Goal: Task Accomplishment & Management: Complete application form

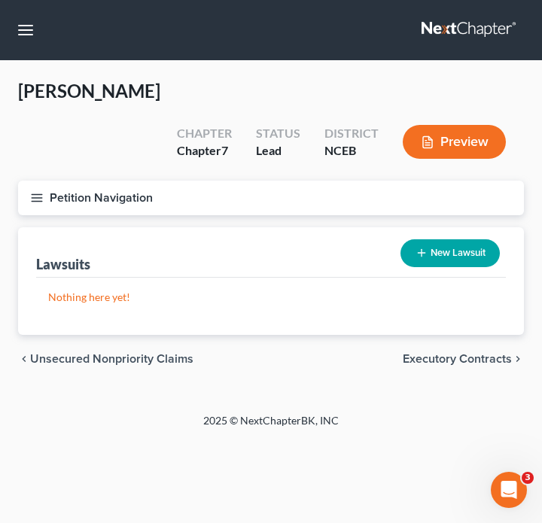
click at [437, 239] on button "New Lawsuit" at bounding box center [450, 253] width 99 height 28
select select "0"
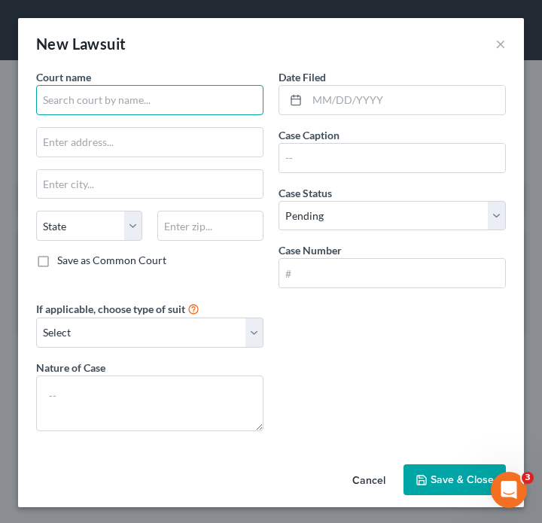
click at [156, 103] on input "text" at bounding box center [149, 100] width 227 height 30
click at [170, 96] on input "text" at bounding box center [149, 100] width 227 height 30
paste input "Cumberland District Court"
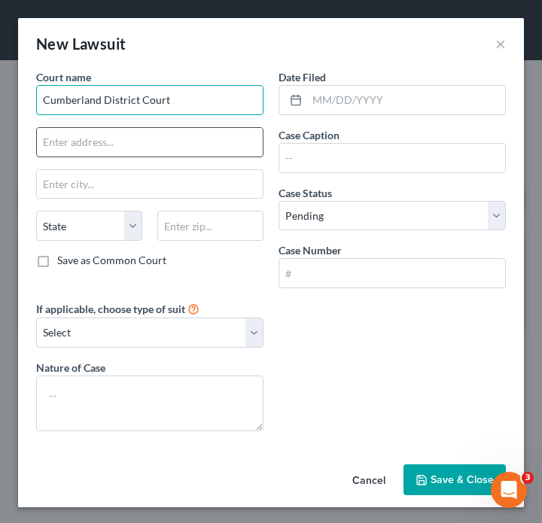
type input "Cumberland District Court"
click at [168, 132] on input "text" at bounding box center [150, 142] width 226 height 29
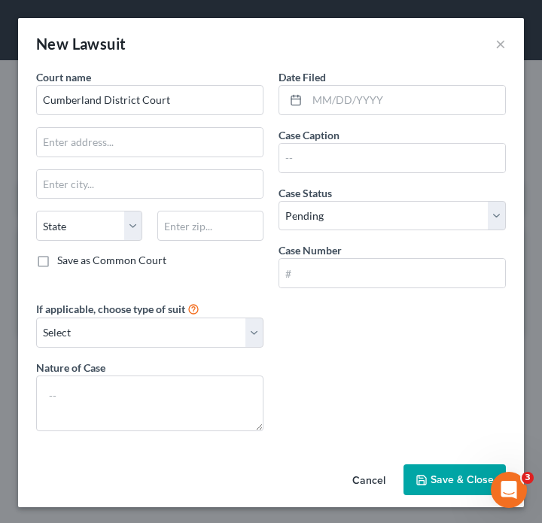
click at [403, 361] on div "Court name * Cumberland District Court State [US_STATE] AK AR AZ CA CO [GEOGRAP…" at bounding box center [271, 256] width 485 height 374
click at [493, 47] on div "New Lawsuit ×" at bounding box center [271, 43] width 506 height 51
click at [499, 46] on button "×" at bounding box center [500, 44] width 11 height 18
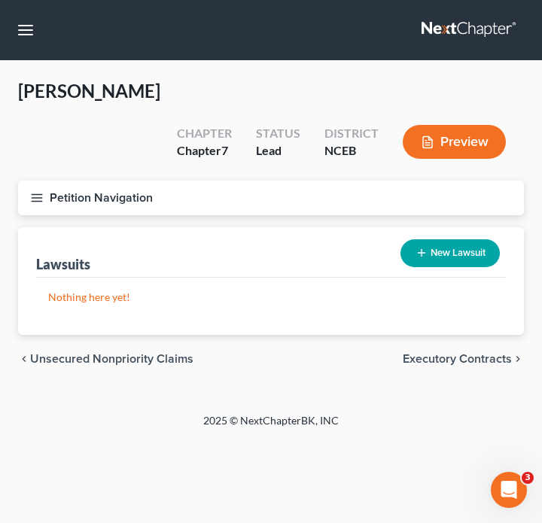
click at [41, 191] on icon "button" at bounding box center [37, 198] width 14 height 14
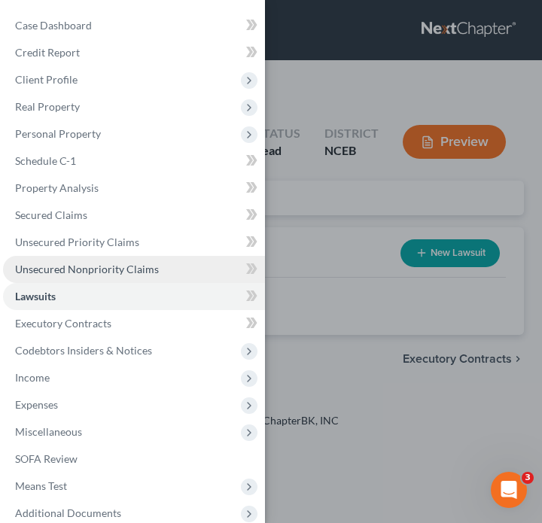
click at [105, 263] on span "Unsecured Nonpriority Claims" at bounding box center [87, 269] width 144 height 13
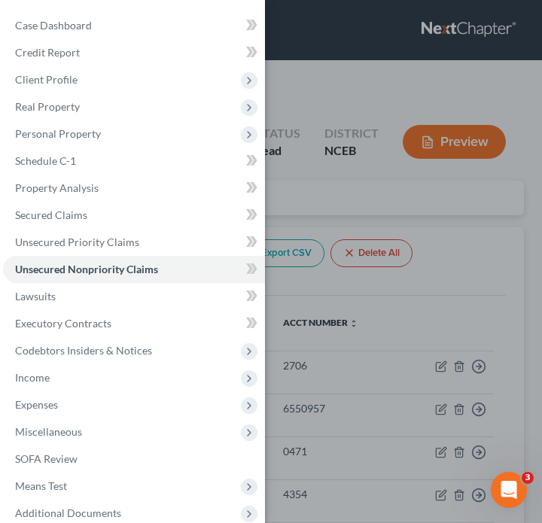
click at [353, 318] on div "Case Dashboard Payments Invoices Payments Payments Credit Report Client Profile" at bounding box center [271, 261] width 542 height 523
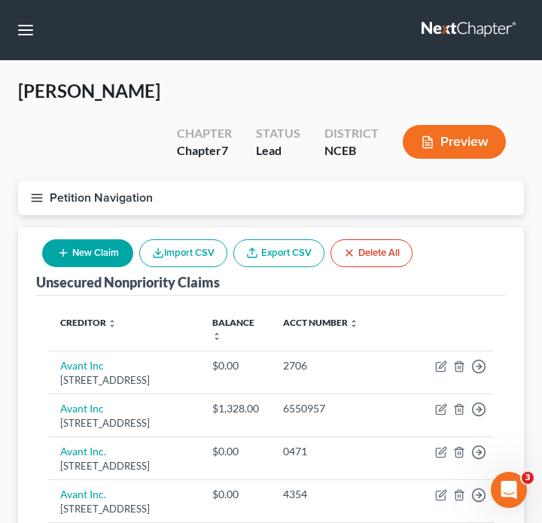
click at [44, 181] on button "Petition Navigation" at bounding box center [271, 198] width 506 height 35
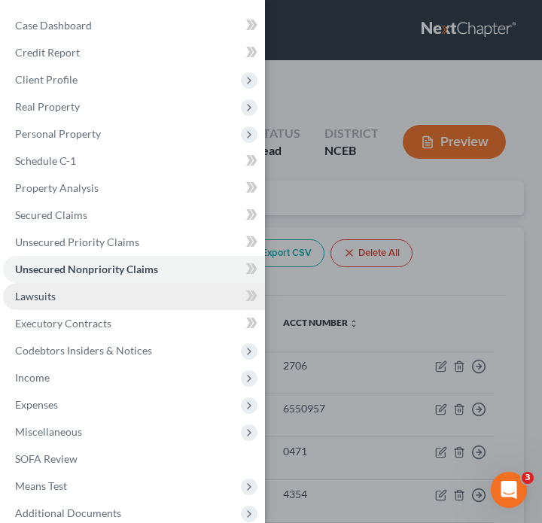
click at [57, 297] on link "Lawsuits" at bounding box center [134, 296] width 262 height 27
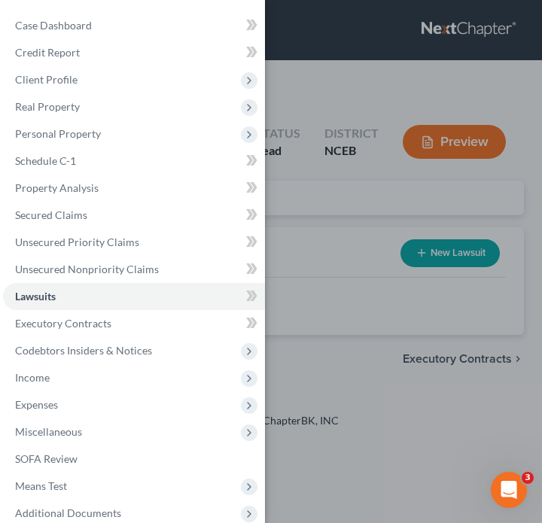
click at [358, 330] on div "Case Dashboard Payments Invoices Payments Payments Credit Report Client Profile" at bounding box center [271, 261] width 542 height 523
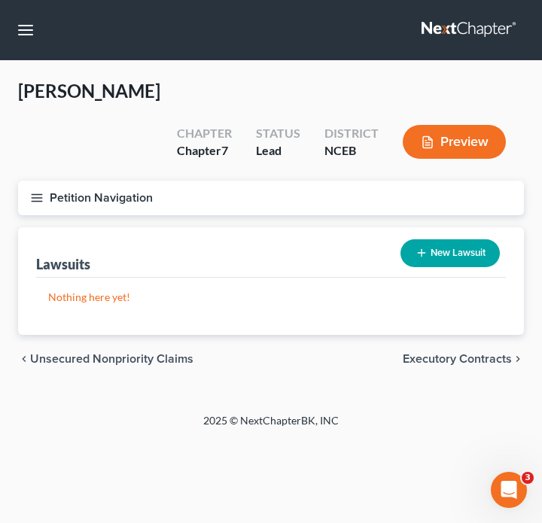
click at [453, 239] on button "New Lawsuit" at bounding box center [450, 253] width 99 height 28
select select "0"
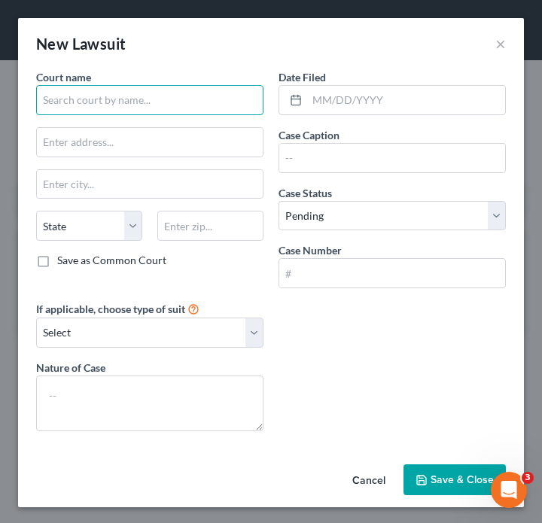
click at [167, 108] on input "text" at bounding box center [149, 100] width 227 height 30
drag, startPoint x: 167, startPoint y: 108, endPoint x: 73, endPoint y: 108, distance: 94.1
click at [73, 108] on input "cum" at bounding box center [149, 100] width 227 height 30
type input "c"
paste input "Cumberland District Court"
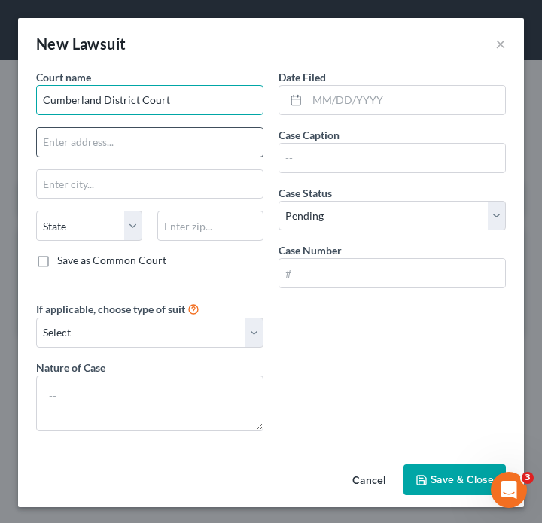
type input "Cumberland District Court"
click at [180, 152] on input "text" at bounding box center [150, 142] width 226 height 29
paste input "[STREET_ADDRESS]"
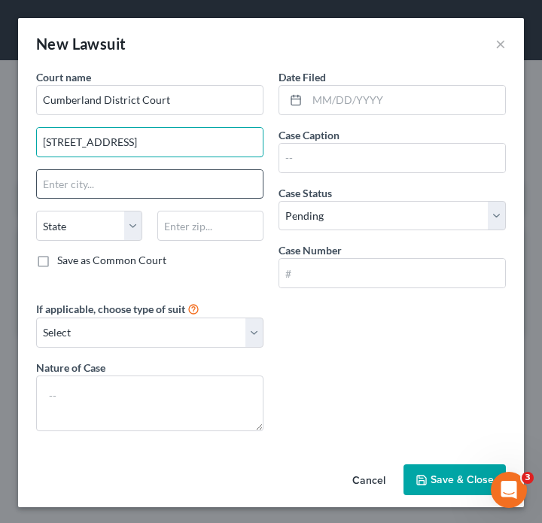
type input "[STREET_ADDRESS]"
click at [156, 189] on input "text" at bounding box center [150, 184] width 226 height 29
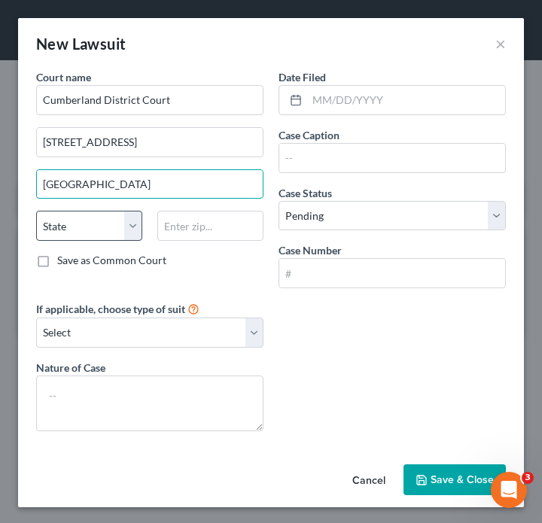
type input "[GEOGRAPHIC_DATA]"
click at [99, 225] on select "State [US_STATE] AK AR AZ CA CO CT DE DC [GEOGRAPHIC_DATA] [GEOGRAPHIC_DATA] GU…" at bounding box center [89, 226] width 106 height 30
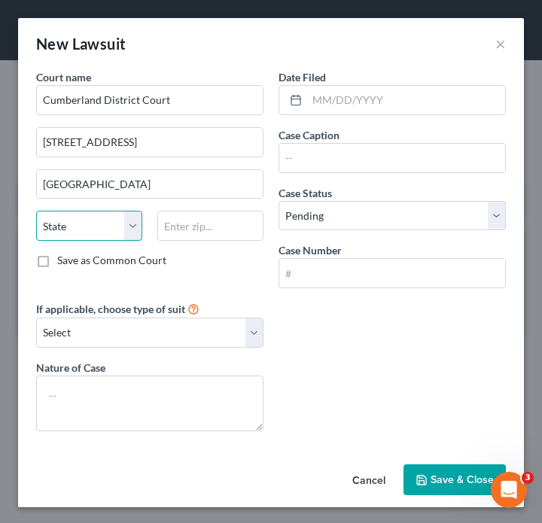
select select "28"
click at [36, 211] on select "State [US_STATE] AK AR AZ CA CO CT DE DC [GEOGRAPHIC_DATA] [GEOGRAPHIC_DATA] GU…" at bounding box center [89, 226] width 106 height 30
click at [199, 224] on input "text" at bounding box center [210, 226] width 106 height 30
paste input "28301"
type input "28301"
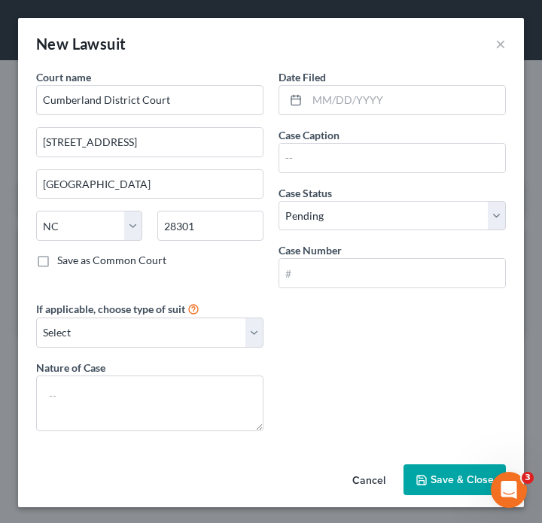
click at [119, 283] on div "Court name * Cumberland District Court 117 Dick [GEOGRAPHIC_DATA] [US_STATE] AK…" at bounding box center [150, 184] width 242 height 231
click at [124, 334] on select "Select Repossession Garnishment Foreclosure Attached, Seized, Or Levied Other" at bounding box center [149, 333] width 227 height 30
click at [196, 342] on select "Select Repossession Garnishment Foreclosure Attached, Seized, Or Levied Other" at bounding box center [149, 333] width 227 height 30
click at [218, 327] on select "Select Repossession Garnishment Foreclosure Attached, Seized, Or Levied Other" at bounding box center [149, 333] width 227 height 30
click at [199, 334] on select "Select Repossession Garnishment Foreclosure Attached, Seized, Or Levied Other" at bounding box center [149, 333] width 227 height 30
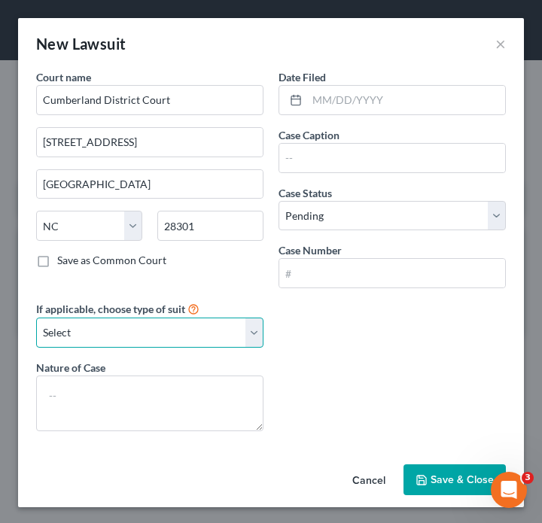
click at [140, 334] on select "Select Repossession Garnishment Foreclosure Attached, Seized, Or Levied Other" at bounding box center [149, 333] width 227 height 30
click at [320, 402] on div "Court name * Cumberland District Court 117 Dick [GEOGRAPHIC_DATA] [US_STATE] AK…" at bounding box center [271, 256] width 485 height 374
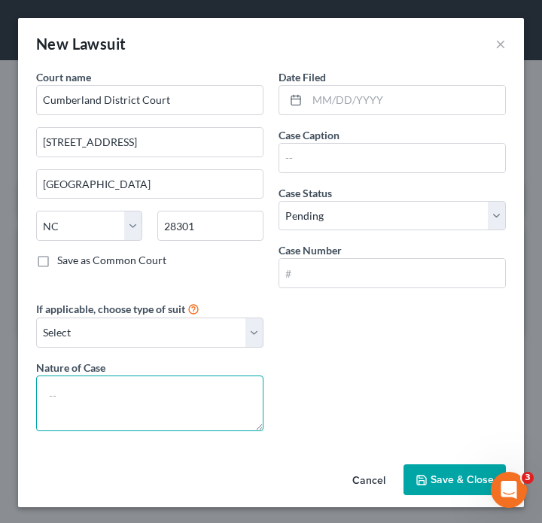
click at [193, 400] on textarea at bounding box center [149, 404] width 227 height 56
click at [154, 397] on textarea "To enrich screen reader interactions, please activate Accessibility in Grammarl…" at bounding box center [149, 404] width 227 height 56
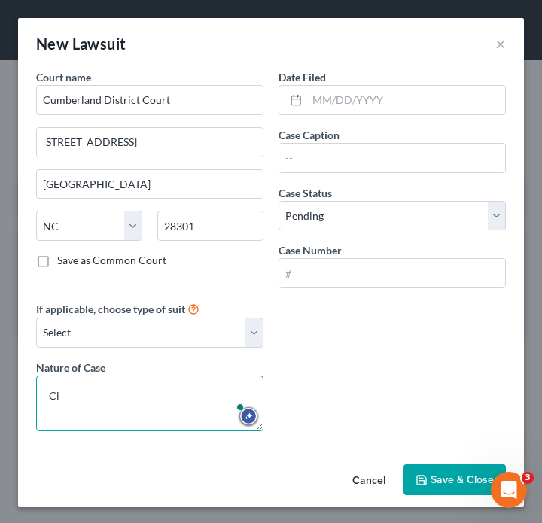
type textarea "C"
paste textarea "This case is a debt collection lawsuit filed by [PERSON_NAME], N.A. against [PE…"
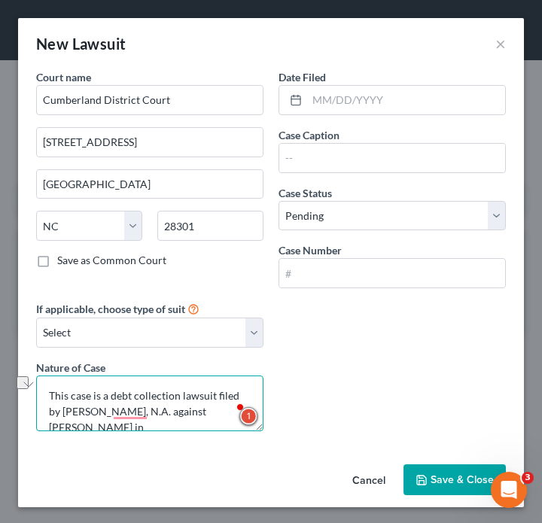
drag, startPoint x: 111, startPoint y: 400, endPoint x: 9, endPoint y: 400, distance: 101.6
click at [9, 400] on div "New Lawsuit × Court name * Cumberland District Court 117 Dick [GEOGRAPHIC_DATA]…" at bounding box center [271, 261] width 542 height 523
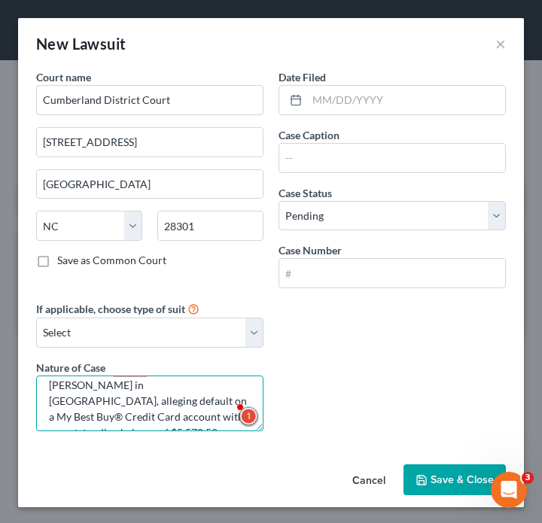
click at [173, 401] on textarea "This case is a debt collection lawsuit filed by [PERSON_NAME], N.A. against [PE…" at bounding box center [149, 404] width 227 height 56
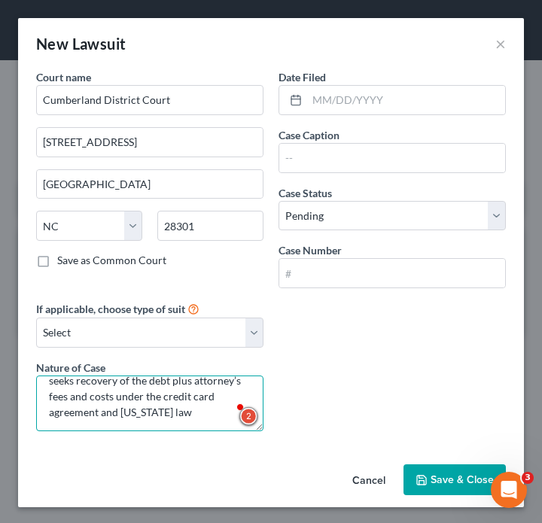
click at [159, 423] on textarea "This case is a debt collection lawsuit filed by [PERSON_NAME], N.A. against [PE…" at bounding box center [149, 404] width 227 height 56
drag, startPoint x: 159, startPoint y: 414, endPoint x: 205, endPoint y: 386, distance: 53.7
click at [205, 386] on textarea "This case is a debt collection lawsuit filed by [PERSON_NAME], N.A. against [PE…" at bounding box center [149, 404] width 227 height 56
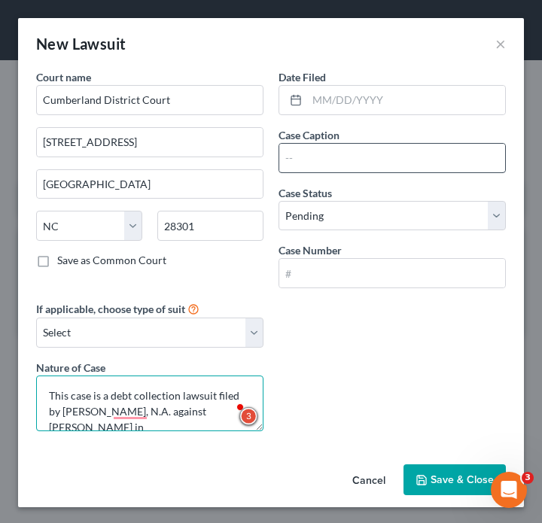
type textarea "This case is a debt collection lawsuit filed by [PERSON_NAME], N.A. against [PE…"
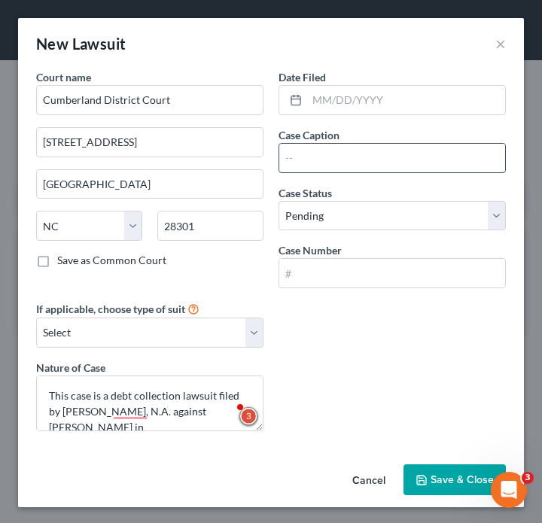
click at [332, 158] on input "text" at bounding box center [392, 158] width 226 height 29
paste input "Citibank, N.A. VS [PERSON_NAME]"
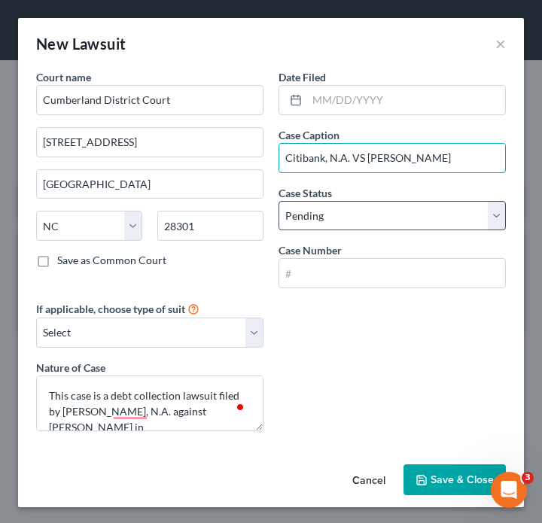
type input "Citibank, N.A. VS [PERSON_NAME]"
click at [387, 215] on select "Select Pending On Appeal Concluded" at bounding box center [392, 216] width 227 height 30
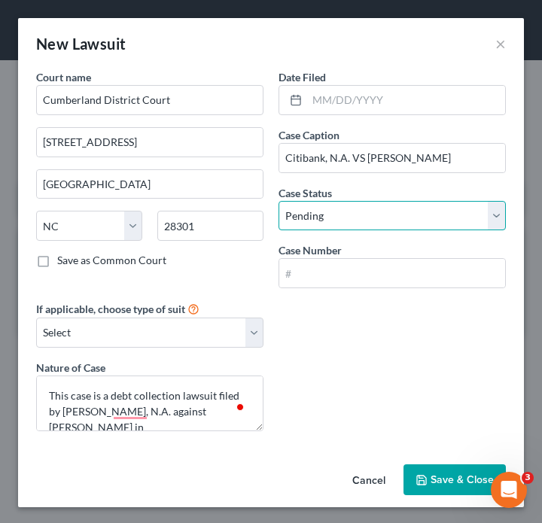
click at [279, 201] on select "Select Pending On Appeal Concluded" at bounding box center [392, 216] width 227 height 30
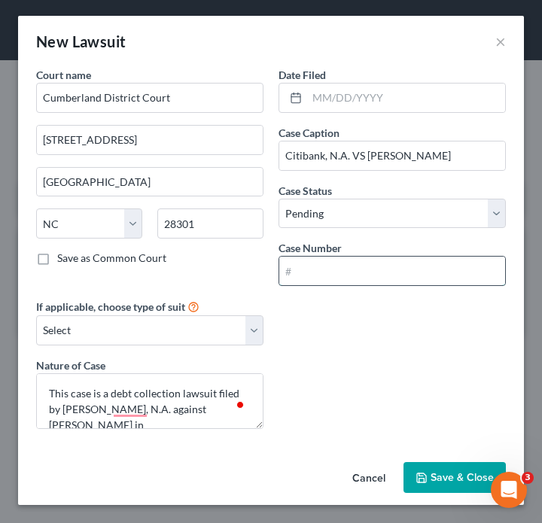
click at [352, 269] on input "text" at bounding box center [392, 271] width 226 height 29
paste input "25CV010288-250"
type input "25CV010288-250"
drag, startPoint x: 444, startPoint y: 477, endPoint x: 421, endPoint y: 307, distance: 171.7
click at [421, 307] on div "New Lawsuit × Court name * Cumberland District Court 117 Dick [GEOGRAPHIC_DATA]…" at bounding box center [271, 260] width 506 height 489
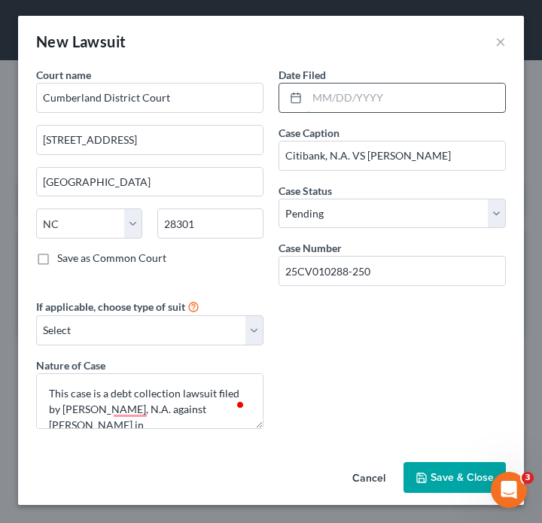
click at [371, 90] on input "text" at bounding box center [406, 98] width 198 height 29
type input "[DATE]"
click at [466, 469] on button "Save & Close" at bounding box center [455, 478] width 102 height 32
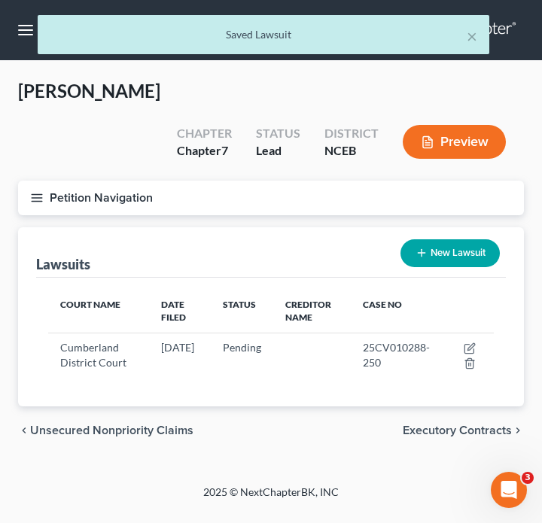
click at [452, 239] on button "New Lawsuit" at bounding box center [450, 253] width 99 height 28
select select "0"
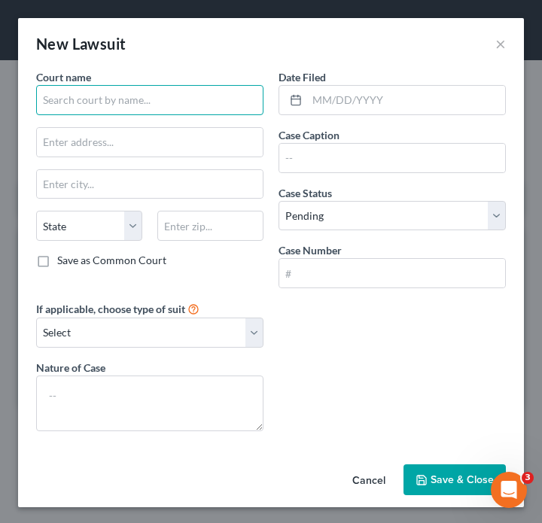
click at [227, 93] on input "text" at bounding box center [149, 100] width 227 height 30
type input "Cumerland"
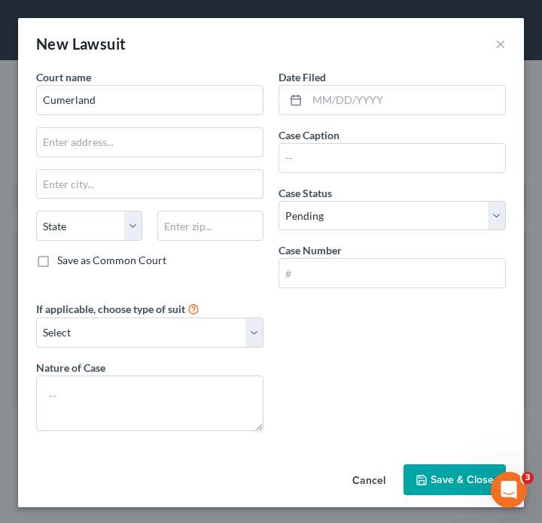
scroll to position [2, 0]
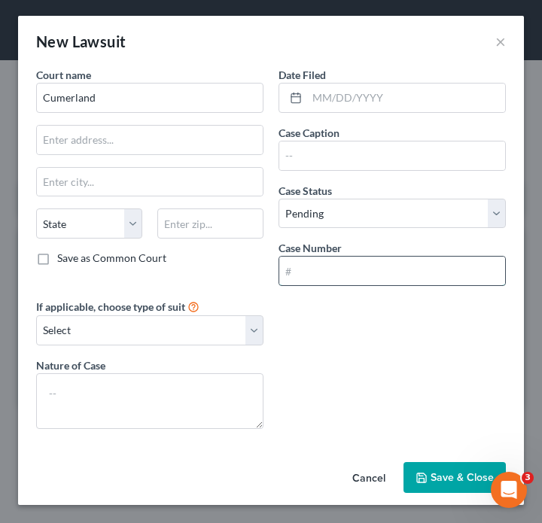
click at [326, 263] on input "text" at bounding box center [392, 271] width 226 height 29
paste input "5CV000137-250"
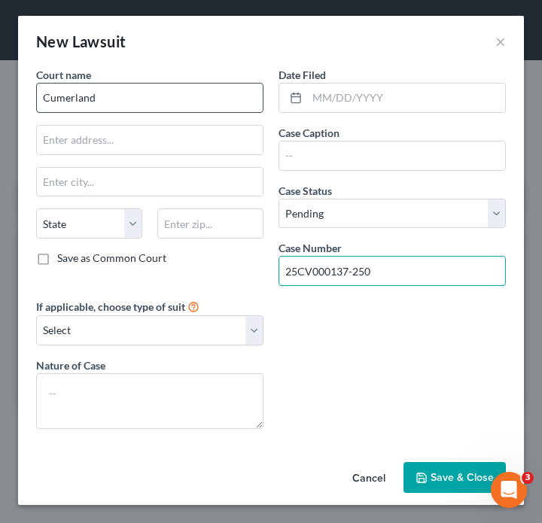
type input "25CV000137-250"
click at [150, 97] on input "Cumerland" at bounding box center [149, 98] width 227 height 30
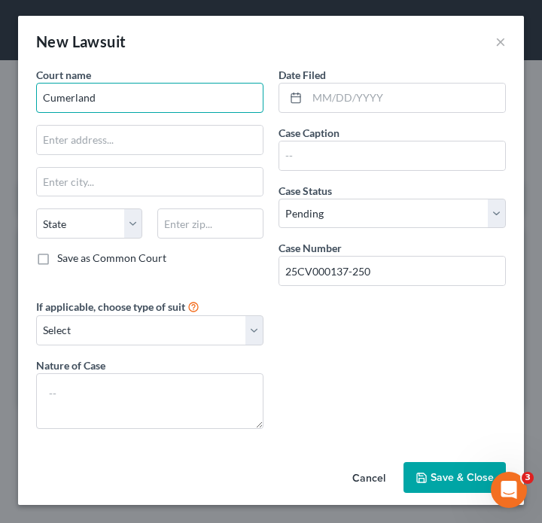
drag, startPoint x: 135, startPoint y: 97, endPoint x: 0, endPoint y: 97, distance: 134.8
click at [0, 97] on div "New Lawsuit × Court name * Cumerland State [US_STATE] AK AR AZ CA CO [GEOGRAPHI…" at bounding box center [271, 261] width 542 height 523
paste input "[PERSON_NAME] District Court"
type input "Cumberland District Court"
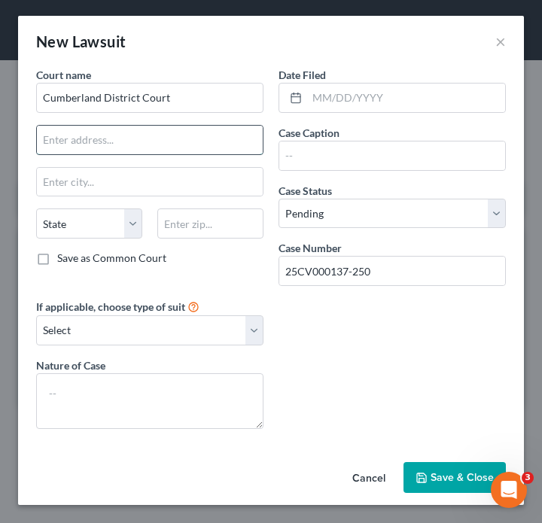
click at [139, 139] on input "text" at bounding box center [150, 140] width 226 height 29
paste input "[STREET_ADDRESS]"
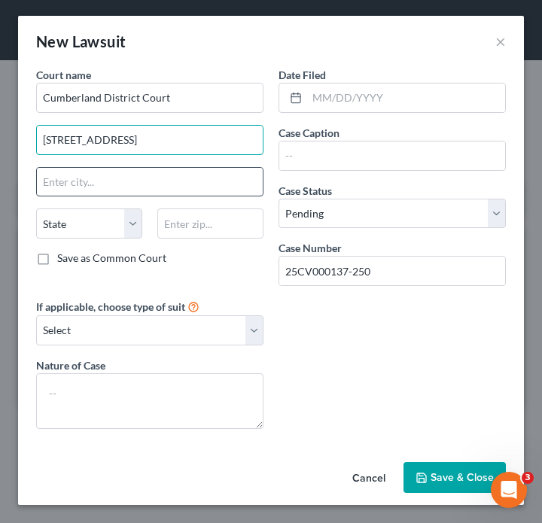
type input "[STREET_ADDRESS]"
click at [130, 184] on input "text" at bounding box center [150, 182] width 226 height 29
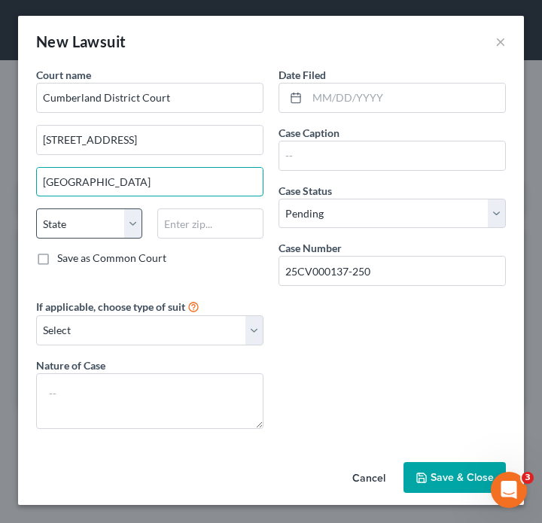
type input "[GEOGRAPHIC_DATA]"
click at [90, 230] on select "State [US_STATE] AK AR AZ CA CO CT DE DC [GEOGRAPHIC_DATA] [GEOGRAPHIC_DATA] GU…" at bounding box center [89, 224] width 106 height 30
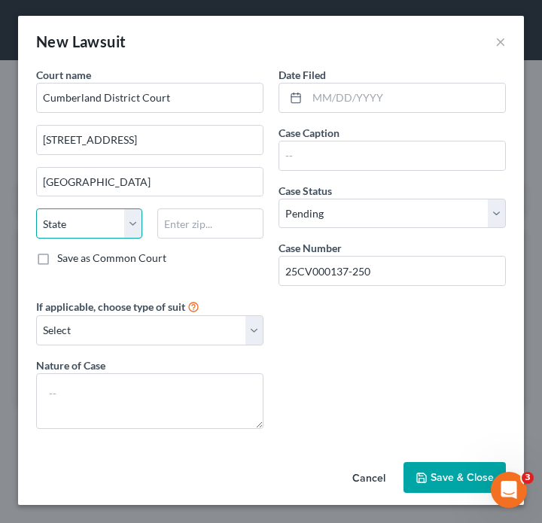
select select "28"
click at [36, 209] on select "State [US_STATE] AK AR AZ CA CO CT DE DC [GEOGRAPHIC_DATA] [GEOGRAPHIC_DATA] GU…" at bounding box center [89, 224] width 106 height 30
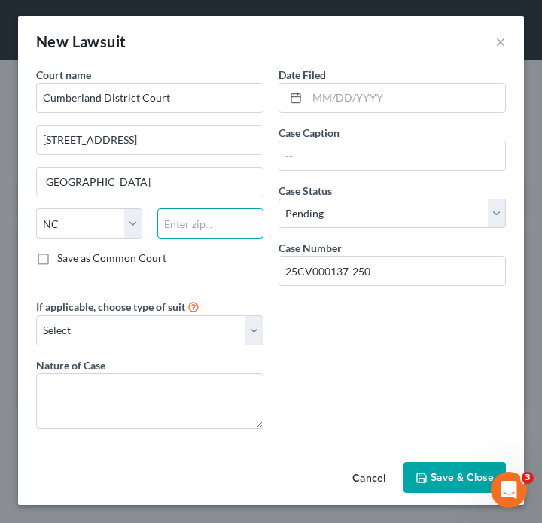
click at [208, 232] on input "text" at bounding box center [210, 224] width 106 height 30
paste input "28301"
type input "28301"
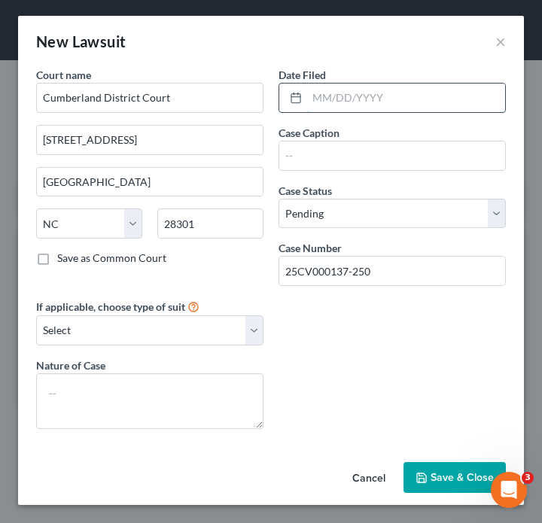
click at [401, 92] on input "text" at bounding box center [406, 98] width 198 height 29
click at [420, 91] on input "text" at bounding box center [406, 98] width 198 height 29
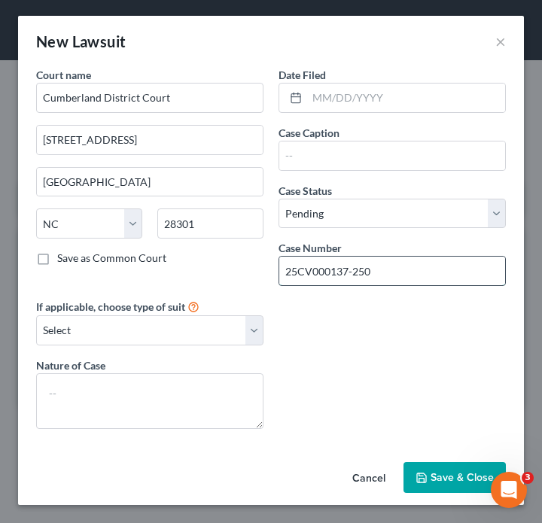
drag, startPoint x: 282, startPoint y: 274, endPoint x: 428, endPoint y: 274, distance: 146.8
click at [428, 274] on input "25CV000137-250" at bounding box center [392, 271] width 226 height 29
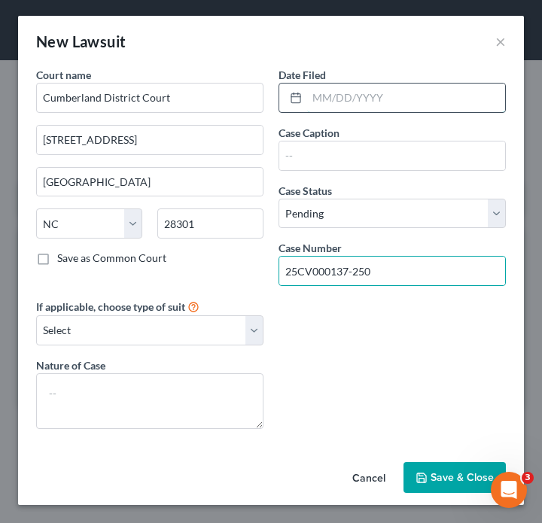
click at [332, 103] on input "text" at bounding box center [406, 98] width 198 height 29
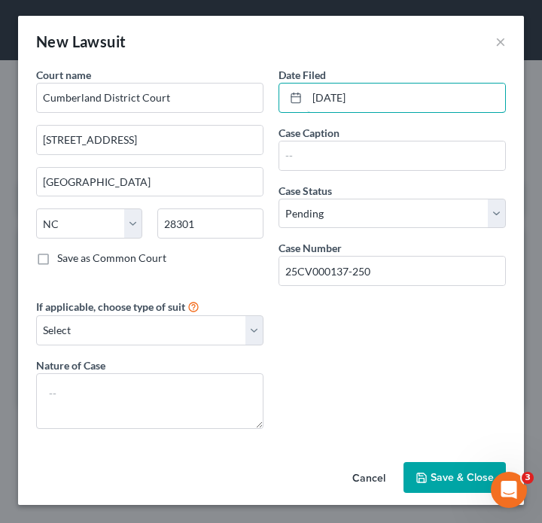
type input "[DATE]"
click at [406, 127] on div "Case Caption" at bounding box center [392, 148] width 227 height 46
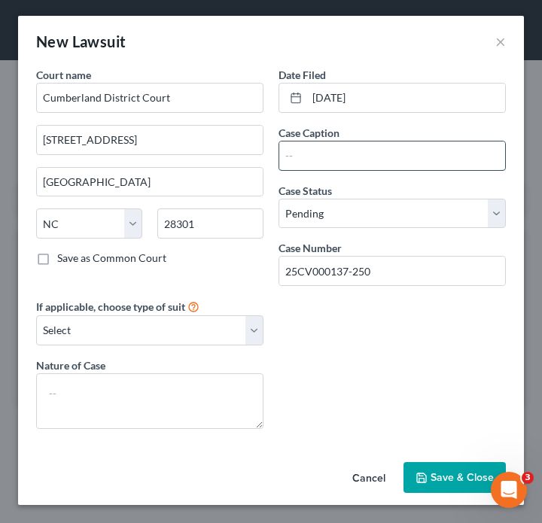
click at [358, 159] on input "text" at bounding box center [392, 156] width 226 height 29
paste input "TD Bank USA, N.A. as successor-in-interest to Target National Bank VS [PERSON_N…"
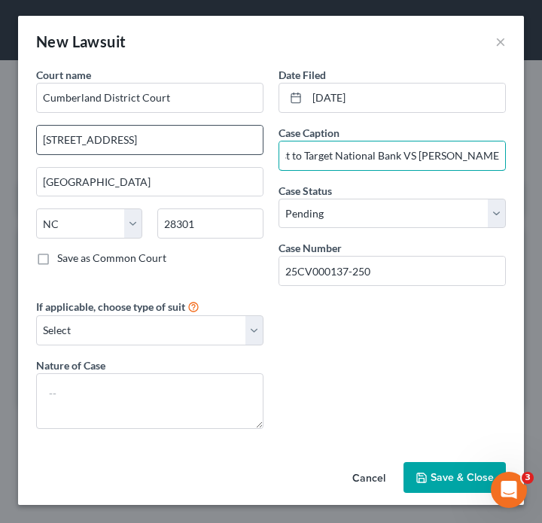
scroll to position [0, 0]
drag, startPoint x: 405, startPoint y: 152, endPoint x: 191, endPoint y: 149, distance: 213.8
click at [191, 149] on div "Court name * Cumberland District Court 117 Dick [GEOGRAPHIC_DATA] [US_STATE] AK…" at bounding box center [271, 254] width 485 height 374
type input "TD Bank USA, N.A. as successor-in-interest to Target National Bank VS [PERSON_N…"
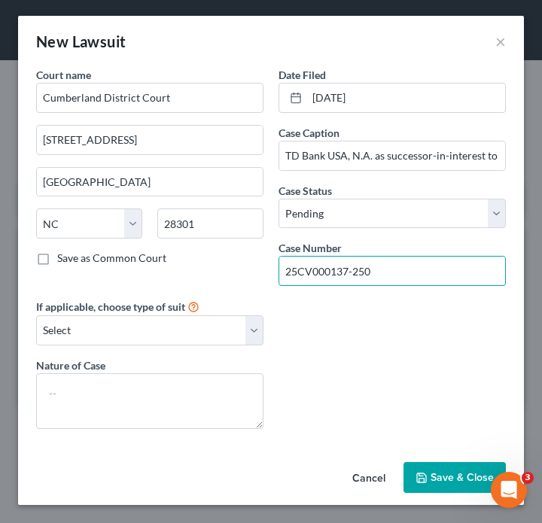
drag, startPoint x: 456, startPoint y: 272, endPoint x: 215, endPoint y: 272, distance: 240.9
click at [215, 272] on div "Court name * Cumberland District Court 117 Dick [GEOGRAPHIC_DATA] [US_STATE] AK…" at bounding box center [271, 254] width 485 height 374
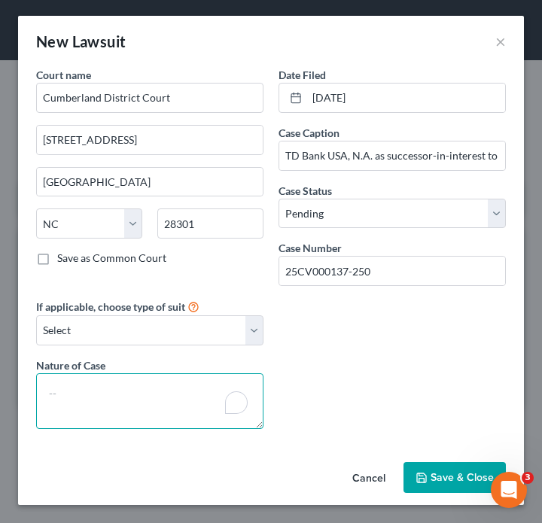
click at [216, 391] on textarea "To enrich screen reader interactions, please activate Accessibility in Grammarl…" at bounding box center [149, 401] width 227 height 56
paste textarea "CV - Collection on Account"
drag, startPoint x: 72, startPoint y: 394, endPoint x: 7, endPoint y: 394, distance: 65.5
click at [7, 394] on div "New Lawsuit × Court name * Cumberland District Court 117 Dick [GEOGRAPHIC_DATA]…" at bounding box center [271, 261] width 542 height 523
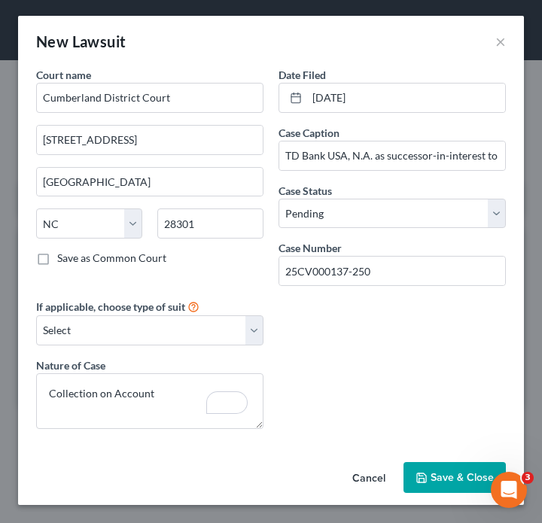
drag, startPoint x: 458, startPoint y: 468, endPoint x: 483, endPoint y: 362, distance: 109.0
click at [487, 360] on div "New Lawsuit × Court name * Cumberland District Court 117 Dick [GEOGRAPHIC_DATA]…" at bounding box center [271, 260] width 506 height 489
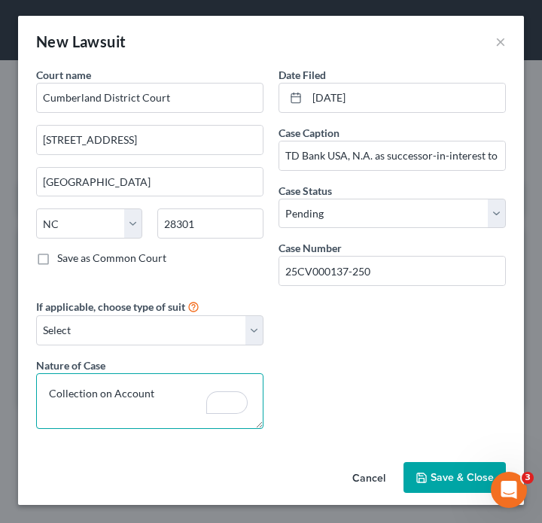
click at [161, 399] on textarea "Collection on Account" at bounding box center [149, 401] width 227 height 56
paste textarea "led by TD Bank USA, N.A., as successor-in-interest to Target National Bank, aga…"
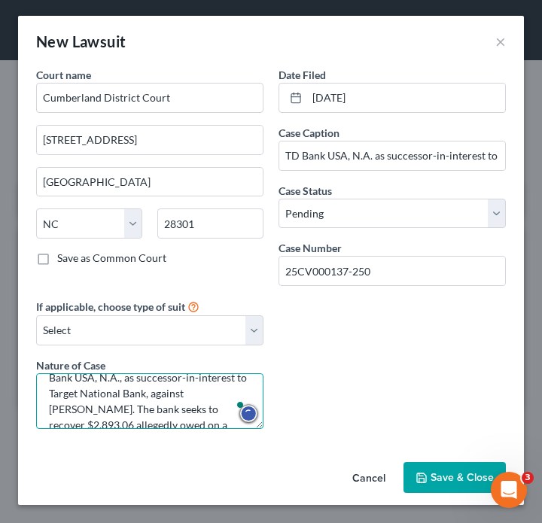
scroll to position [20, 0]
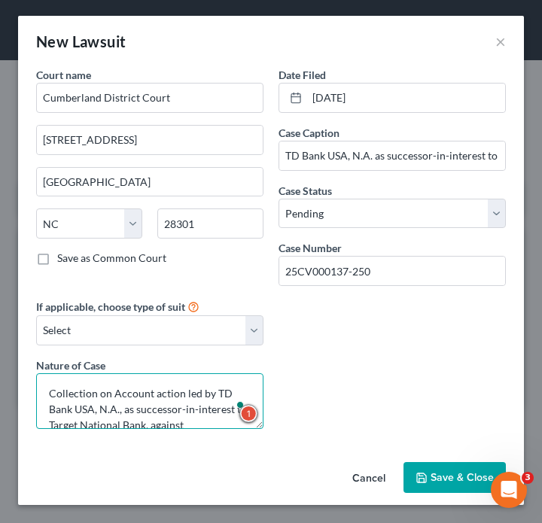
click at [189, 392] on textarea "Collection on Account action led by TD Bank USA, N.A., as successor-in-interest…" at bounding box center [149, 401] width 227 height 56
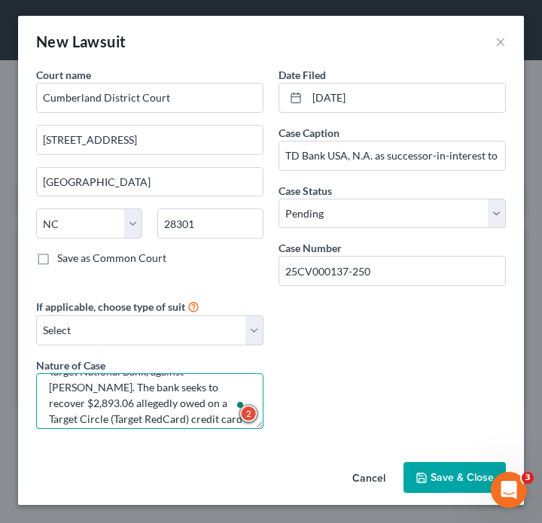
click at [84, 388] on textarea "Collection on Account action filed by TD Bank USA, N.A., as successor-in-intere…" at bounding box center [149, 401] width 227 height 56
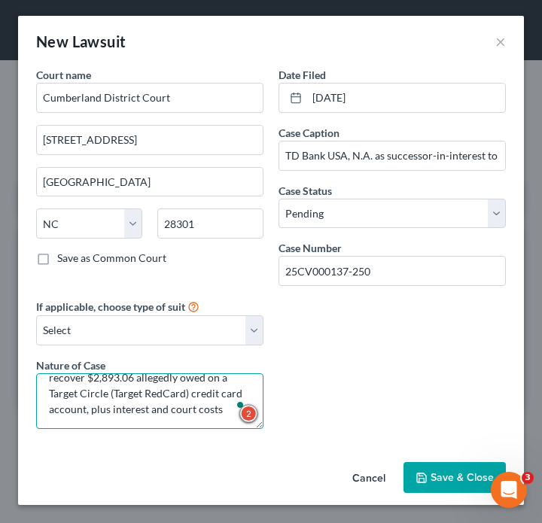
click at [166, 407] on textarea "Collection on Account action filed by TD Bank USA, N.A., as successor-in-intere…" at bounding box center [149, 401] width 227 height 56
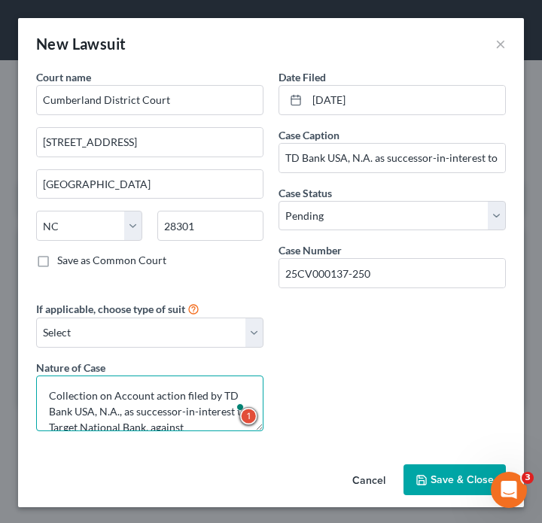
type textarea "Collection on Account action filed by TD Bank USA, N.A., as successor-in-intere…"
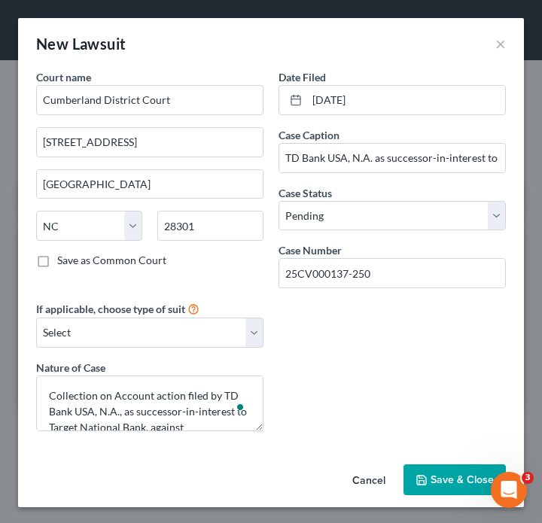
drag, startPoint x: 446, startPoint y: 487, endPoint x: 312, endPoint y: 379, distance: 172.5
click at [315, 382] on div "New Lawsuit × Court name * Cumberland District Court 117 Dick [GEOGRAPHIC_DATA]…" at bounding box center [271, 262] width 506 height 489
click at [185, 321] on select "Select Repossession Garnishment Foreclosure Attached, Seized, Or Levied Other" at bounding box center [149, 333] width 227 height 30
click at [192, 343] on select "Select Repossession Garnishment Foreclosure Attached, Seized, Or Levied Other" at bounding box center [149, 333] width 227 height 30
select select "4"
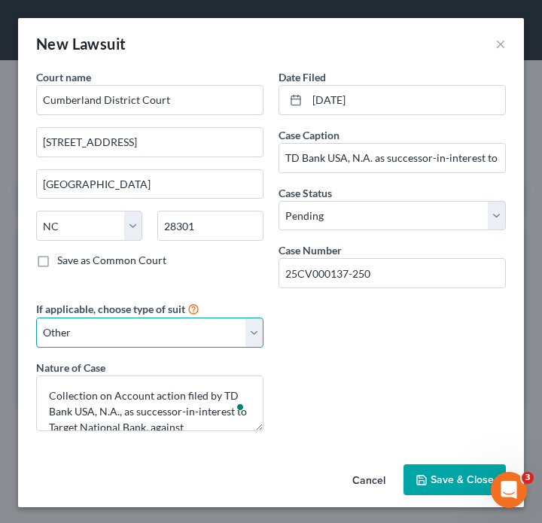
click at [36, 318] on select "Select Repossession Garnishment Foreclosure Attached, Seized, Or Levied Other" at bounding box center [149, 333] width 227 height 30
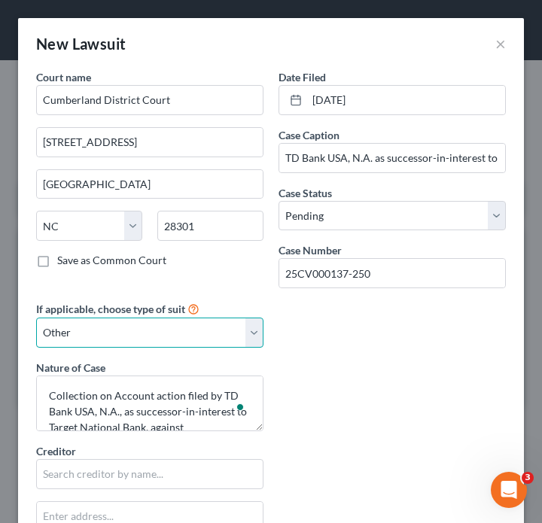
click at [209, 334] on select "Select Repossession Garnishment Foreclosure Attached, Seized, Or Levied Other" at bounding box center [149, 333] width 227 height 30
click at [36, 318] on select "Select Repossession Garnishment Foreclosure Attached, Seized, Or Levied Other" at bounding box center [149, 333] width 227 height 30
click at [335, 365] on div "Court name * Cumberland District Court 117 Dick [GEOGRAPHIC_DATA] [US_STATE] AK…" at bounding box center [271, 443] width 485 height 748
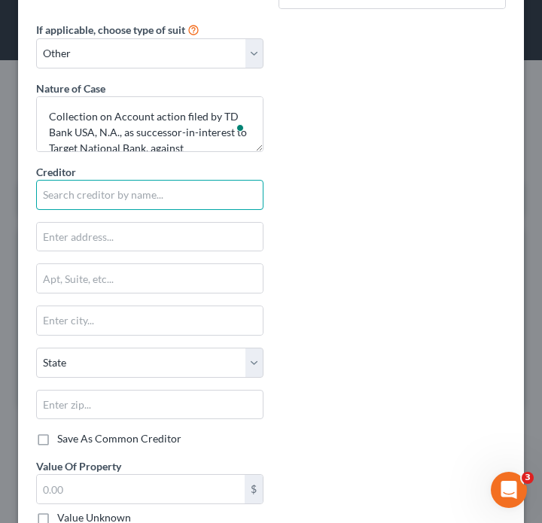
click at [187, 193] on input "text" at bounding box center [149, 195] width 227 height 30
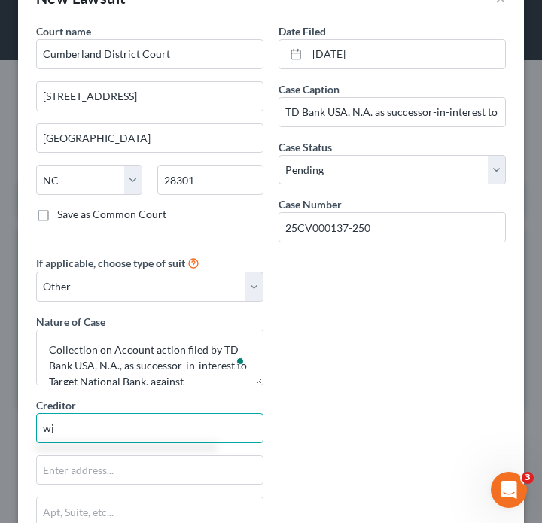
type input "w"
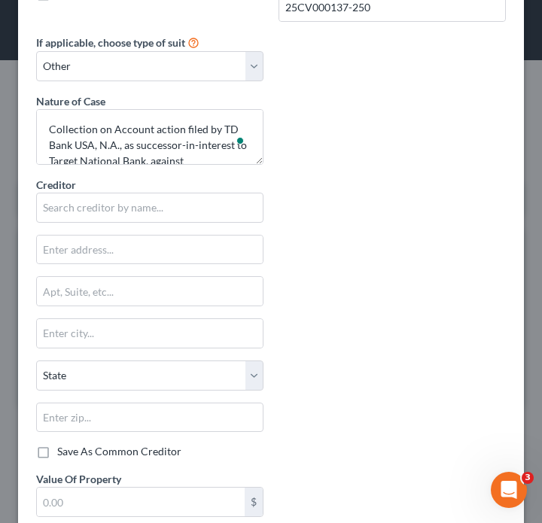
scroll to position [266, 0]
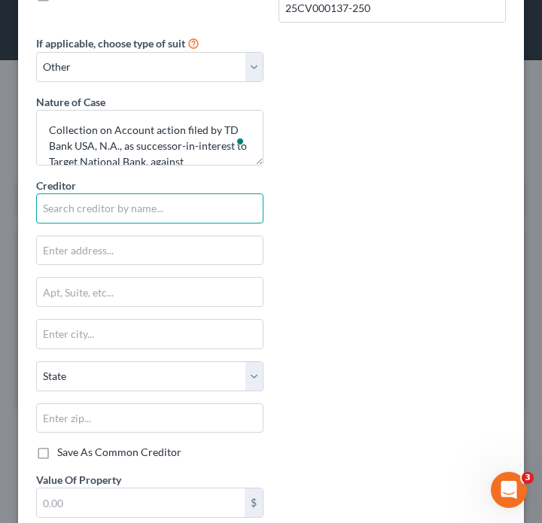
paste input "TD Bank USA, N.A"
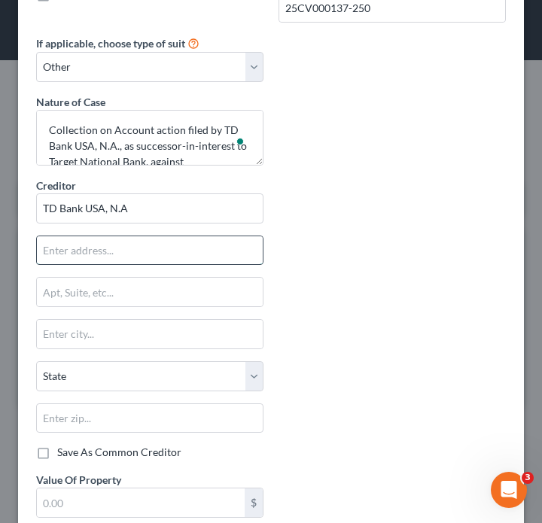
click at [206, 262] on input "text" at bounding box center [150, 250] width 226 height 29
click at [193, 212] on input "TD Bank USA, N.A" at bounding box center [149, 208] width 227 height 30
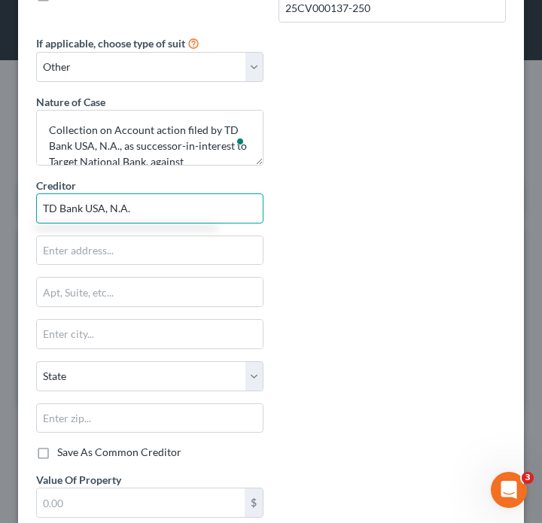
type input "TD Bank USA, N.A."
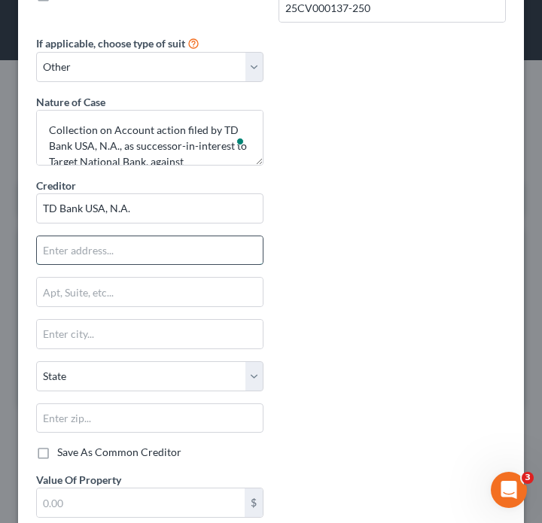
click at [138, 246] on input "text" at bounding box center [150, 250] width 226 height 29
paste input "PO Box 660170"
type input "PO Box 660170"
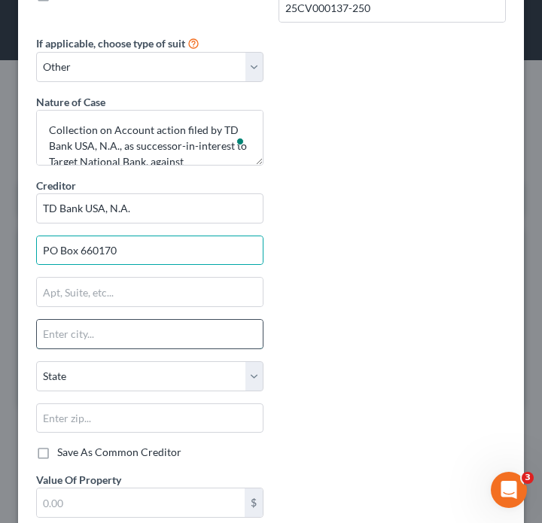
click at [131, 338] on input "text" at bounding box center [150, 334] width 226 height 29
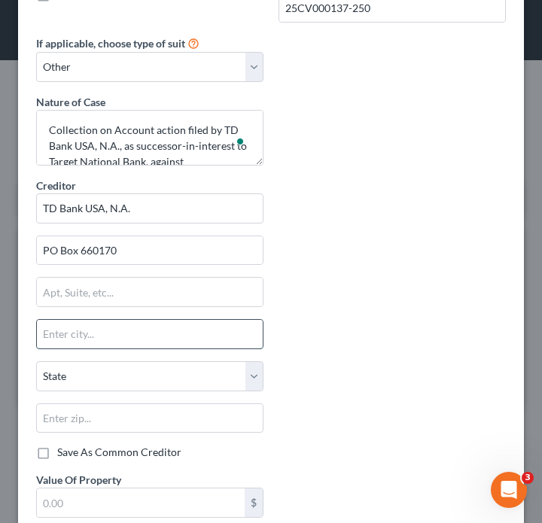
paste input "[GEOGRAPHIC_DATA]"
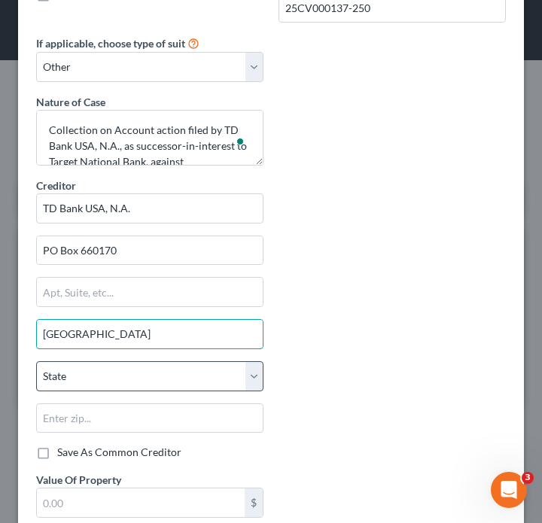
type input "[GEOGRAPHIC_DATA]"
click at [224, 367] on select "State [US_STATE] AK AR AZ CA CO CT DE DC [GEOGRAPHIC_DATA] [GEOGRAPHIC_DATA] GU…" at bounding box center [149, 376] width 227 height 30
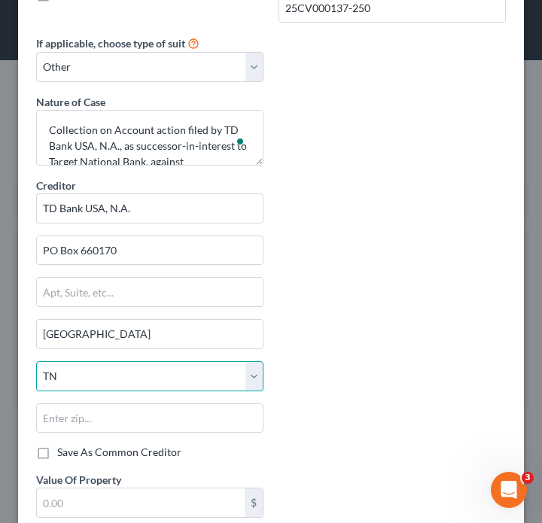
click at [36, 361] on select "State [US_STATE] AK AR AZ CA CO CT DE DC [GEOGRAPHIC_DATA] [GEOGRAPHIC_DATA] GU…" at bounding box center [149, 376] width 227 height 30
click at [224, 367] on select "State [US_STATE] AK AR AZ CA CO CT DE DC [GEOGRAPHIC_DATA] [GEOGRAPHIC_DATA] GU…" at bounding box center [149, 376] width 227 height 30
select select "45"
click at [36, 361] on select "State [US_STATE] AK AR AZ CA CO CT DE DC [GEOGRAPHIC_DATA] [GEOGRAPHIC_DATA] GU…" at bounding box center [149, 376] width 227 height 30
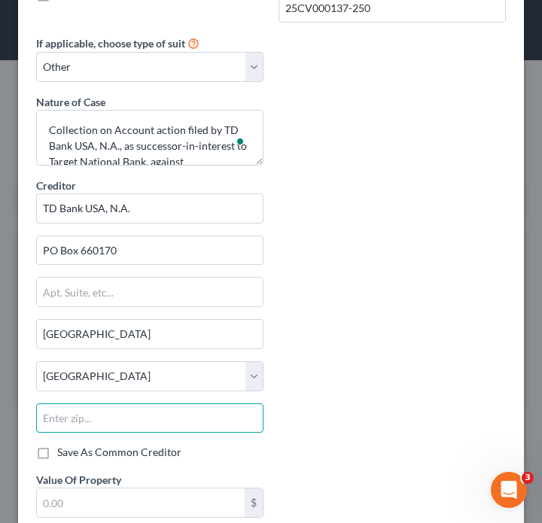
click at [117, 420] on input "text" at bounding box center [149, 419] width 227 height 30
paste input "75266-0170"
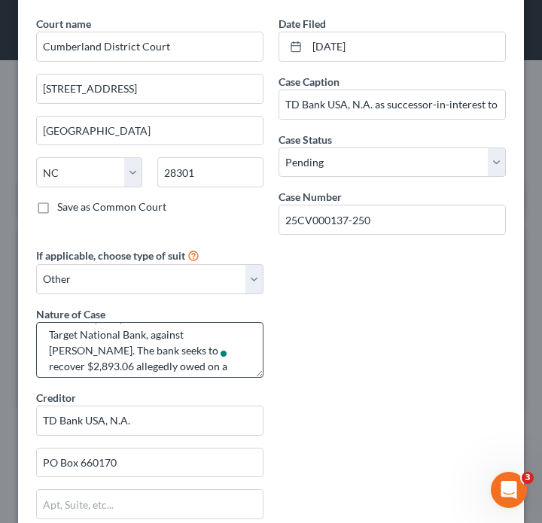
scroll to position [45, 0]
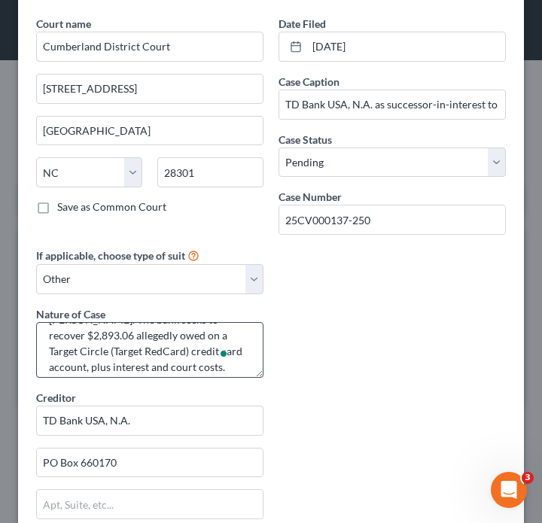
type input "75266-0170"
drag, startPoint x: 96, startPoint y: 337, endPoint x: 57, endPoint y: 339, distance: 39.2
click at [57, 339] on textarea "Collection on Account action filed by TD Bank USA, N.A., as successor-in-intere…" at bounding box center [149, 350] width 227 height 56
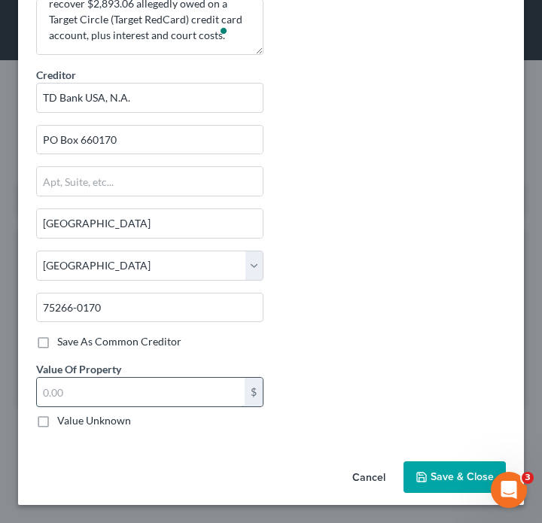
click at [116, 386] on input "text" at bounding box center [141, 392] width 208 height 29
paste input "2,893.06"
type input "2,893.06"
click at [315, 323] on div "Court name * Cumberland District Court 117 Dick [GEOGRAPHIC_DATA] [US_STATE] AK…" at bounding box center [271, 67] width 485 height 748
click at [447, 480] on span "Save & Close" at bounding box center [462, 477] width 63 height 13
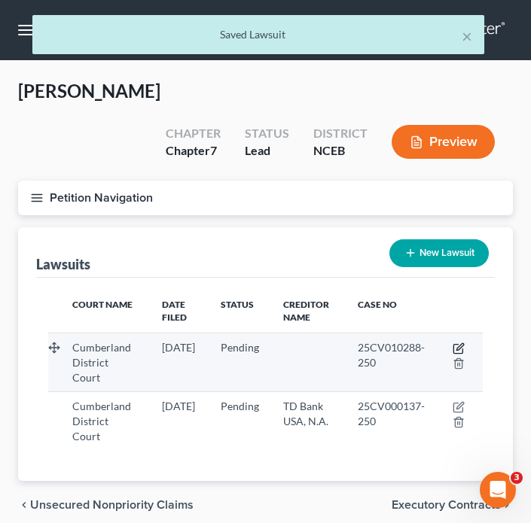
click at [458, 343] on icon "button" at bounding box center [458, 349] width 12 height 12
select select "28"
select select "0"
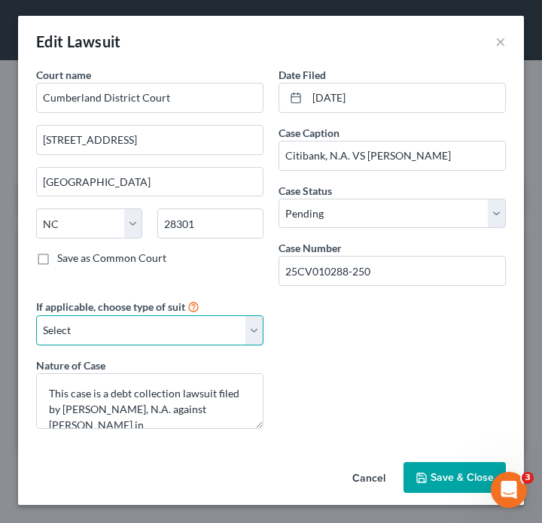
click at [122, 325] on select "Select Repossession Garnishment Foreclosure Attached, Seized, Or Levied Other" at bounding box center [149, 330] width 227 height 30
select select "4"
click at [36, 315] on select "Select Repossession Garnishment Foreclosure Attached, Seized, Or Levied Other" at bounding box center [149, 330] width 227 height 30
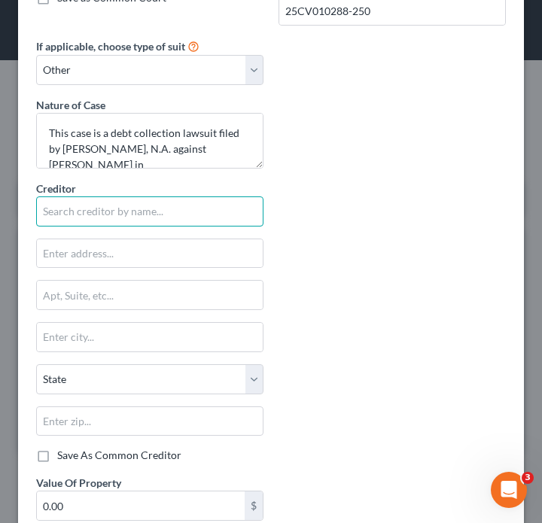
click at [158, 218] on input "text" at bounding box center [149, 211] width 227 height 30
paste input "itibank, N.A."
click at [41, 214] on input "itibank, N.A." at bounding box center [149, 211] width 227 height 30
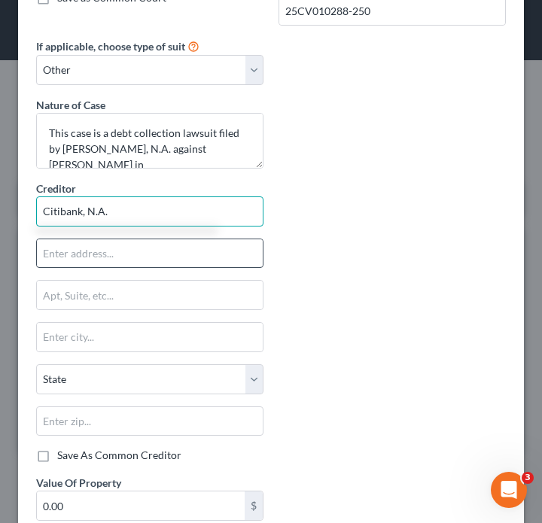
type input "Citibank, N.A."
click at [90, 254] on input "text" at bounding box center [150, 253] width 226 height 29
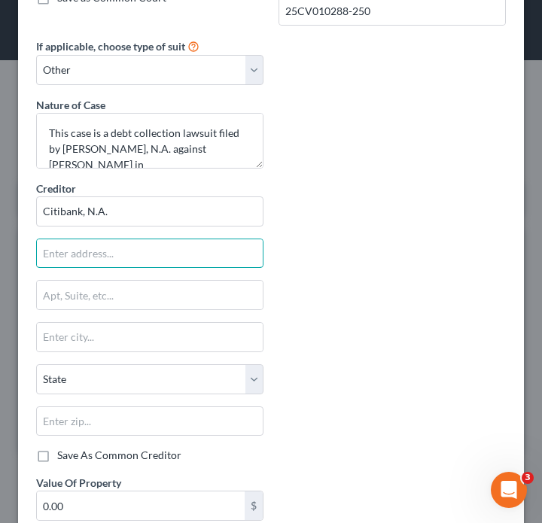
paste input "PO Box 790441"
type input "PO Box 790441"
click at [147, 344] on input "text" at bounding box center [150, 337] width 226 height 29
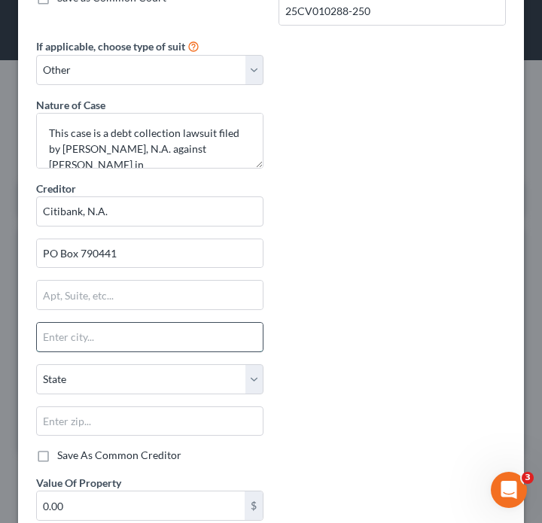
paste input "[GEOGRAPHIC_DATA][PERSON_NAME]"
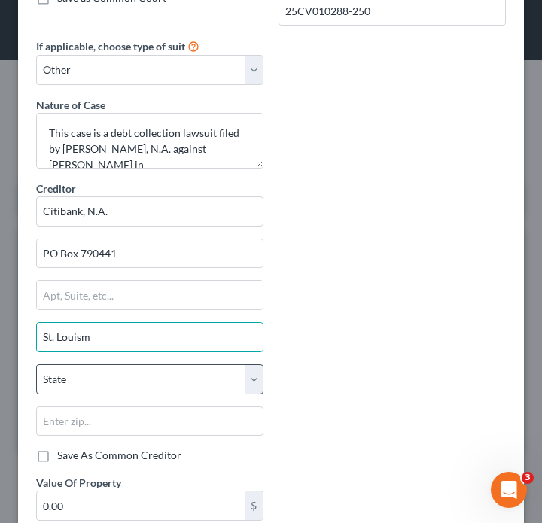
type input "[GEOGRAPHIC_DATA][PERSON_NAME]"
click at [118, 376] on select "State [US_STATE] AK AR AZ CA CO CT DE DC [GEOGRAPHIC_DATA] [GEOGRAPHIC_DATA] GU…" at bounding box center [149, 379] width 227 height 30
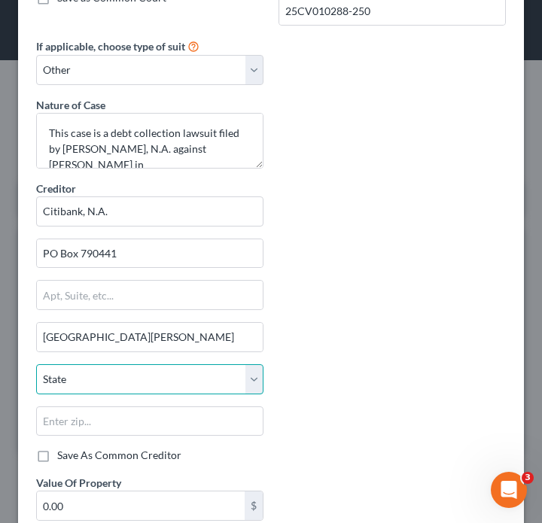
select select "26"
click at [36, 364] on select "State [US_STATE] AK AR AZ CA CO CT DE DC [GEOGRAPHIC_DATA] [GEOGRAPHIC_DATA] GU…" at bounding box center [149, 379] width 227 height 30
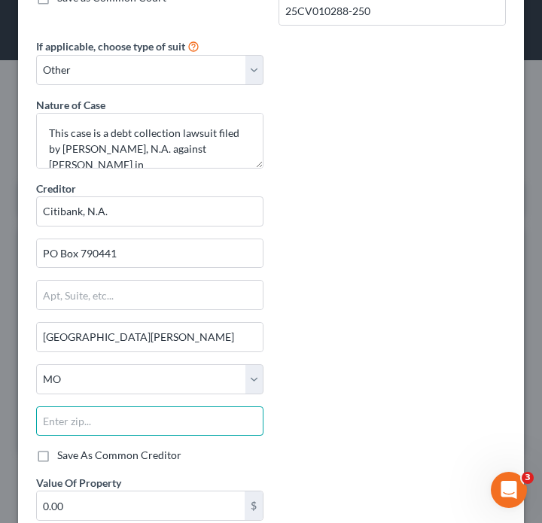
click at [81, 416] on input "text" at bounding box center [149, 422] width 227 height 30
paste input "[GEOGRAPHIC_DATA][PERSON_NAME]"
type input "S"
paste input "63179"
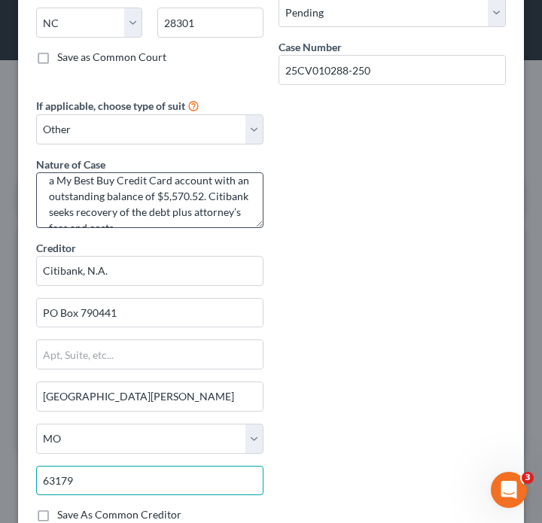
type input "63179"
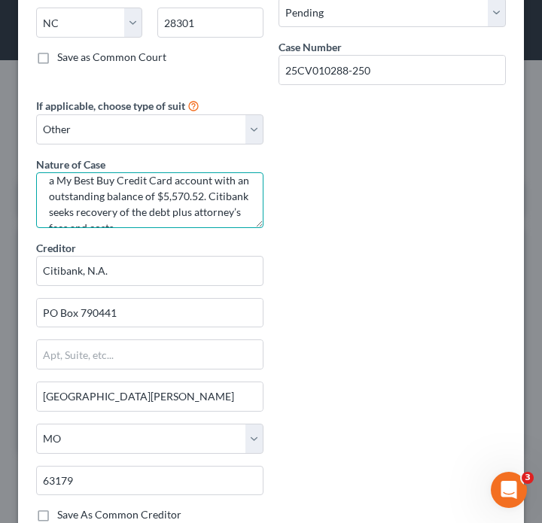
type input "Saint Louis"
drag, startPoint x: 163, startPoint y: 194, endPoint x: 267, endPoint y: 193, distance: 103.9
click at [267, 193] on div "Court name * Cumberland District Court 117 Dick [GEOGRAPHIC_DATA] [US_STATE] AK…" at bounding box center [271, 240] width 485 height 748
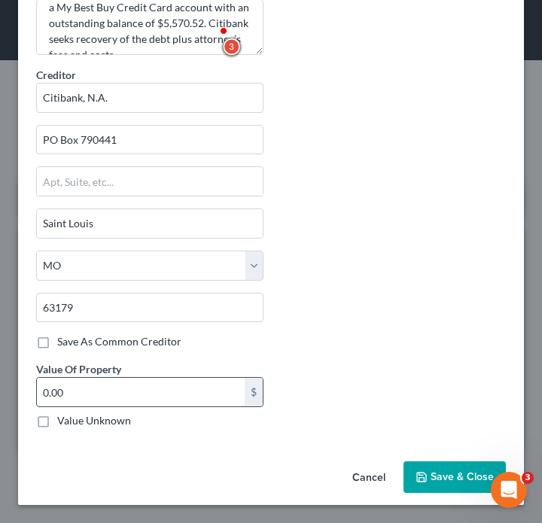
click at [118, 387] on input "0.00" at bounding box center [141, 392] width 208 height 29
paste input "5,570.52."
type input "5,570.52"
click at [457, 478] on span "Save & Close" at bounding box center [462, 477] width 63 height 13
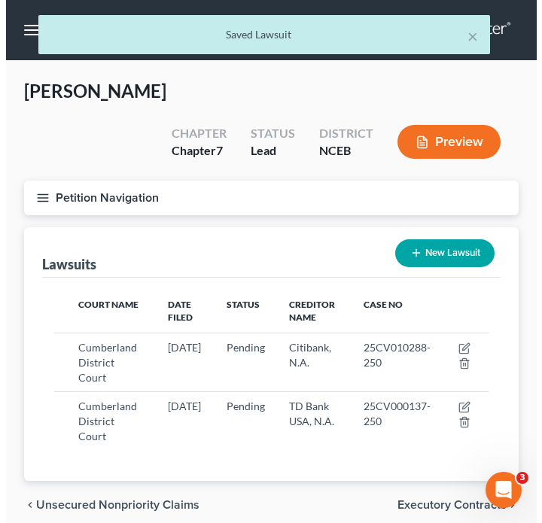
scroll to position [12, 0]
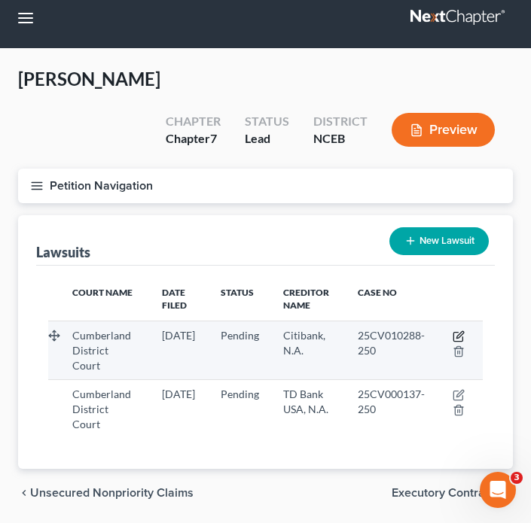
click at [465, 330] on icon "button" at bounding box center [458, 336] width 12 height 12
select select "28"
select select "0"
select select "4"
select select "26"
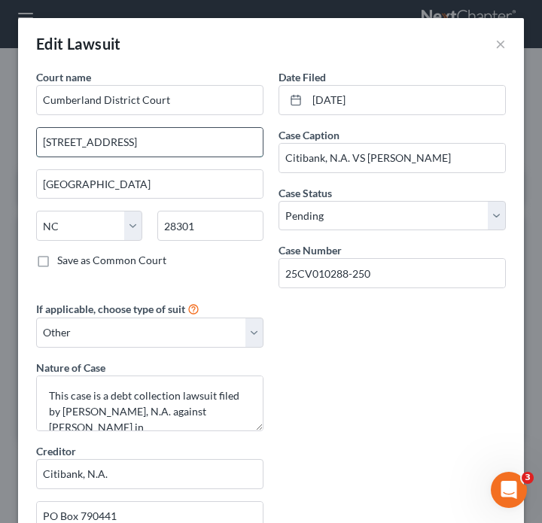
click at [160, 152] on input "[STREET_ADDRESS]" at bounding box center [150, 142] width 226 height 29
drag, startPoint x: 177, startPoint y: 142, endPoint x: 0, endPoint y: 126, distance: 177.7
click at [0, 126] on div "Edit Lawsuit × Court name * Cumberland District Court 117 Dick [GEOGRAPHIC_DATA…" at bounding box center [271, 261] width 542 height 523
type input "PO Box 363"
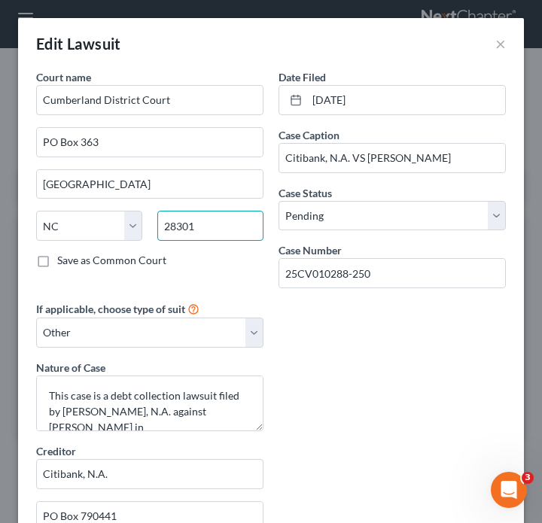
click at [232, 227] on input "28301" at bounding box center [210, 226] width 106 height 30
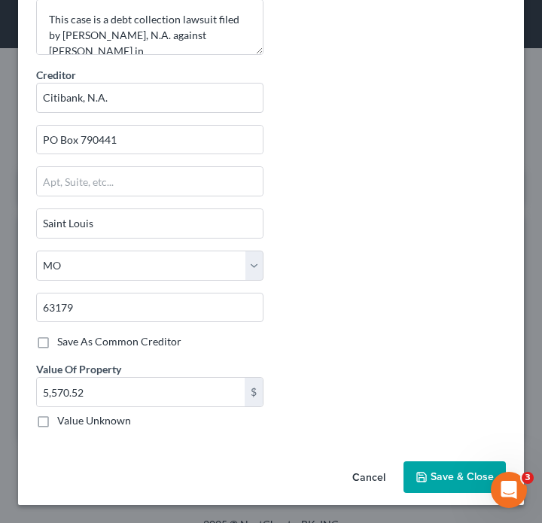
type input "28302"
click at [443, 481] on span "Save & Close" at bounding box center [462, 477] width 63 height 13
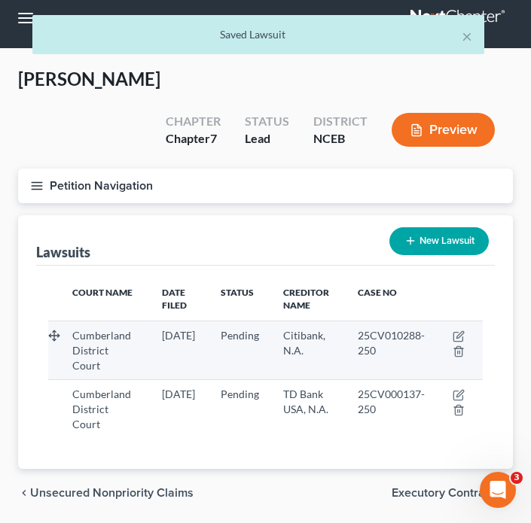
click at [468, 321] on td at bounding box center [460, 350] width 44 height 59
click at [463, 331] on icon "button" at bounding box center [459, 334] width 7 height 7
select select "28"
select select "0"
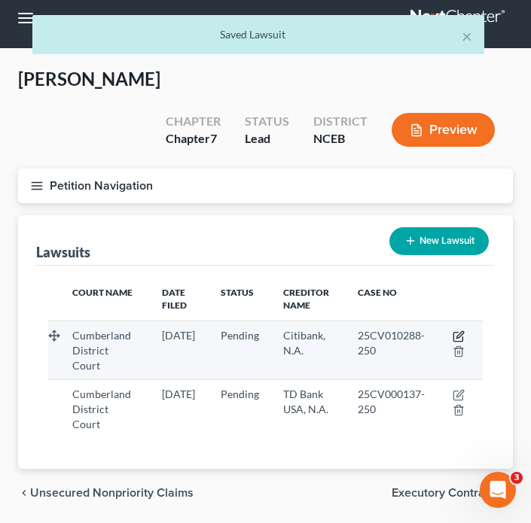
select select "4"
select select "26"
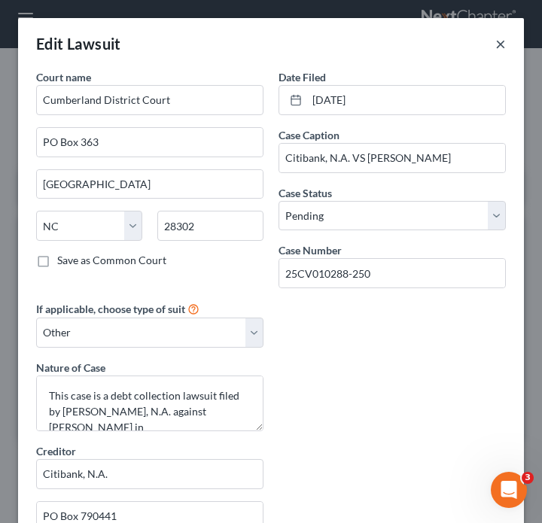
click at [495, 41] on button "×" at bounding box center [500, 44] width 11 height 18
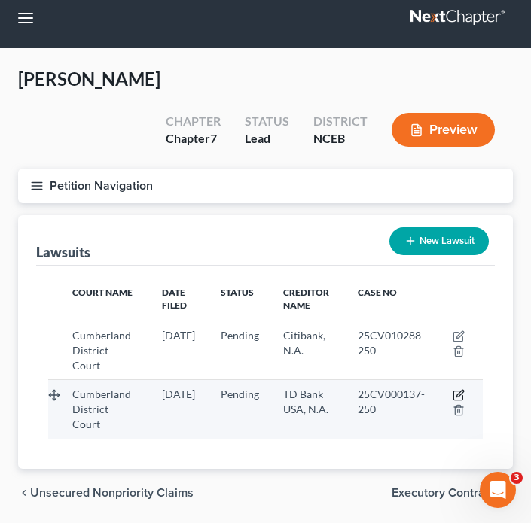
click at [465, 389] on icon "button" at bounding box center [458, 395] width 12 height 12
select select "28"
select select "0"
select select "4"
select select "45"
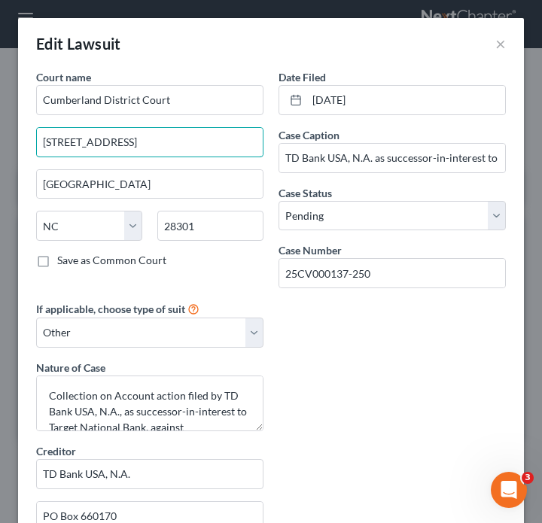
drag, startPoint x: 154, startPoint y: 151, endPoint x: 0, endPoint y: 151, distance: 153.6
click at [0, 151] on div "Edit Lawsuit × Court name * Cumberland District Court 117 Dick [GEOGRAPHIC_DATA…" at bounding box center [271, 261] width 542 height 523
drag, startPoint x: 127, startPoint y: 146, endPoint x: 0, endPoint y: 120, distance: 129.8
click at [0, 123] on div "Edit Lawsuit × Court name * Cumberland District Court 117 Dick [GEOGRAPHIC_DATA…" at bounding box center [271, 261] width 542 height 523
type input "PO Box 363"
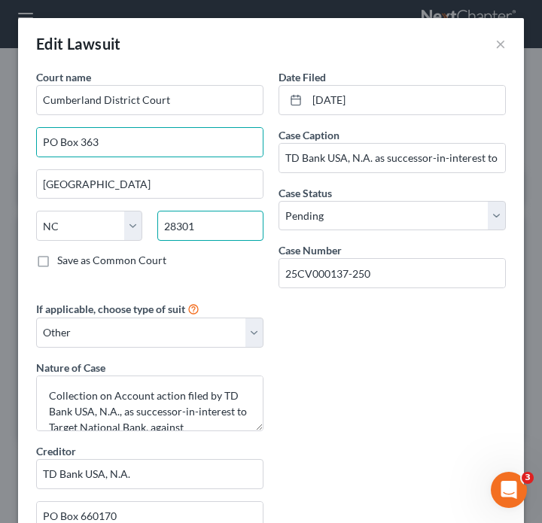
click at [226, 228] on input "28301" at bounding box center [210, 226] width 106 height 30
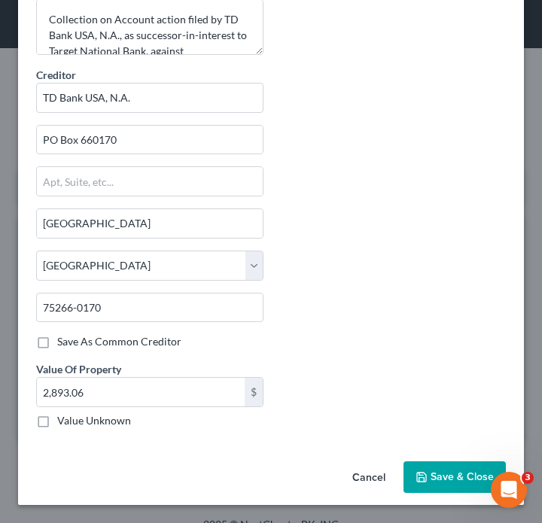
type input "28302"
click at [451, 489] on button "Save & Close" at bounding box center [455, 477] width 102 height 32
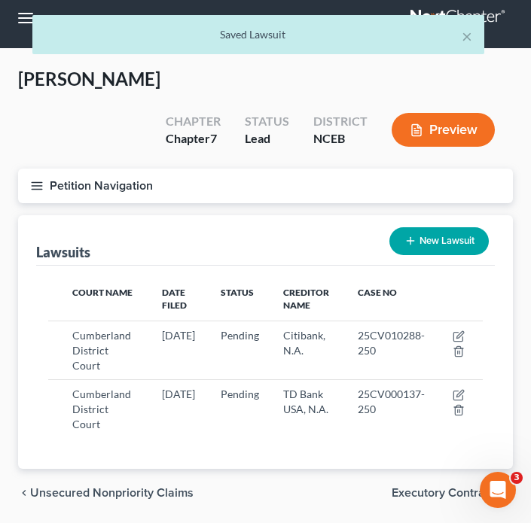
click at [431, 227] on button "New Lawsuit" at bounding box center [438, 241] width 99 height 28
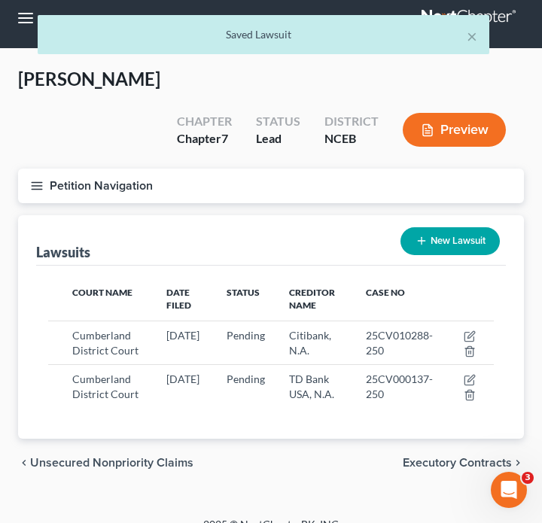
select select "0"
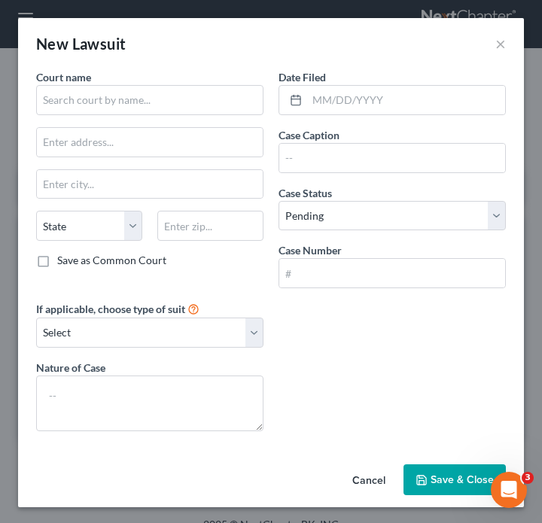
click at [142, 126] on div "Court name * State [US_STATE] AK AR AZ CA CO CT DE DC [GEOGRAPHIC_DATA] GA GU H…" at bounding box center [150, 184] width 242 height 231
click at [142, 104] on input "text" at bounding box center [149, 100] width 227 height 30
paste input "Cumberland District Court"
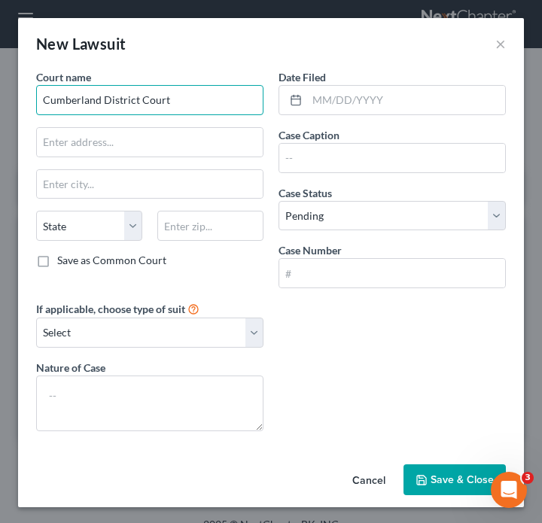
type input "Cumberland District Court"
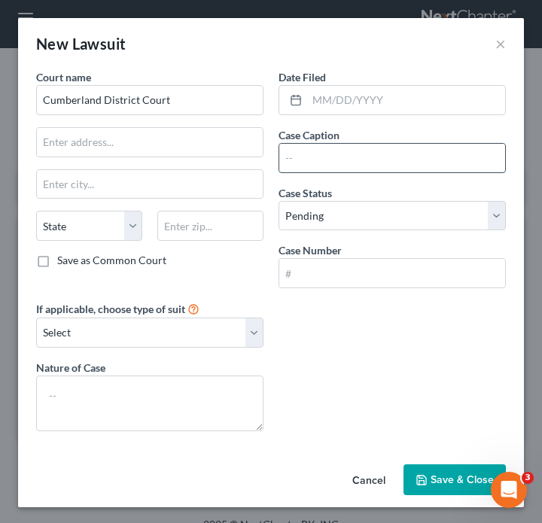
click at [343, 166] on input "text" at bounding box center [392, 158] width 226 height 29
paste input "Capital One, N.A. VS [PERSON_NAME]"
drag, startPoint x: 473, startPoint y: 160, endPoint x: 407, endPoint y: 160, distance: 65.5
click at [407, 160] on input "Capital One, N.A. VS [PERSON_NAME]" at bounding box center [392, 158] width 226 height 29
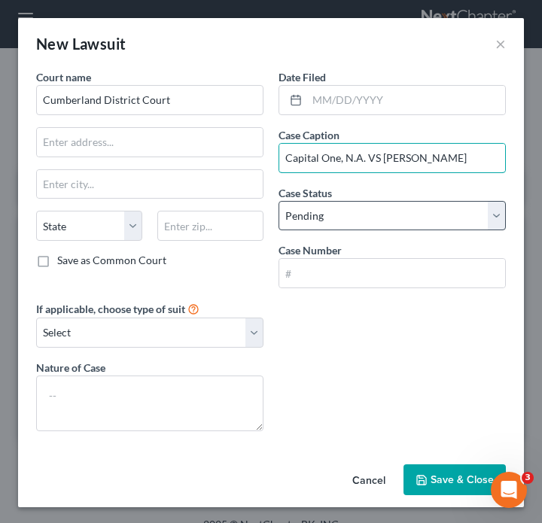
type input "Capital One, N.A. VS [PERSON_NAME]"
click at [391, 215] on select "Select Pending On Appeal Concluded" at bounding box center [392, 216] width 227 height 30
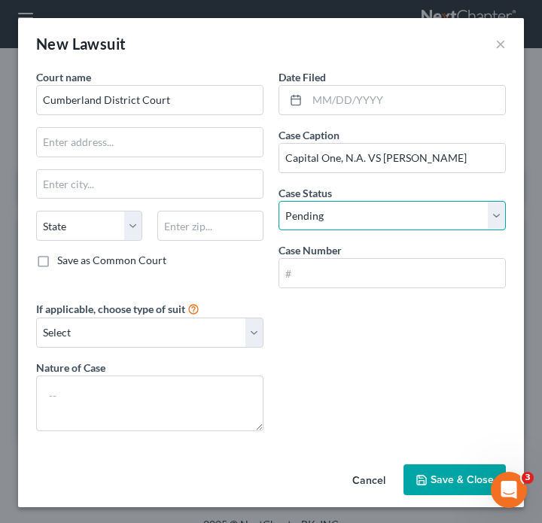
click at [279, 201] on select "Select Pending On Appeal Concluded" at bounding box center [392, 216] width 227 height 30
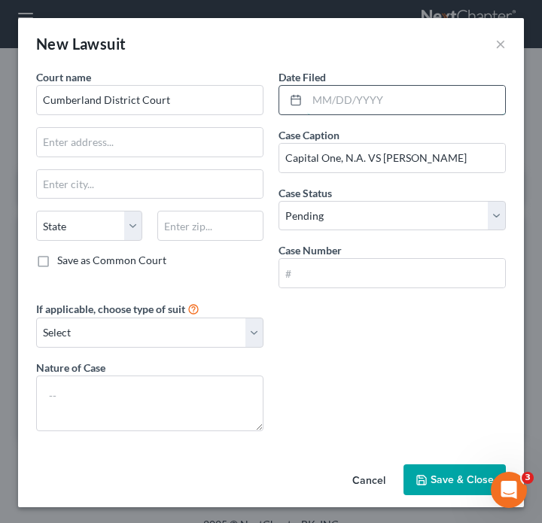
click at [405, 102] on input "text" at bounding box center [406, 100] width 198 height 29
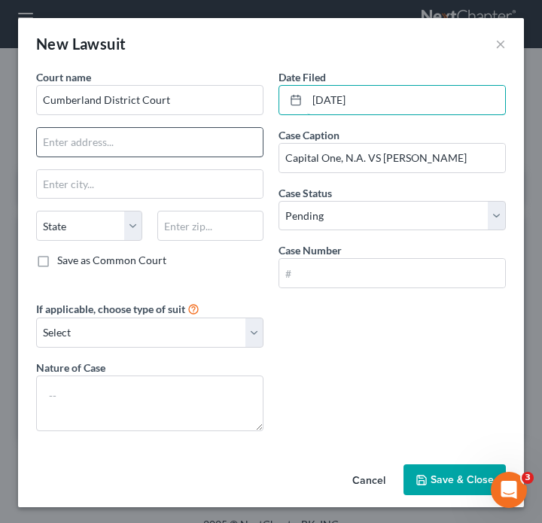
type input "[DATE]"
click at [166, 136] on input "text" at bounding box center [150, 142] width 226 height 29
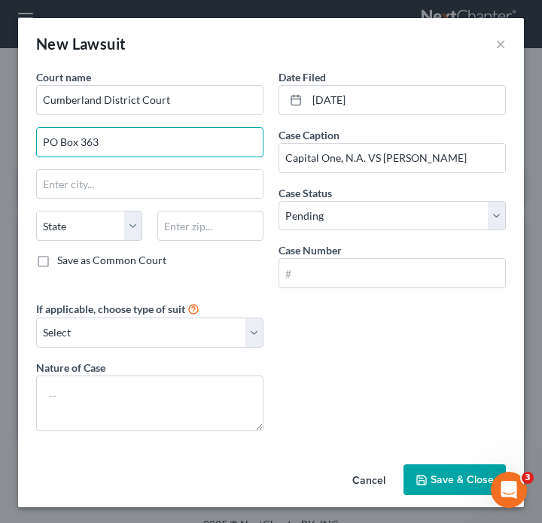
type input "PO Box 363"
click at [206, 234] on input "text" at bounding box center [210, 226] width 106 height 30
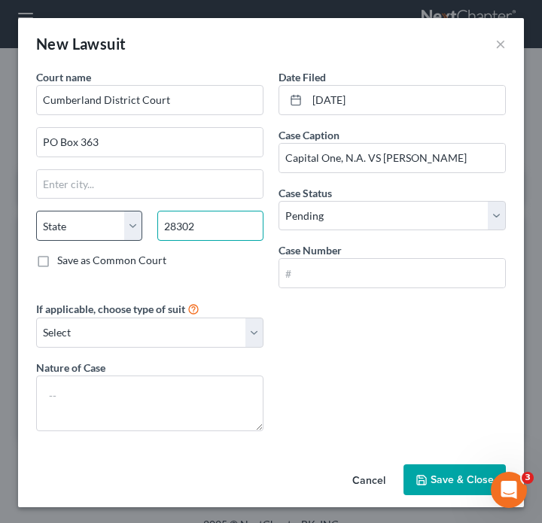
type input "28302"
click at [75, 239] on select "State [US_STATE] AK AR AZ CA CO CT DE DC [GEOGRAPHIC_DATA] [GEOGRAPHIC_DATA] GU…" at bounding box center [89, 226] width 106 height 30
type input "[GEOGRAPHIC_DATA]"
select select "28"
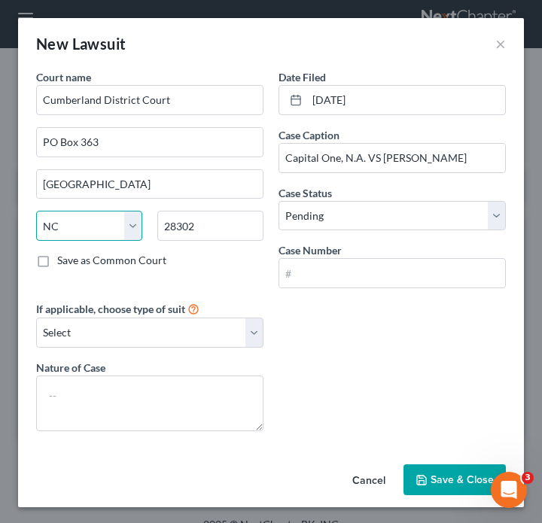
click at [36, 211] on select "State [US_STATE] AK AR AZ CA CO CT DE DC [GEOGRAPHIC_DATA] [GEOGRAPHIC_DATA] GU…" at bounding box center [89, 226] width 106 height 30
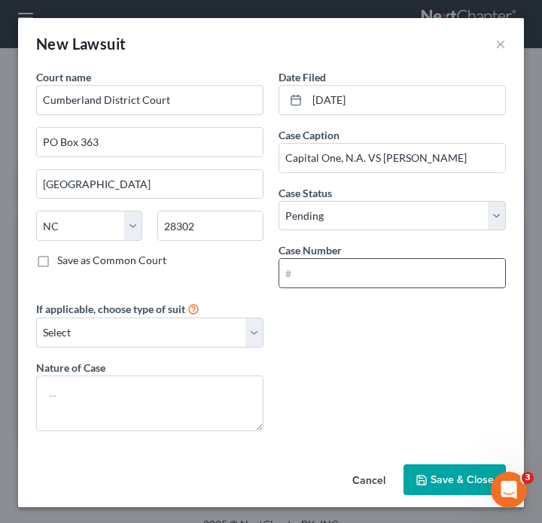
click at [413, 275] on input "text" at bounding box center [392, 273] width 226 height 29
paste input "25CV008515-250"
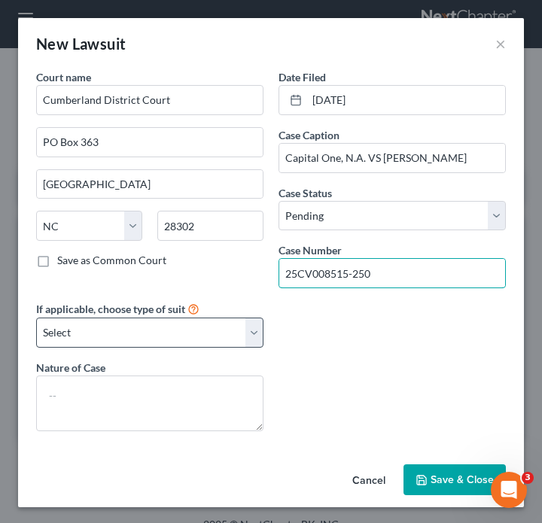
type input "25CV008515-250"
click at [159, 346] on select "Select Repossession Garnishment Foreclosure Attached, Seized, Or Levied Other" at bounding box center [149, 333] width 227 height 30
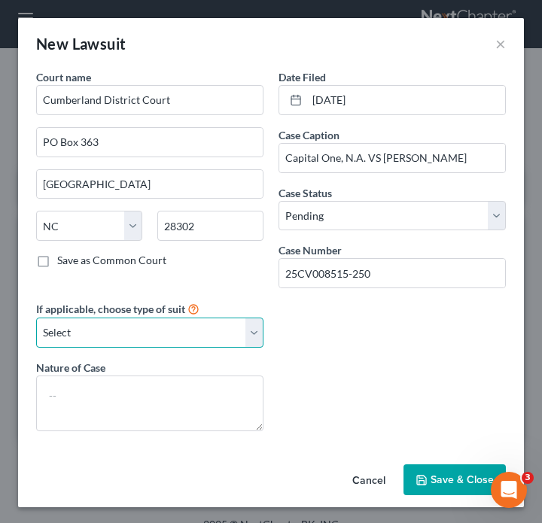
select select "4"
click at [36, 318] on select "Select Repossession Garnishment Foreclosure Attached, Seized, Or Levied Other" at bounding box center [149, 333] width 227 height 30
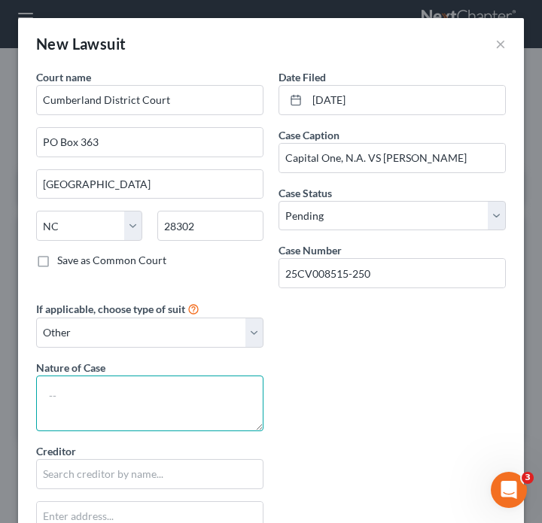
click at [190, 401] on textarea at bounding box center [149, 404] width 227 height 56
paste textarea "Capital One, N.A., as successor by merger to Discover Bank, filed a civil actio…"
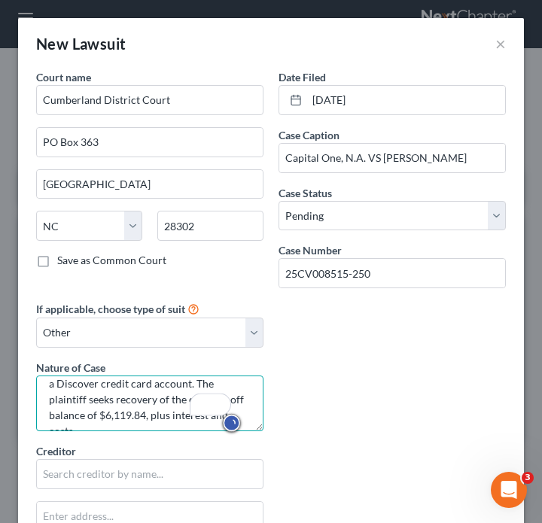
scroll to position [90, 0]
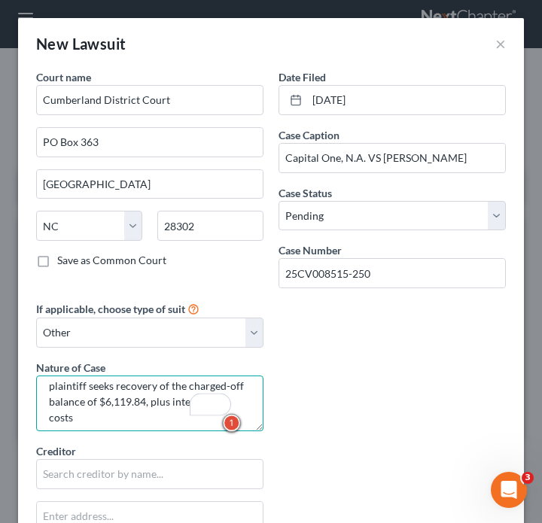
type textarea "Capital One, N.A., as successor by merger to Discover Bank, filed a civil actio…"
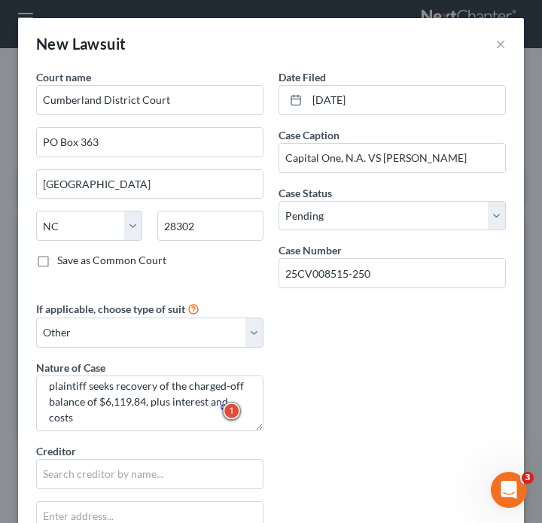
scroll to position [34, 0]
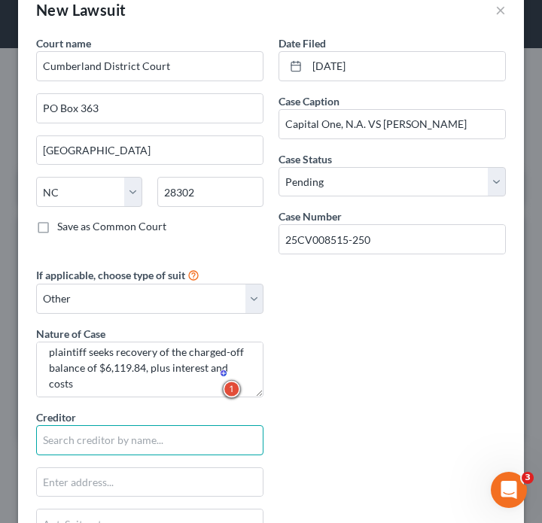
click at [171, 438] on input "text" at bounding box center [149, 440] width 227 height 30
paste input "Capital One, N.A."
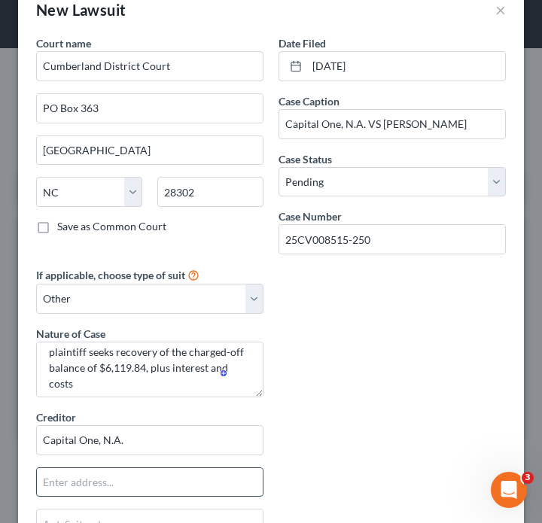
click at [169, 477] on input "text" at bounding box center [150, 482] width 226 height 29
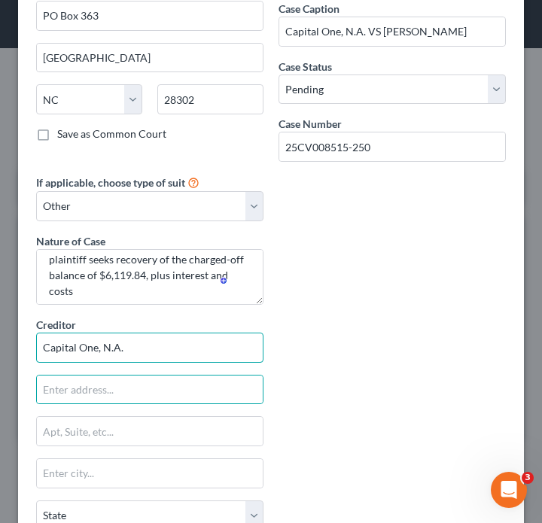
click at [209, 349] on input "Capital One, N.A." at bounding box center [149, 348] width 227 height 30
paste input "c/[PERSON_NAME] and [PERSON_NAME], P.L.C."
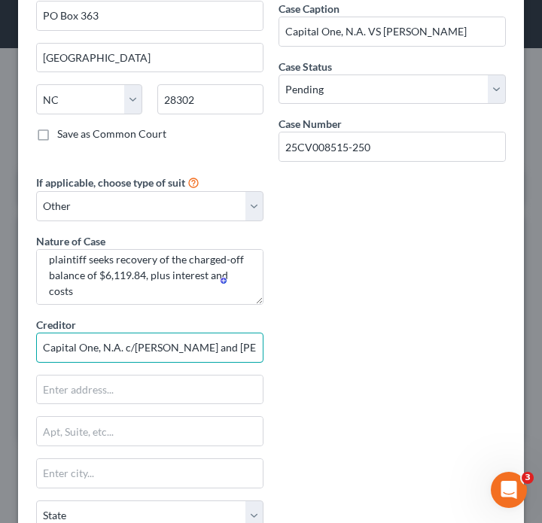
scroll to position [0, 8]
type input "Capital One, N.A. c/[PERSON_NAME] and [PERSON_NAME], P.L.C."
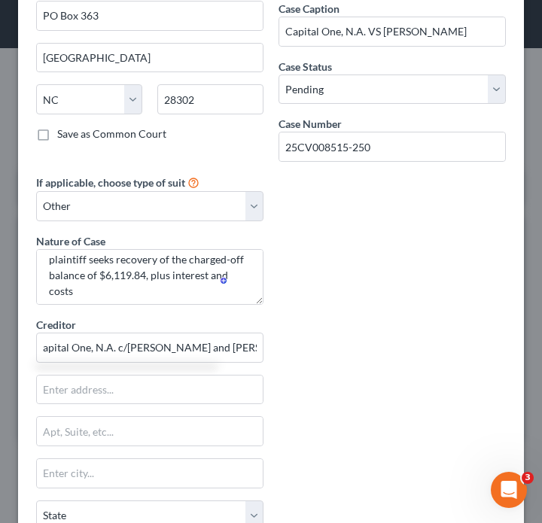
scroll to position [0, 0]
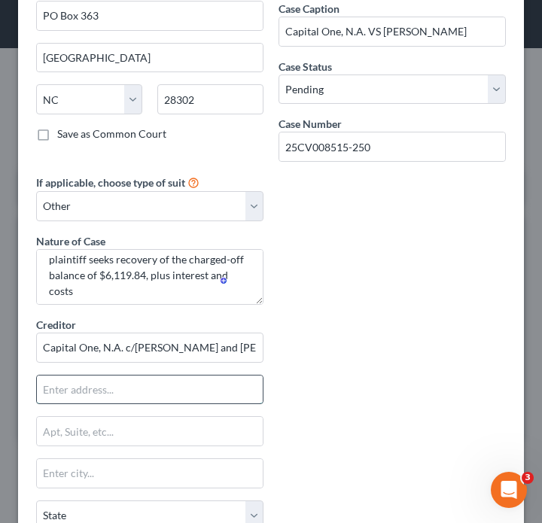
click at [207, 381] on input "text" at bounding box center [150, 390] width 226 height 29
paste input "[STREET_ADDRESS]"
drag, startPoint x: 145, startPoint y: 390, endPoint x: 239, endPoint y: 390, distance: 94.1
click at [239, 390] on input "[STREET_ADDRESS]" at bounding box center [150, 390] width 226 height 29
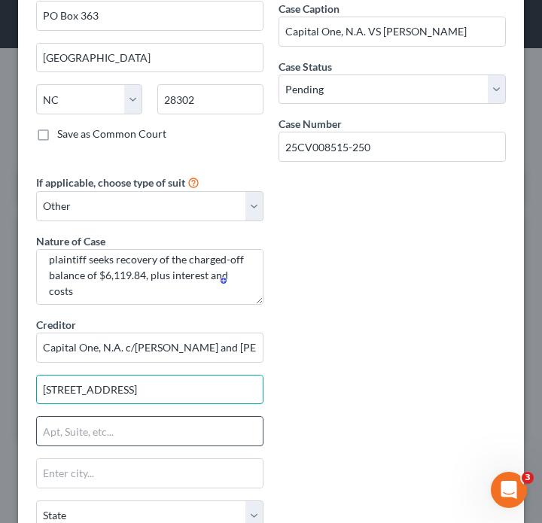
type input "[STREET_ADDRESS]"
click at [139, 429] on input "text" at bounding box center [150, 431] width 226 height 29
paste input "Suite 600"
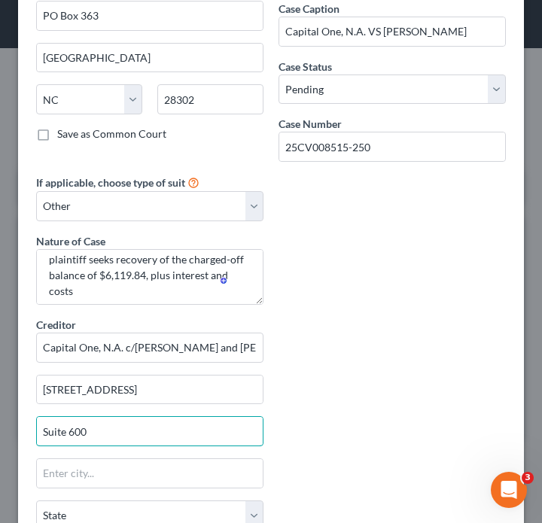
type input "Suite 600"
click at [219, 469] on input "text" at bounding box center [150, 473] width 226 height 29
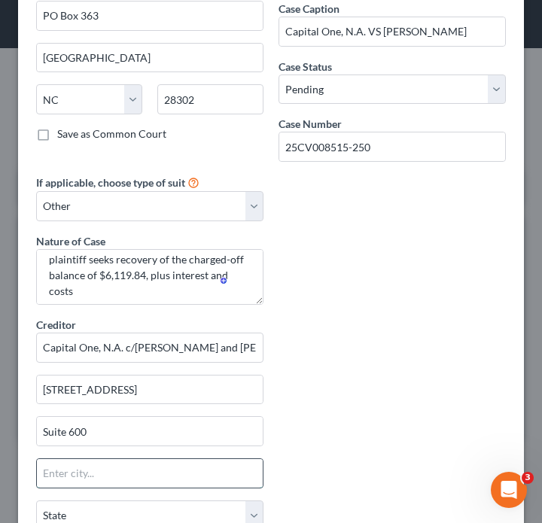
paste input "[GEOGRAPHIC_DATA]"
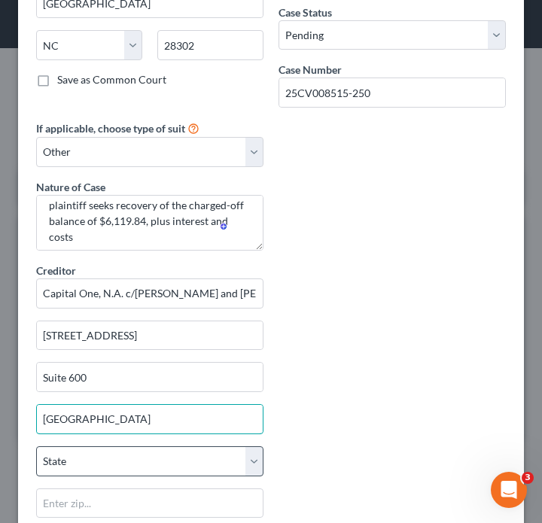
type input "[GEOGRAPHIC_DATA]"
click at [154, 463] on select "State [US_STATE] AK AR AZ CA CO CT DE DC [GEOGRAPHIC_DATA] [GEOGRAPHIC_DATA] GU…" at bounding box center [149, 461] width 227 height 30
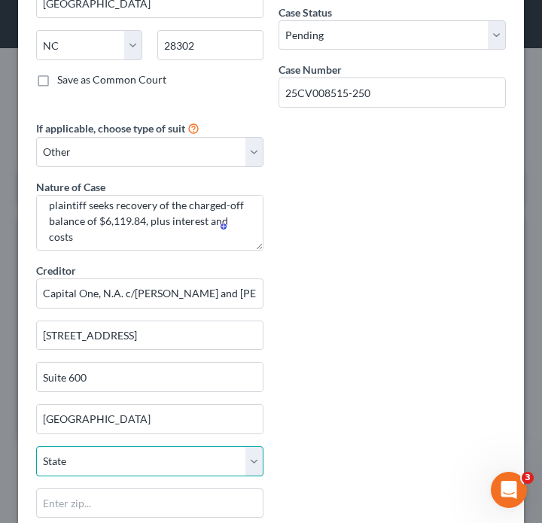
select select "48"
click at [36, 446] on select "State [US_STATE] AK AR AZ CA CO CT DE DC [GEOGRAPHIC_DATA] [GEOGRAPHIC_DATA] GU…" at bounding box center [149, 461] width 227 height 30
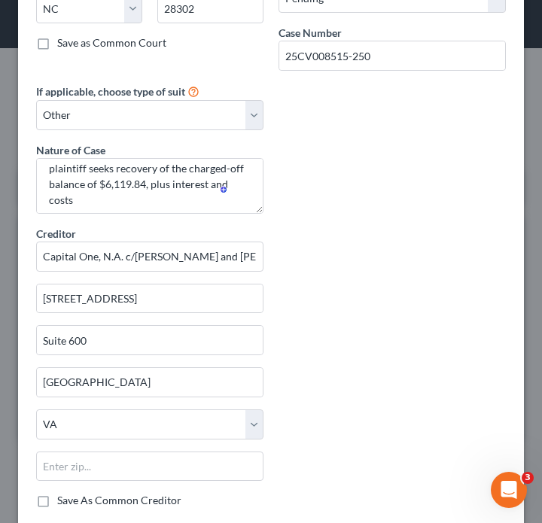
scroll to position [221, 0]
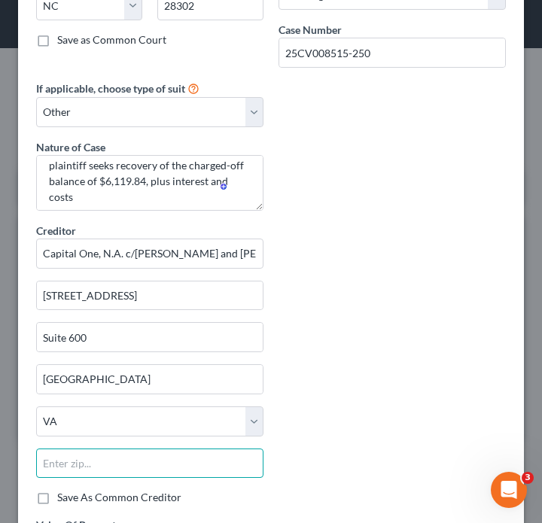
click at [152, 465] on input "text" at bounding box center [149, 464] width 227 height 30
paste input "23510"
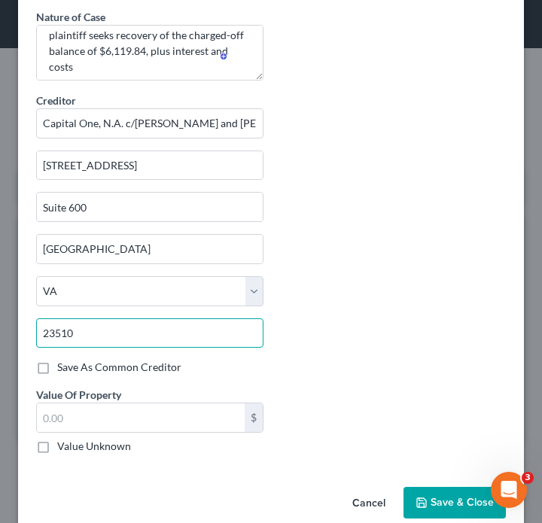
scroll to position [351, 0]
type input "23510"
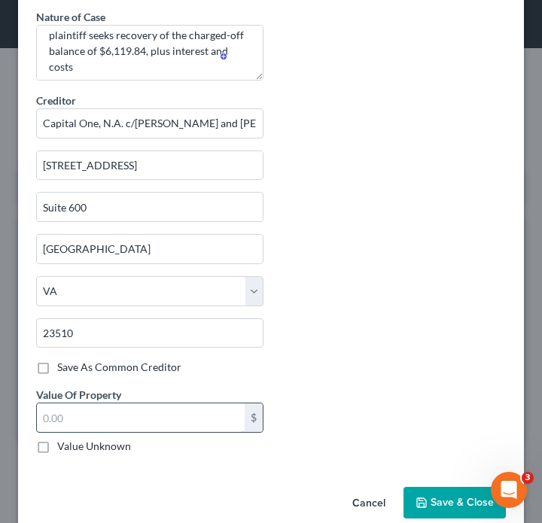
click at [186, 413] on input "text" at bounding box center [141, 418] width 208 height 29
paste input "$6,119.84,"
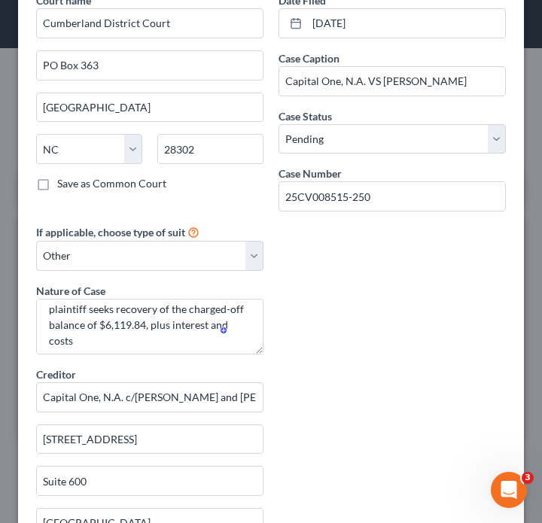
scroll to position [75, 0]
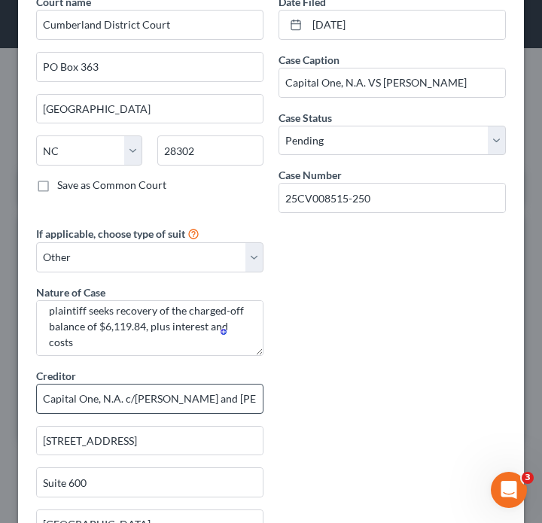
type input "6,119.84"
click at [126, 403] on input "Capital One, N.A. c/[PERSON_NAME] and [PERSON_NAME], P.L.C." at bounding box center [149, 399] width 227 height 30
drag, startPoint x: 125, startPoint y: 402, endPoint x: 114, endPoint y: 402, distance: 10.5
click at [114, 403] on input "Capital One, N.A. c/[PERSON_NAME] and [PERSON_NAME], P.L.C." at bounding box center [149, 399] width 227 height 30
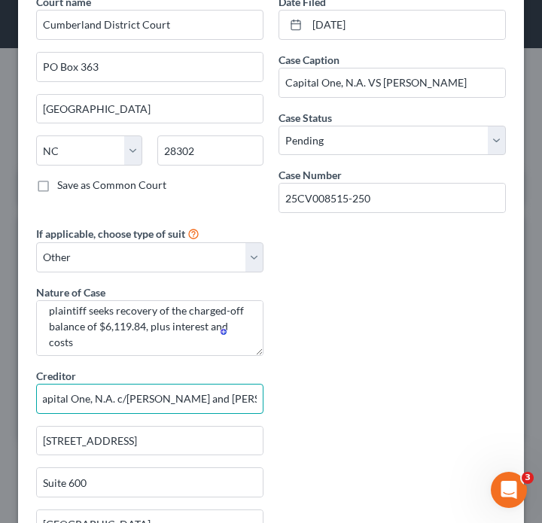
click at [114, 402] on input "Capital One, N.A. c/[PERSON_NAME] and [PERSON_NAME], P.L.C." at bounding box center [149, 399] width 227 height 30
click at [155, 390] on input "Capital One, N.A. (c/[PERSON_NAME] and [PERSON_NAME], P.L.C." at bounding box center [149, 399] width 227 height 30
drag, startPoint x: 144, startPoint y: 397, endPoint x: 398, endPoint y: 404, distance: 254.5
click at [398, 404] on div "Court name * [GEOGRAPHIC_DATA] [GEOGRAPHIC_DATA] [US_STATE] AK AR [GEOGRAPHIC_D…" at bounding box center [271, 368] width 485 height 748
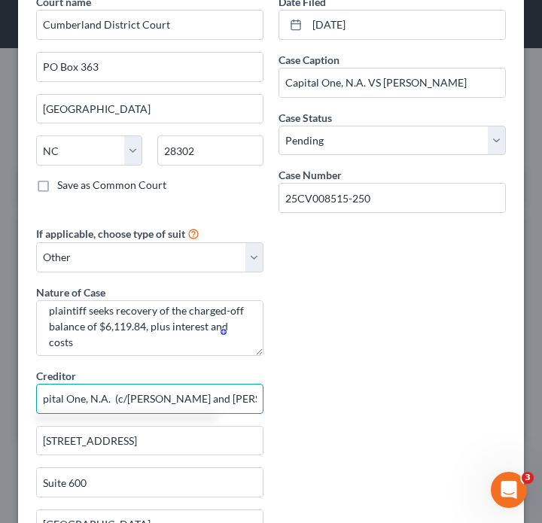
click at [253, 397] on input "Capital One, N.A. (c/[PERSON_NAME] and [PERSON_NAME], P.L.C." at bounding box center [149, 399] width 227 height 30
drag, startPoint x: 226, startPoint y: 400, endPoint x: 14, endPoint y: 396, distance: 212.3
click at [14, 396] on div "New Lawsuit × Court name * [GEOGRAPHIC_DATA] [GEOGRAPHIC_DATA] [US_STATE] AK AR…" at bounding box center [271, 261] width 542 height 523
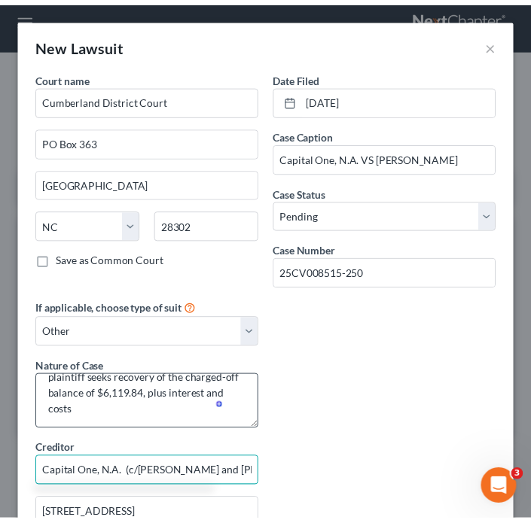
scroll to position [376, 0]
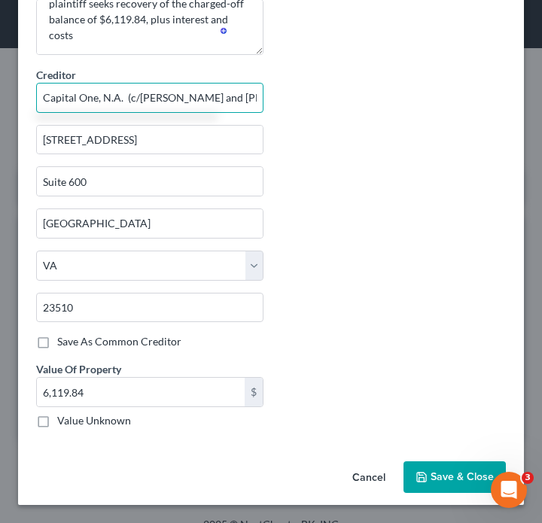
type input "Capital One, N.A. (c/[PERSON_NAME] and [PERSON_NAME], P.L.C.)"
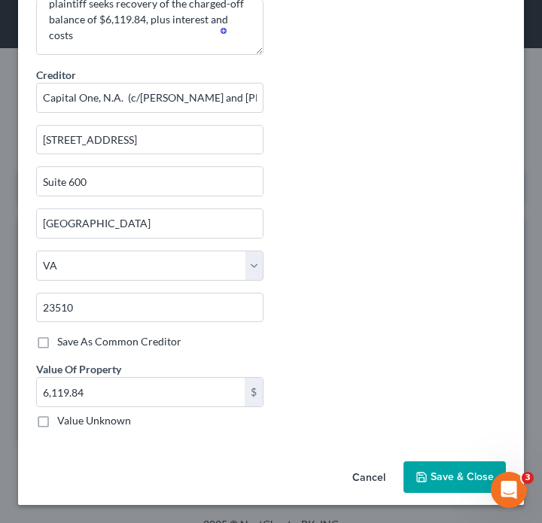
click at [448, 471] on span "Save & Close" at bounding box center [462, 477] width 63 height 13
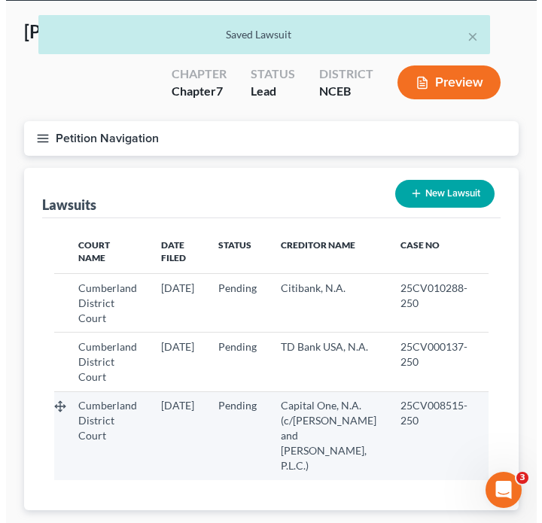
scroll to position [62, 0]
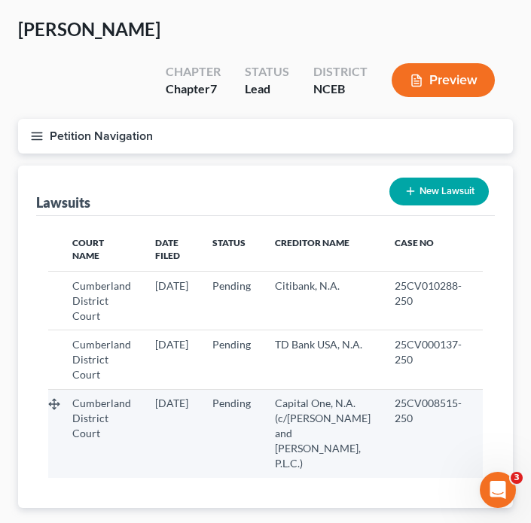
click at [489, 400] on icon "button" at bounding box center [492, 403] width 7 height 7
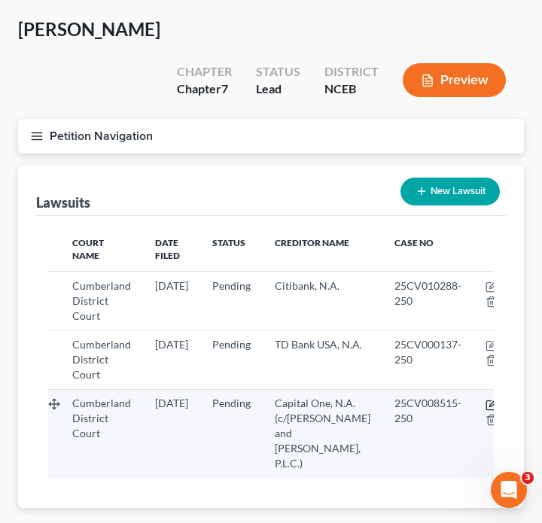
select select "28"
select select "0"
select select "4"
select select "48"
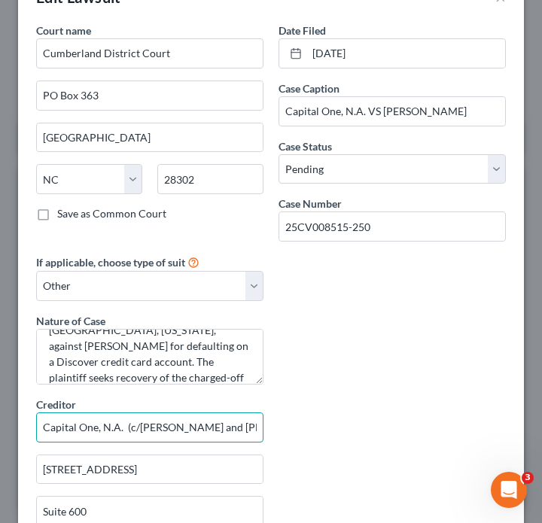
scroll to position [0, 16]
drag, startPoint x: 124, startPoint y: 431, endPoint x: 338, endPoint y: 433, distance: 213.8
click at [338, 433] on div "Court name * [GEOGRAPHIC_DATA] [GEOGRAPHIC_DATA] [US_STATE] AK AR [GEOGRAPHIC_D…" at bounding box center [271, 397] width 485 height 748
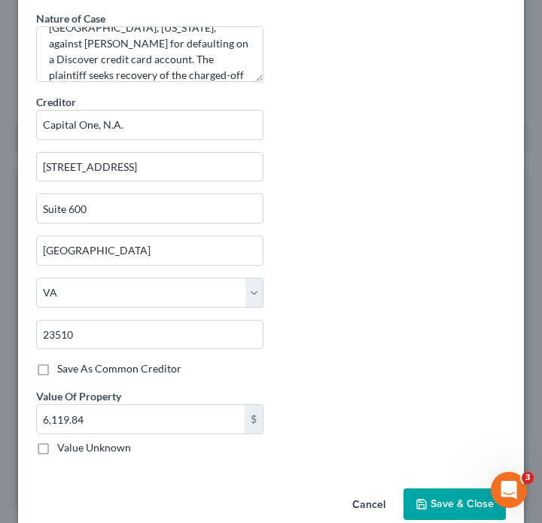
type input "Capital One, N.A."
click at [432, 495] on button "Save & Close" at bounding box center [455, 505] width 102 height 32
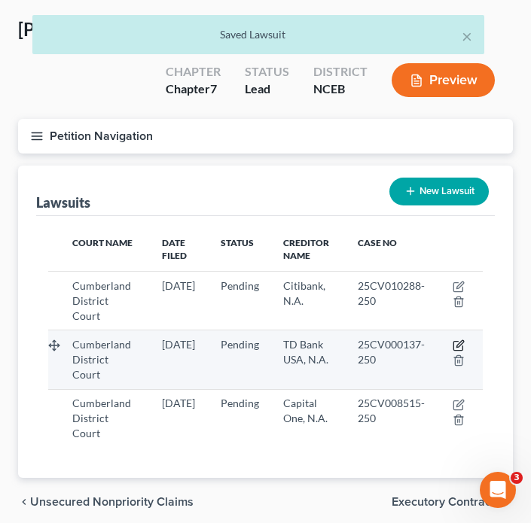
click at [458, 340] on icon "button" at bounding box center [458, 346] width 12 height 12
select select "28"
select select "0"
select select "4"
select select "45"
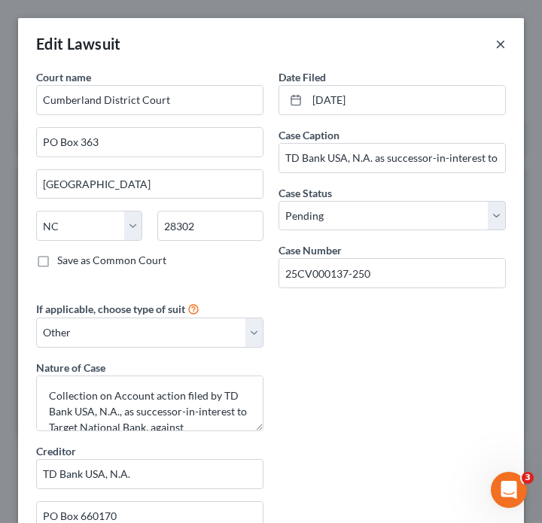
click at [495, 47] on button "×" at bounding box center [500, 44] width 11 height 18
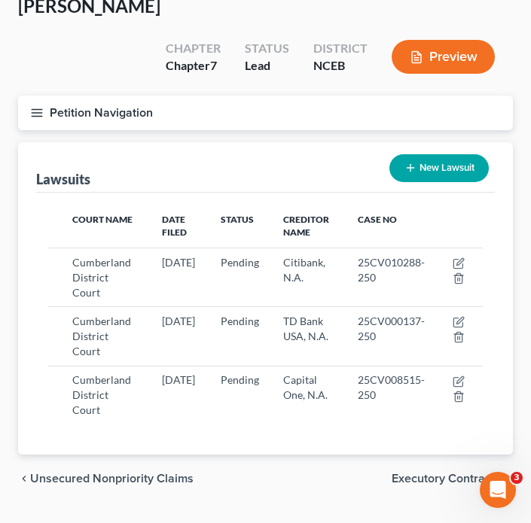
click at [43, 106] on icon "button" at bounding box center [37, 113] width 14 height 14
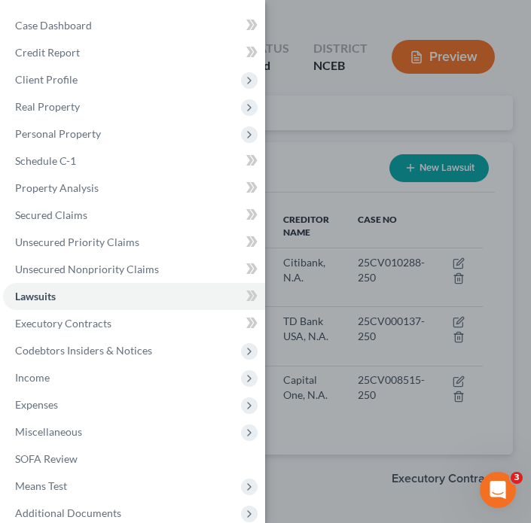
click at [310, 297] on div "Case Dashboard Payments Invoices Payments Payments Credit Report Client Profile" at bounding box center [265, 261] width 531 height 523
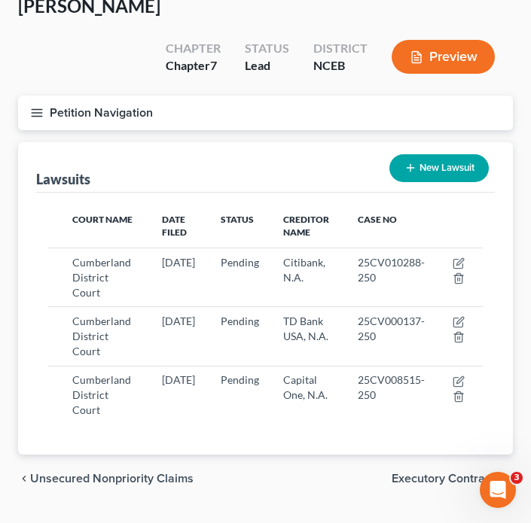
click at [425, 154] on button "New Lawsuit" at bounding box center [438, 168] width 99 height 28
select select "0"
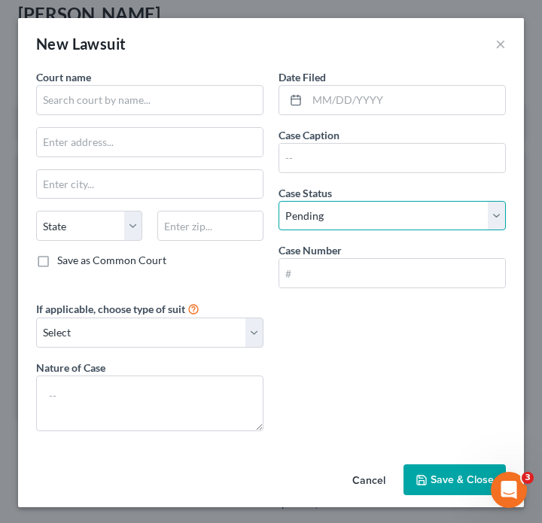
click at [402, 208] on select "Select Pending On Appeal Concluded" at bounding box center [392, 216] width 227 height 30
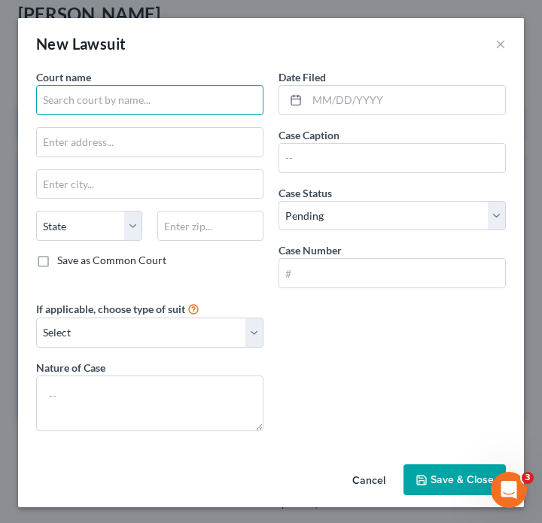
click at [215, 104] on input "text" at bounding box center [149, 100] width 227 height 30
paste input "abarrus District Court"
click at [47, 102] on input "abarrus District Court" at bounding box center [149, 100] width 227 height 30
click at [43, 102] on input "abarrus District Court" at bounding box center [149, 100] width 227 height 30
type input "Cabarrus District Court"
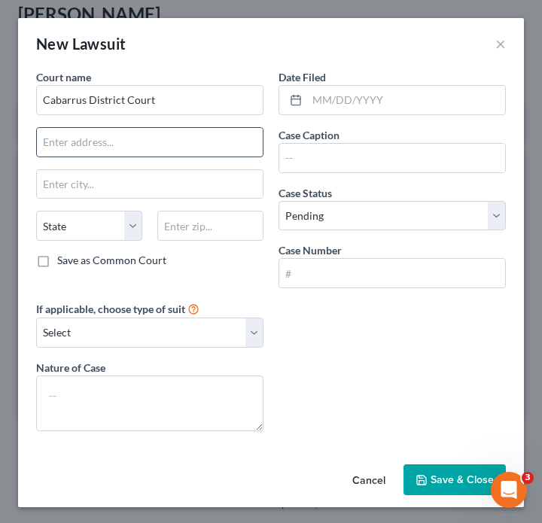
click at [93, 145] on input "text" at bounding box center [150, 142] width 226 height 29
paste input "PO Box 70"
type input "PO Box 70"
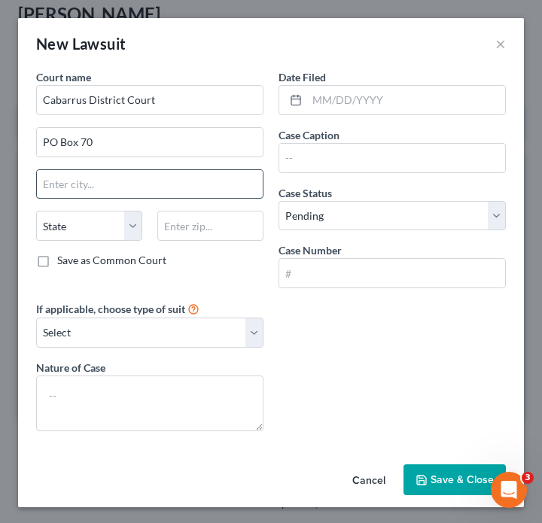
click at [68, 188] on input "text" at bounding box center [150, 184] width 226 height 29
paste input "[GEOGRAPHIC_DATA]"
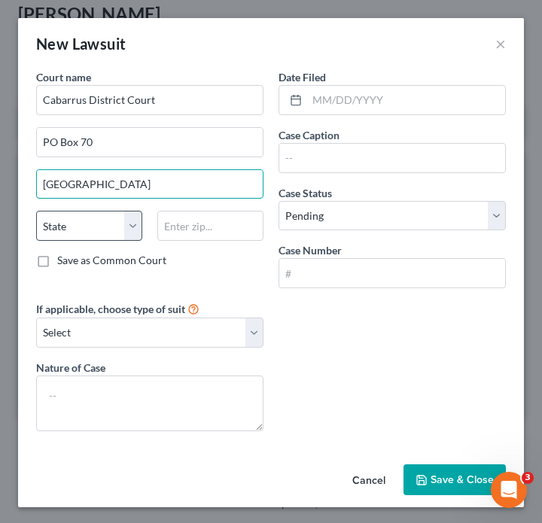
type input "[GEOGRAPHIC_DATA]"
click at [79, 227] on select "State [US_STATE] AK AR AZ CA CO CT DE DC [GEOGRAPHIC_DATA] [GEOGRAPHIC_DATA] GU…" at bounding box center [89, 226] width 106 height 30
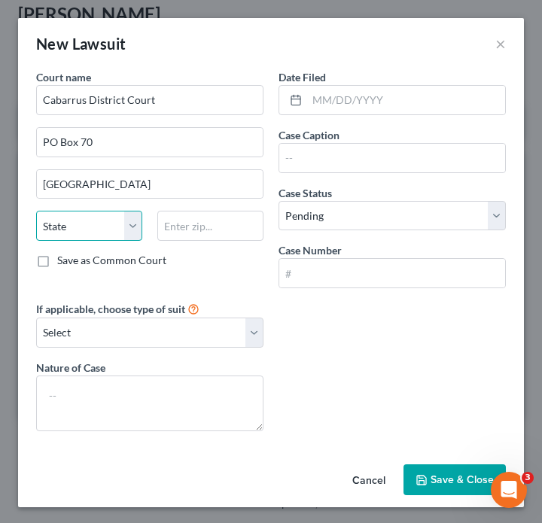
select select "28"
click at [36, 211] on select "State [US_STATE] AK AR AZ CA CO CT DE DC [GEOGRAPHIC_DATA] [GEOGRAPHIC_DATA] GU…" at bounding box center [89, 226] width 106 height 30
click at [209, 239] on input "text" at bounding box center [210, 226] width 106 height 30
paste input "28026-0070"
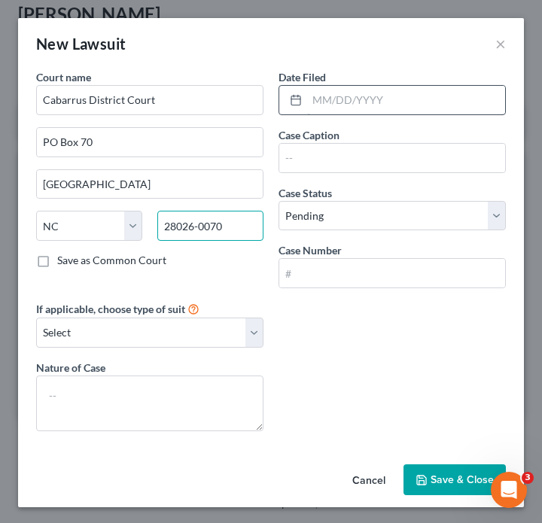
type input "28026-0070"
click at [342, 105] on input "text" at bounding box center [406, 100] width 198 height 29
paste input "[DATE]"
type input "[DATE]"
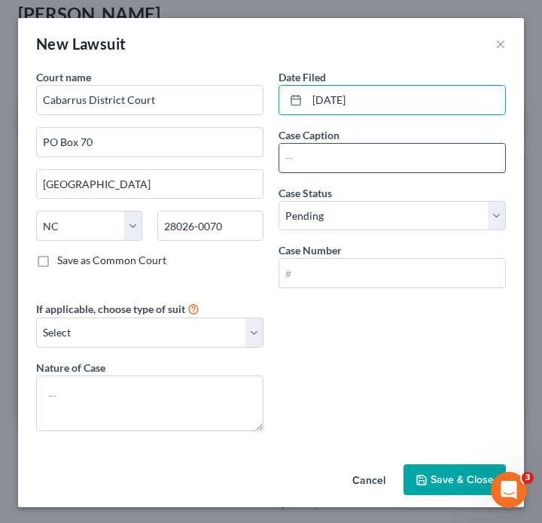
click at [363, 154] on input "text" at bounding box center [392, 158] width 226 height 29
paste input "PORTFOLIO RECOVERY ASSOC LLC VS [PERSON_NAME]"
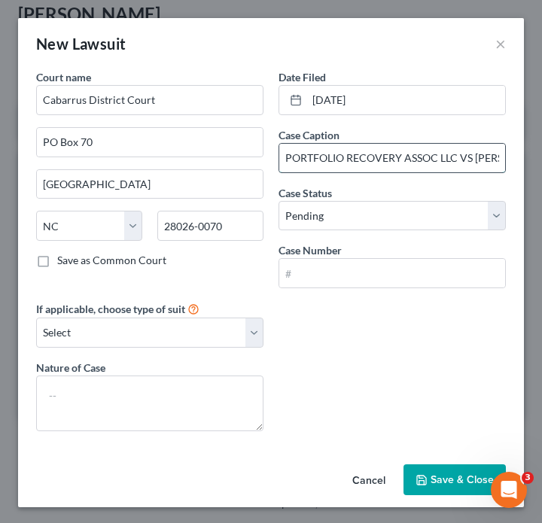
scroll to position [0, 55]
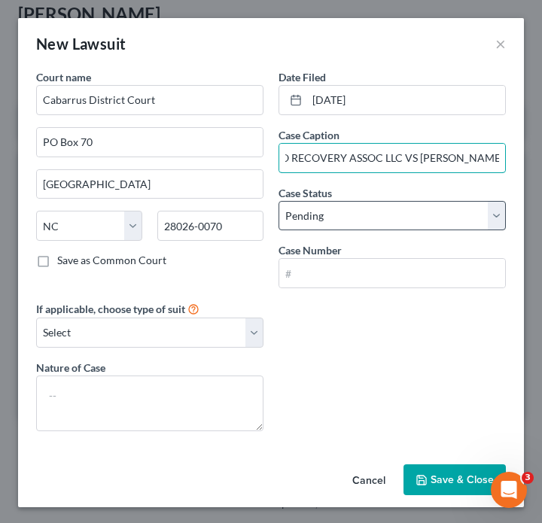
type input "PORTFOLIO RECOVERY ASSOC LLC VS [PERSON_NAME]"
click at [377, 212] on select "Select Pending On Appeal Concluded" at bounding box center [392, 216] width 227 height 30
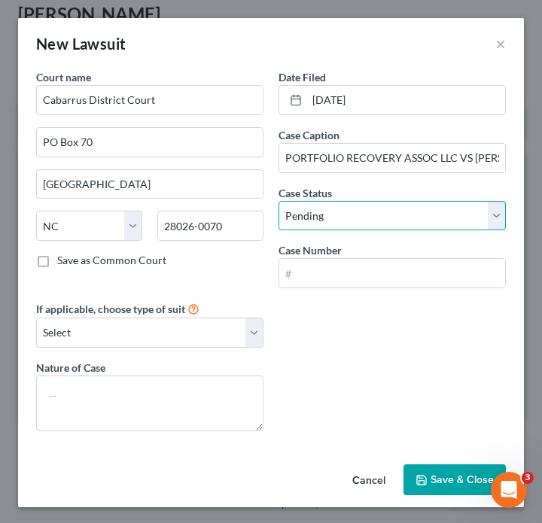
select select "2"
click at [279, 201] on select "Select Pending On Appeal Concluded" at bounding box center [392, 216] width 227 height 30
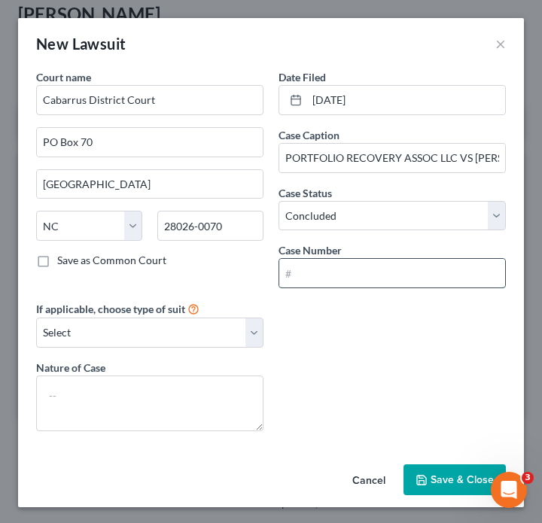
click at [369, 266] on input "text" at bounding box center [392, 273] width 226 height 29
paste input "20CVD001186-120"
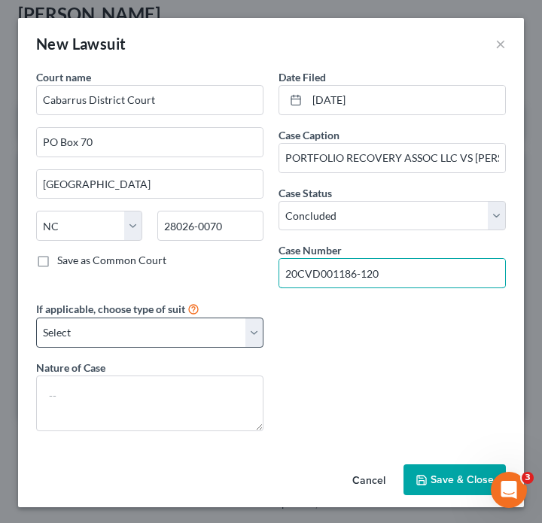
type input "20CVD001186-120"
click at [178, 344] on select "Select Repossession Garnishment Foreclosure Attached, Seized, Or Levied Other" at bounding box center [149, 333] width 227 height 30
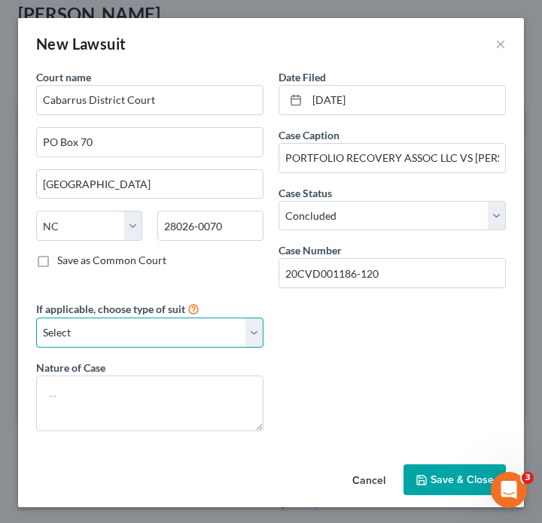
select select "4"
click at [36, 318] on select "Select Repossession Garnishment Foreclosure Attached, Seized, Or Levied Other" at bounding box center [149, 333] width 227 height 30
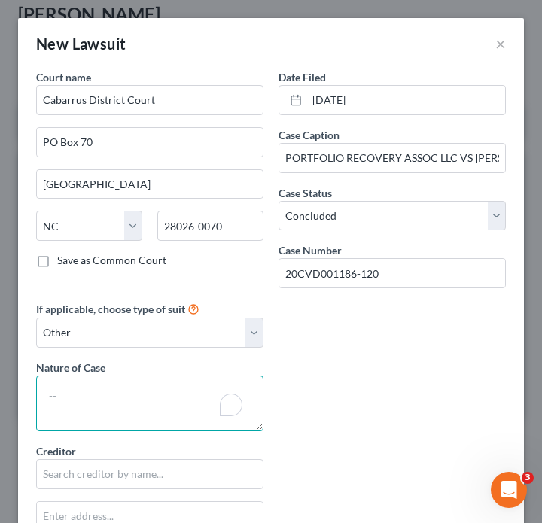
click at [169, 412] on textarea "To enrich screen reader interactions, please activate Accessibility in Grammarl…" at bounding box center [149, 404] width 227 height 56
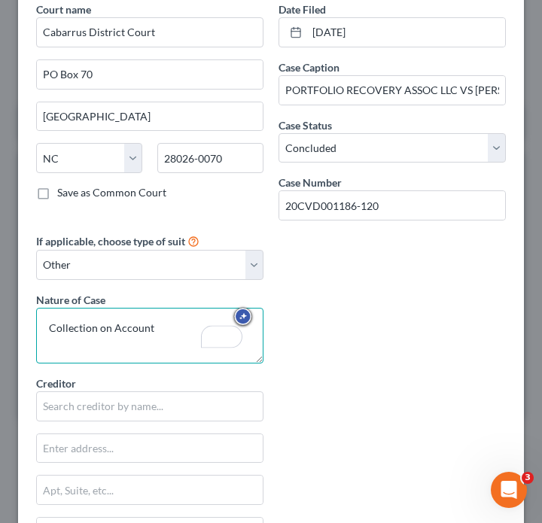
scroll to position [110, 0]
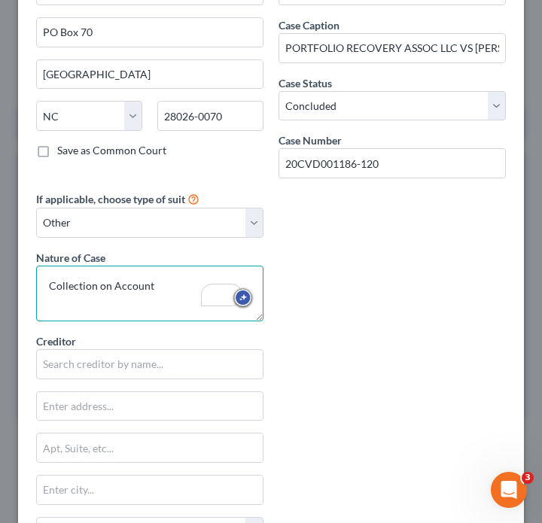
type textarea "Collection on Account"
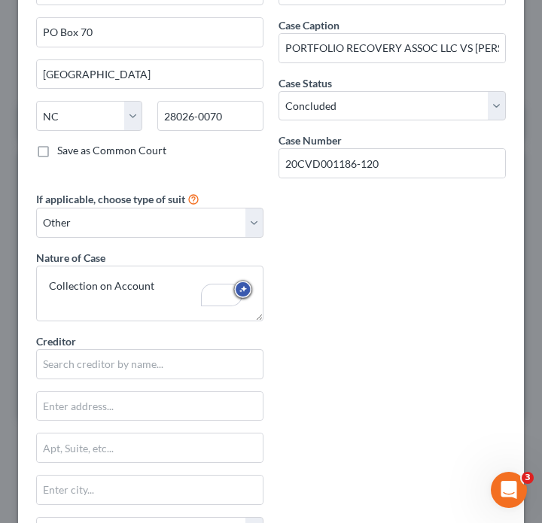
scroll to position [145, 0]
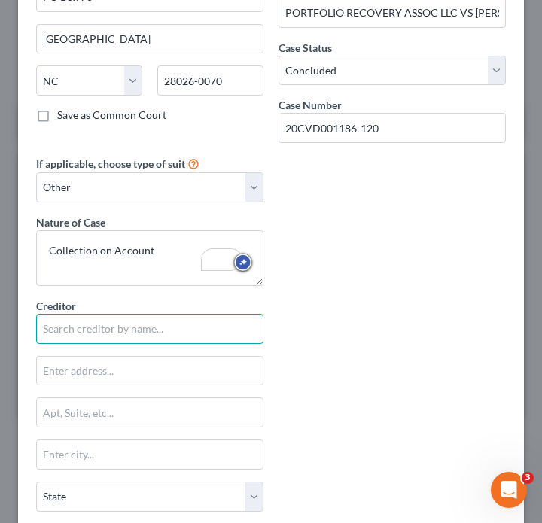
click at [167, 330] on input "text" at bounding box center [149, 329] width 227 height 30
paste input "20CVD001186-120"
drag, startPoint x: 195, startPoint y: 318, endPoint x: 0, endPoint y: 318, distance: 195.0
click at [0, 318] on div "New Lawsuit × Court name * Cabarrus District Court [GEOGRAPHIC_DATA] [US_STATE]…" at bounding box center [271, 261] width 542 height 523
drag, startPoint x: 159, startPoint y: 331, endPoint x: 0, endPoint y: 328, distance: 158.9
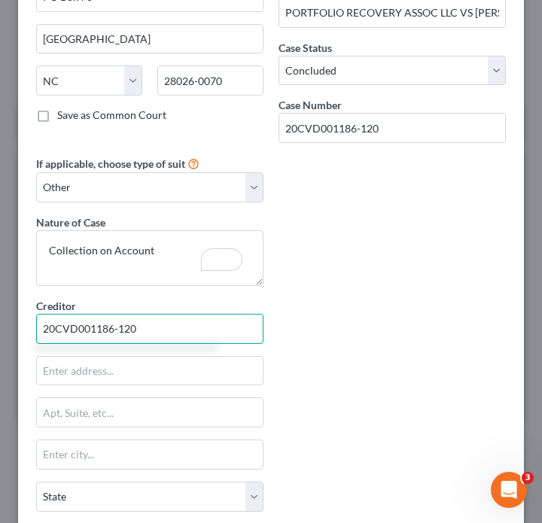
click at [0, 329] on div "New Lawsuit × Court name * Cabarrus District Court [GEOGRAPHIC_DATA] [US_STATE]…" at bounding box center [271, 261] width 542 height 523
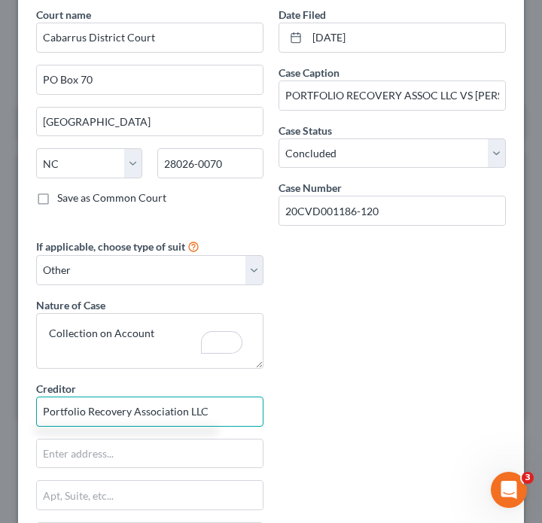
scroll to position [63, 0]
type input "Portfolio Recovery Association LLC"
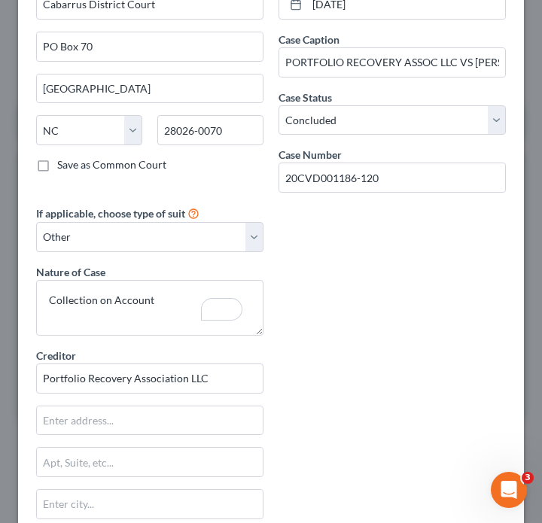
scroll to position [100, 0]
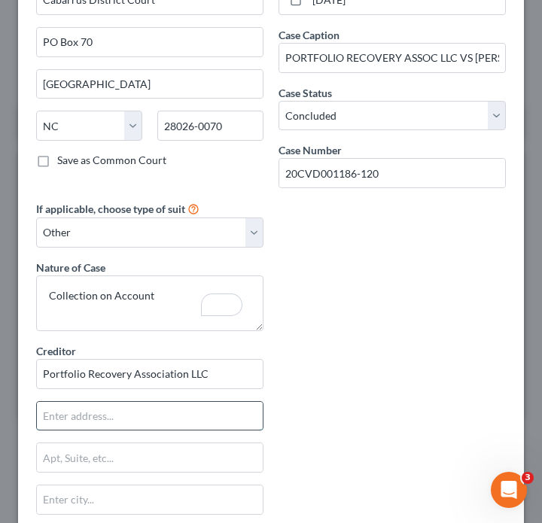
click at [128, 421] on input "text" at bounding box center [150, 416] width 226 height 29
paste input "PO BOX 110564"
type input "PO BOX 110564"
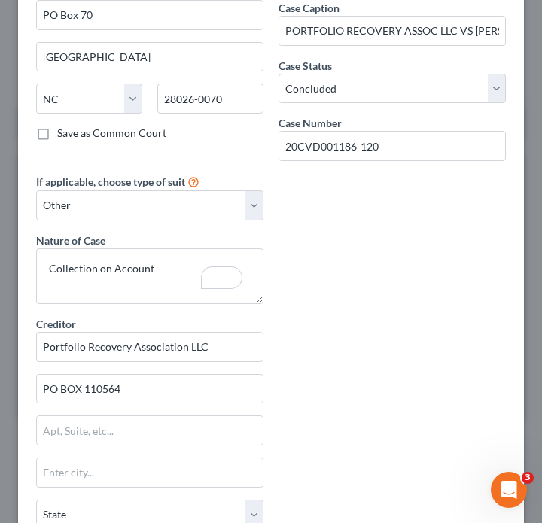
scroll to position [136, 0]
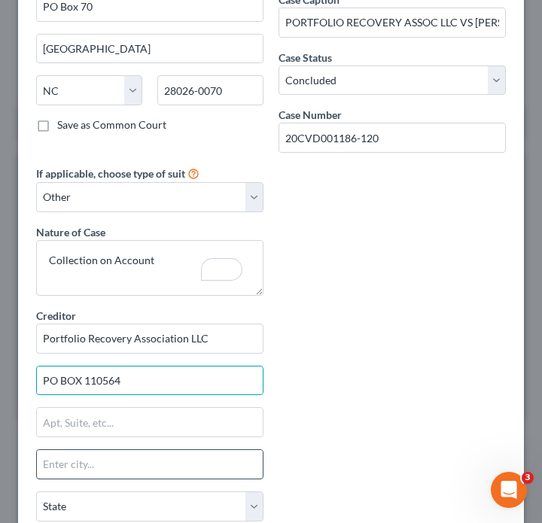
click at [139, 459] on input "text" at bounding box center [150, 464] width 226 height 29
paste input "[GEOGRAPHIC_DATA]"
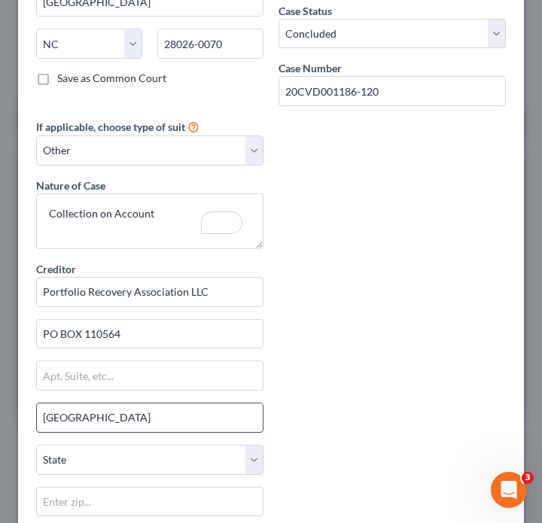
scroll to position [193, 0]
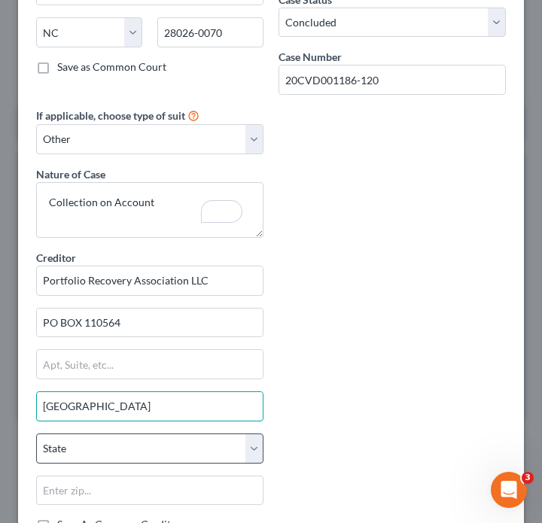
type input "[GEOGRAPHIC_DATA]"
click at [137, 446] on select "State [US_STATE] AK AR AZ CA CO CT DE DC [GEOGRAPHIC_DATA] [GEOGRAPHIC_DATA] GU…" at bounding box center [149, 449] width 227 height 30
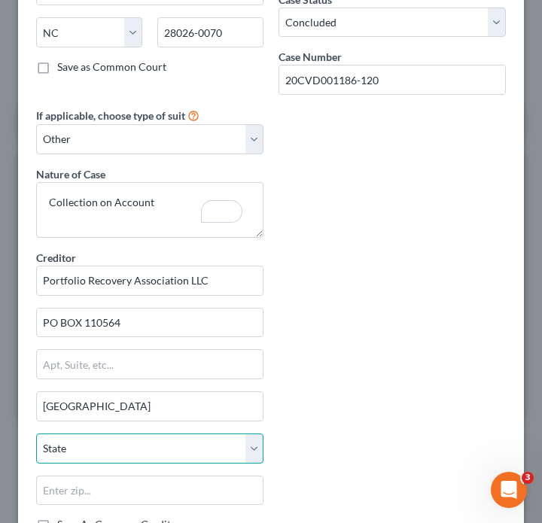
select select "28"
click at [36, 434] on select "State [US_STATE] AK AR AZ CA CO CT DE DC [GEOGRAPHIC_DATA] [GEOGRAPHIC_DATA] GU…" at bounding box center [149, 449] width 227 height 30
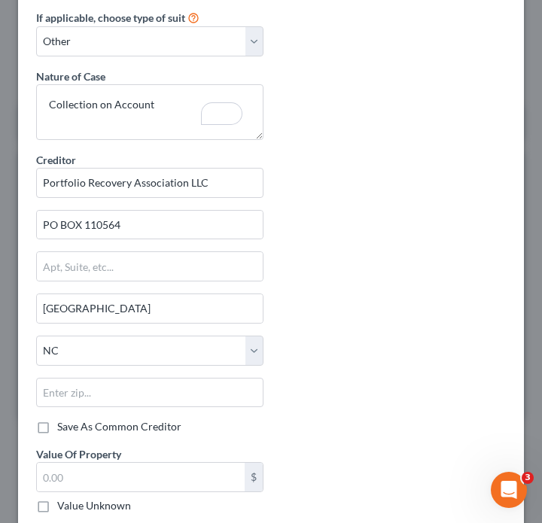
scroll to position [302, 0]
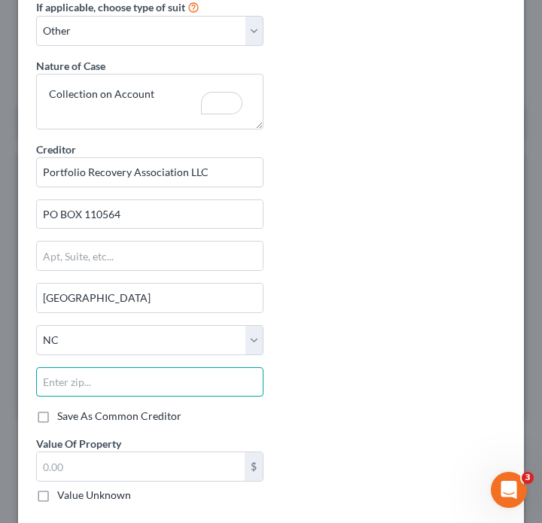
click at [187, 383] on input "text" at bounding box center [149, 382] width 227 height 30
paste input "27709"
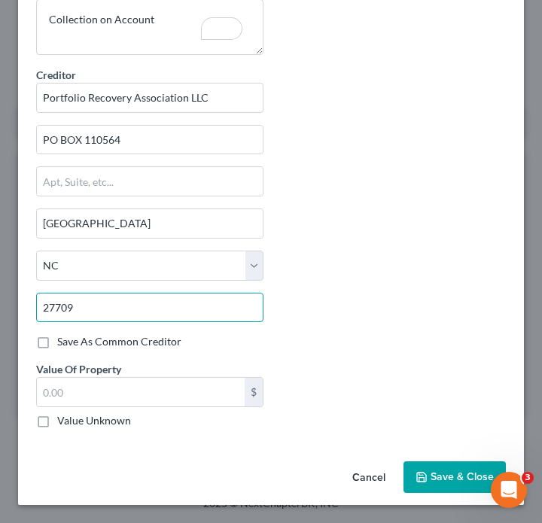
type input "27709"
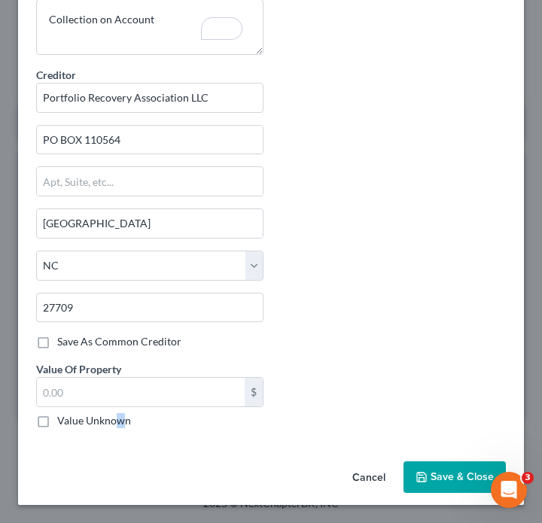
type input "[GEOGRAPHIC_DATA]"
click at [120, 423] on label "Value Unknown" at bounding box center [94, 420] width 74 height 15
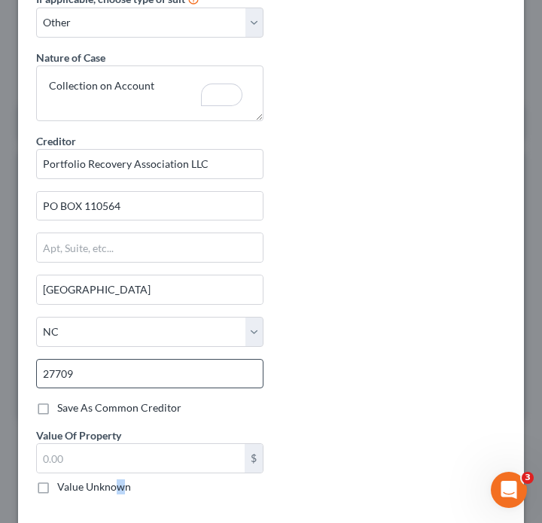
scroll to position [349, 0]
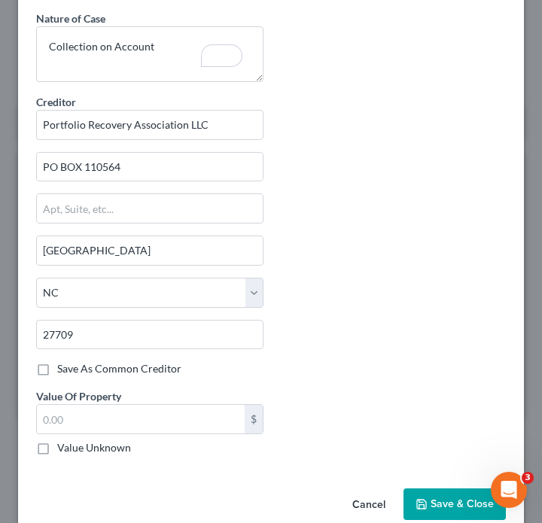
click at [57, 453] on label "Value Unknown" at bounding box center [94, 447] width 74 height 15
click at [63, 450] on input "Value Unknown" at bounding box center [68, 445] width 10 height 10
checkbox input "true"
type input "0.00"
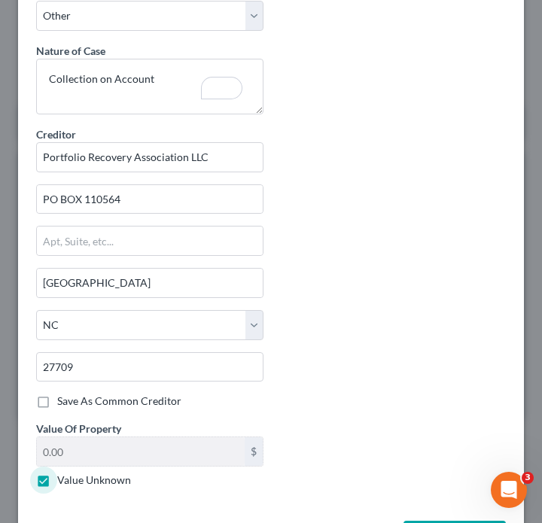
scroll to position [376, 0]
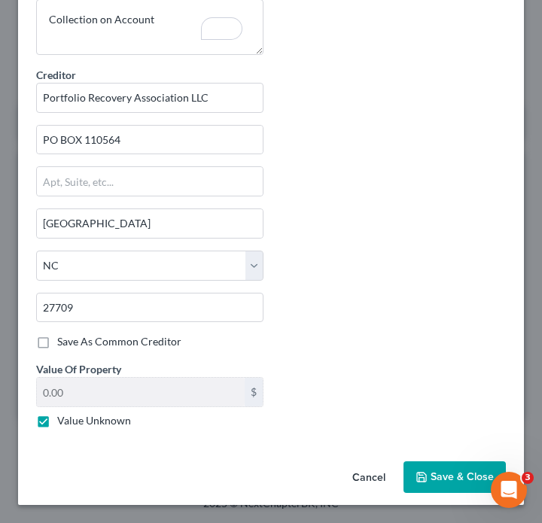
drag, startPoint x: 435, startPoint y: 477, endPoint x: 419, endPoint y: 343, distance: 134.2
click at [419, 343] on div "New Lawsuit × Court name * Cabarrus District Court [GEOGRAPHIC_DATA] [US_STATE]…" at bounding box center [271, 74] width 506 height 864
click at [457, 480] on span "Save & Close" at bounding box center [462, 477] width 63 height 13
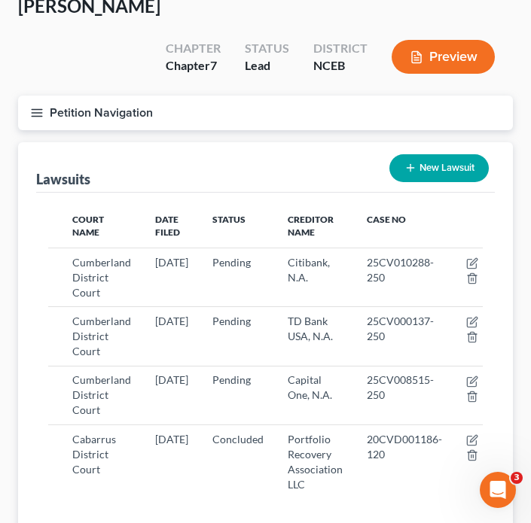
click at [459, 154] on button "New Lawsuit" at bounding box center [438, 168] width 99 height 28
select select "0"
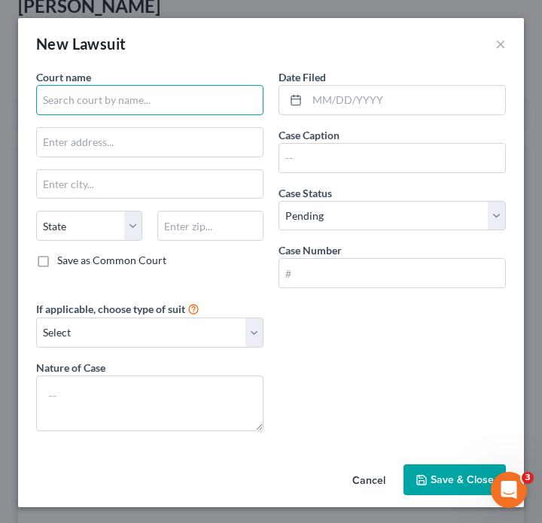
click at [143, 105] on input "text" at bounding box center [149, 100] width 227 height 30
paste input "05CVM001847-250"
type input "05CVM001847-250"
drag, startPoint x: 179, startPoint y: 96, endPoint x: 14, endPoint y: 89, distance: 165.0
click at [14, 89] on div "New Lawsuit × Court name * 05CVM001847-250 State [US_STATE] AK AR AZ CA CO CT D…" at bounding box center [271, 261] width 542 height 523
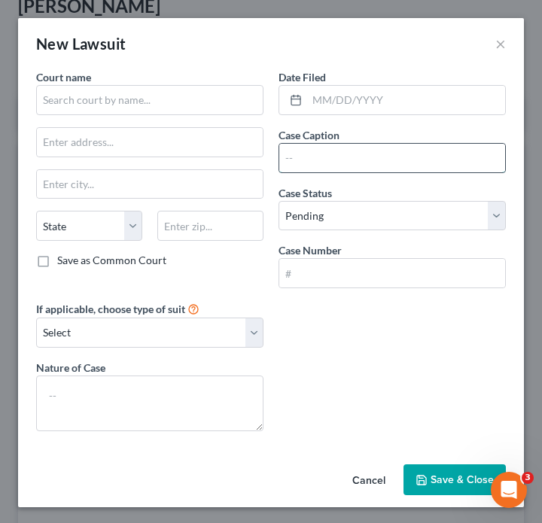
click at [328, 156] on input "text" at bounding box center [392, 158] width 226 height 29
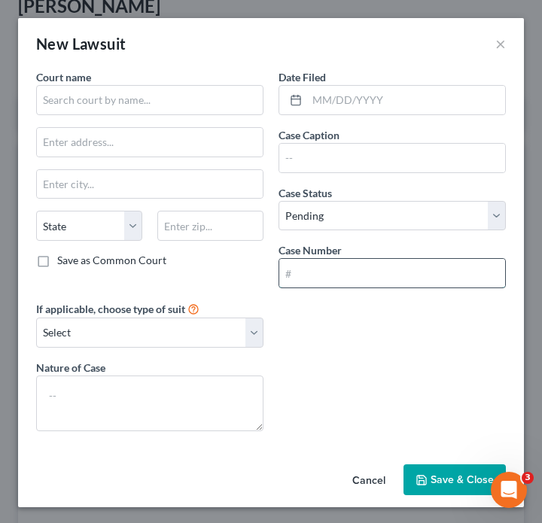
click at [291, 270] on input "text" at bounding box center [392, 273] width 226 height 29
paste input "05CVM001847-250"
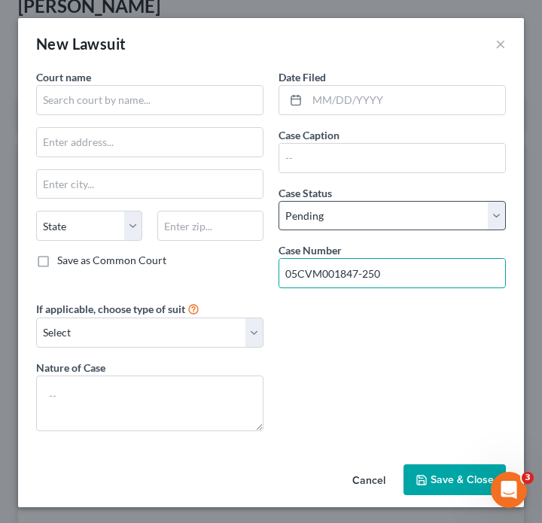
type input "05CVM001847-250"
click at [335, 230] on select "Select Pending On Appeal Concluded" at bounding box center [392, 216] width 227 height 30
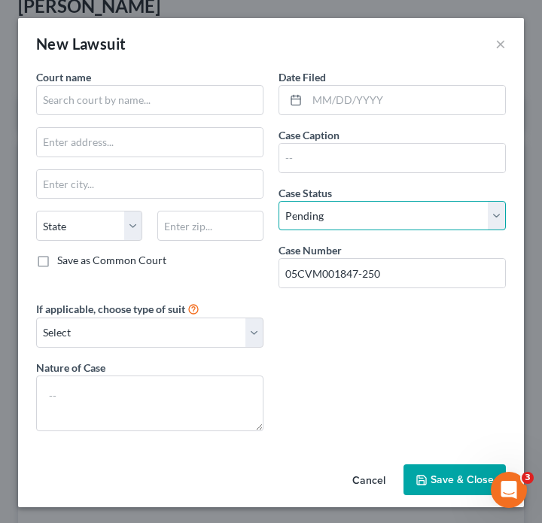
select select "2"
click at [279, 201] on select "Select Pending On Appeal Concluded" at bounding box center [392, 216] width 227 height 30
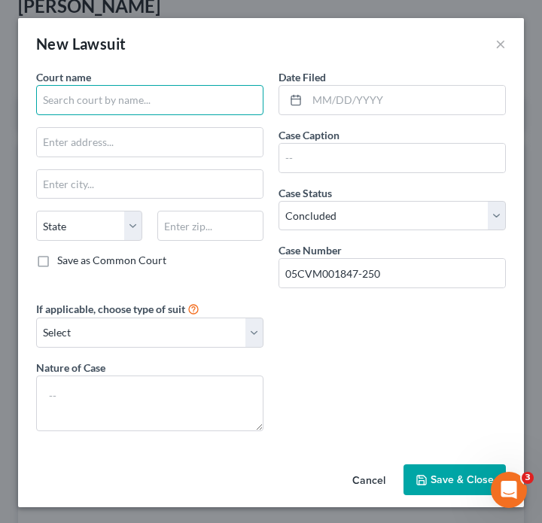
click at [154, 103] on input "text" at bounding box center [149, 100] width 227 height 30
paste input "Cumberland District Court"
type input "Cumberland District Court"
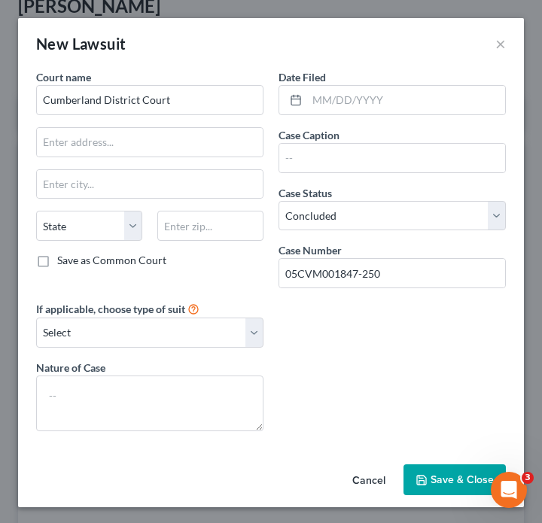
click at [362, 478] on button "Cancel" at bounding box center [368, 481] width 57 height 30
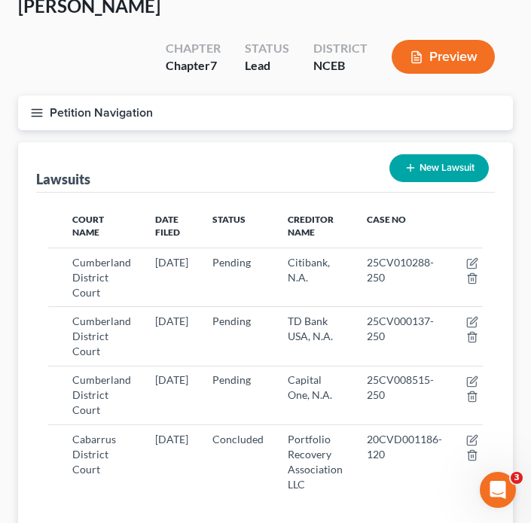
click at [452, 154] on button "New Lawsuit" at bounding box center [438, 168] width 99 height 28
select select "0"
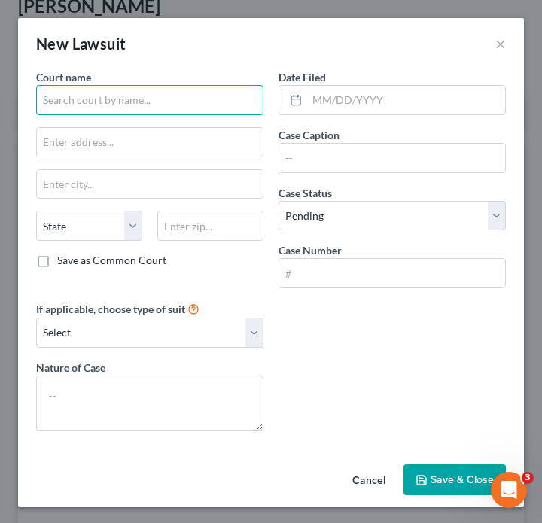
click at [196, 97] on input "text" at bounding box center [149, 100] width 227 height 30
click at [187, 96] on input "text" at bounding box center [149, 100] width 227 height 30
paste input "Cumberland District Court"
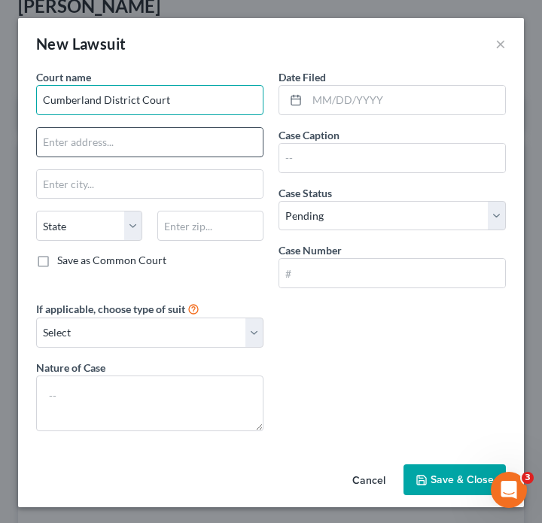
type input "Cumberland District Court"
click at [186, 134] on input "text" at bounding box center [150, 142] width 226 height 29
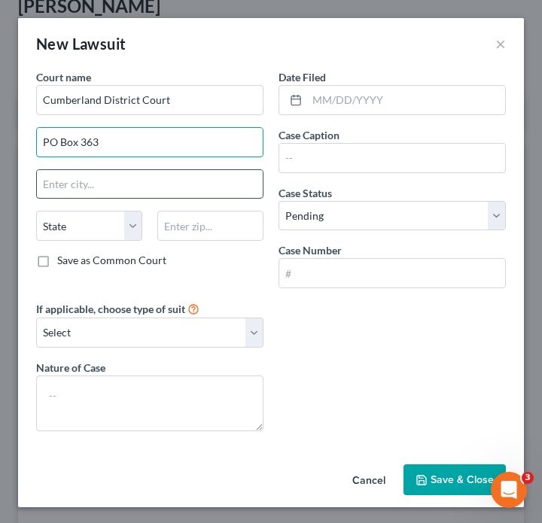
type input "PO Box 363"
click at [118, 175] on input "text" at bounding box center [150, 184] width 226 height 29
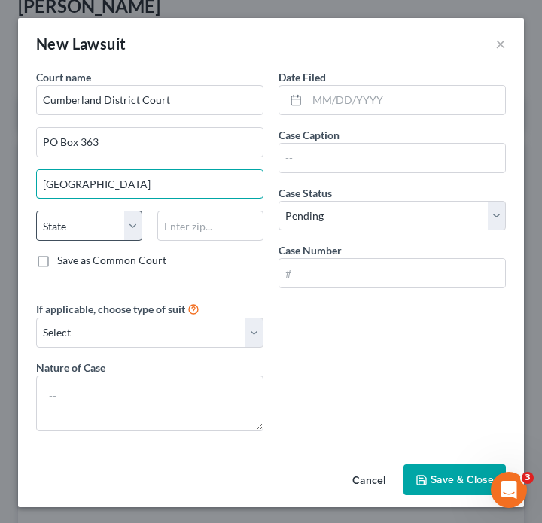
type input "[GEOGRAPHIC_DATA]"
click at [108, 224] on select "State [US_STATE] AK AR AZ CA CO CT DE DC [GEOGRAPHIC_DATA] [GEOGRAPHIC_DATA] GU…" at bounding box center [89, 226] width 106 height 30
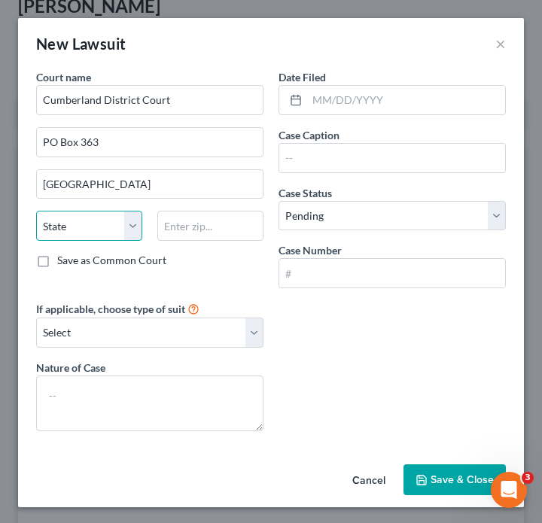
select select "28"
click at [36, 211] on select "State [US_STATE] AK AR AZ CA CO CT DE DC [GEOGRAPHIC_DATA] [GEOGRAPHIC_DATA] GU…" at bounding box center [89, 226] width 106 height 30
click at [203, 228] on input "text" at bounding box center [210, 226] width 106 height 30
type input "28302"
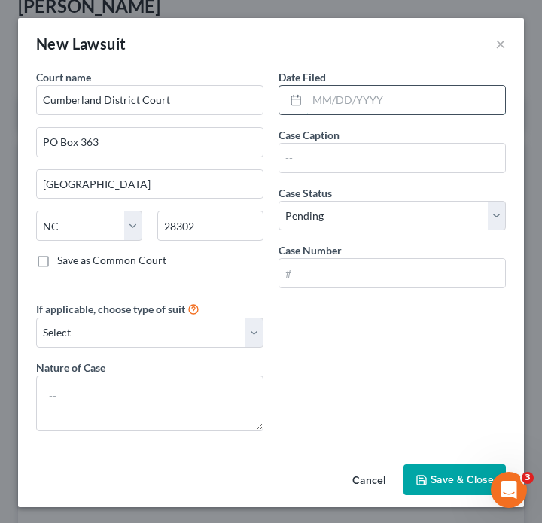
click at [391, 106] on input "text" at bounding box center [406, 100] width 198 height 29
paste input "[DATE]"
type input "[DATE]"
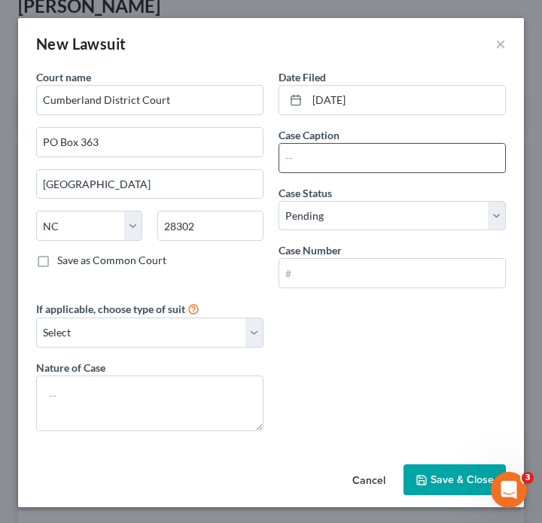
click at [399, 150] on input "text" at bounding box center [392, 158] width 226 height 29
paste input "[PERSON_NAME] VS [PERSON_NAME]"
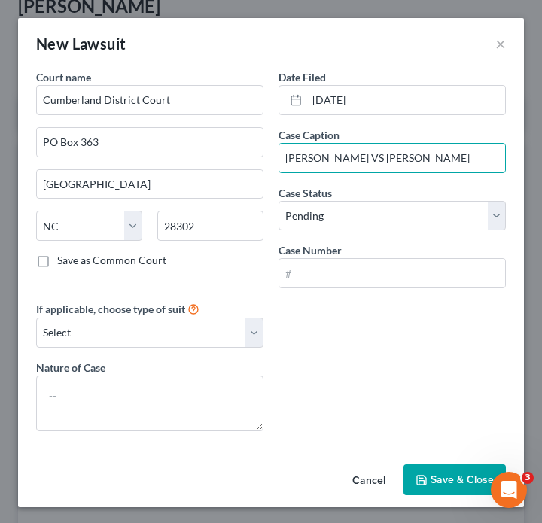
type input "[PERSON_NAME] VS [PERSON_NAME]"
click at [390, 275] on input "text" at bounding box center [392, 273] width 226 height 29
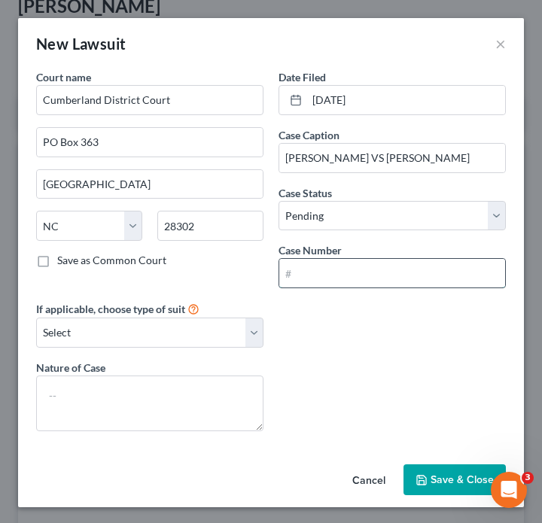
click at [390, 275] on input "text" at bounding box center [392, 273] width 226 height 29
paste input "17CVD001651-250"
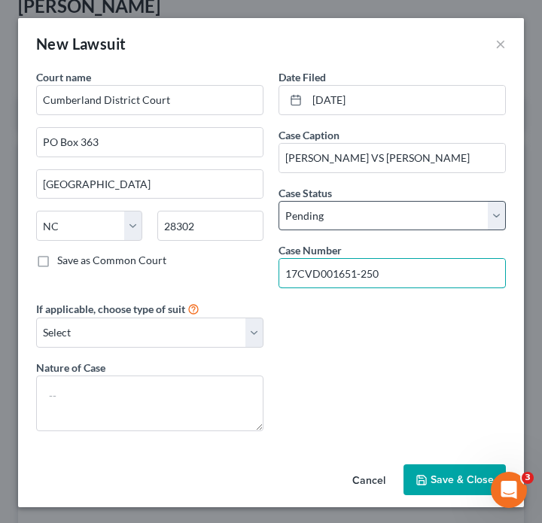
type input "17CVD001651-250"
click at [425, 224] on select "Select Pending On Appeal Concluded" at bounding box center [392, 216] width 227 height 30
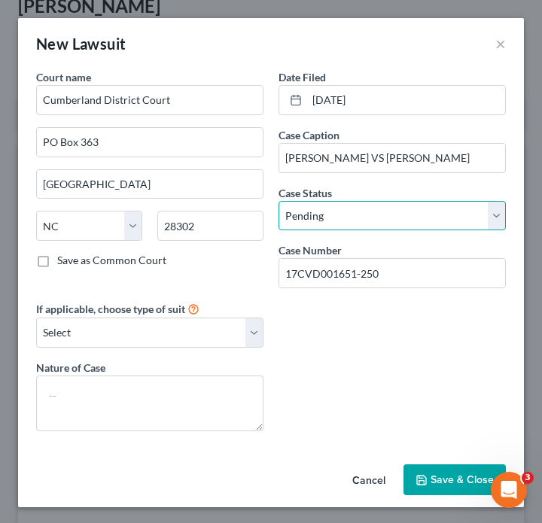
select select "2"
click at [279, 201] on select "Select Pending On Appeal Concluded" at bounding box center [392, 216] width 227 height 30
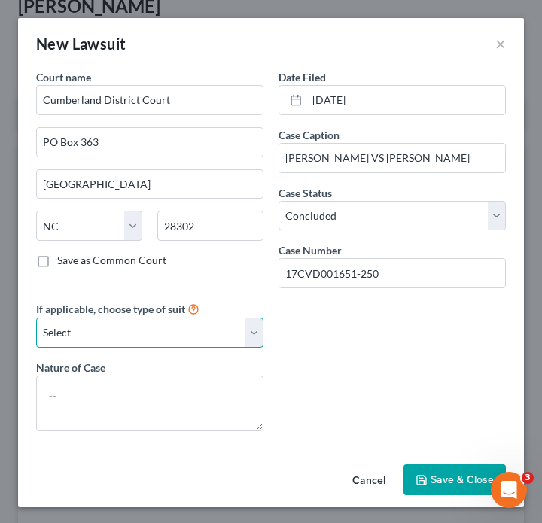
click at [194, 336] on select "Select Repossession Garnishment Foreclosure Attached, Seized, Or Levied Other" at bounding box center [149, 333] width 227 height 30
select select "4"
click at [36, 318] on select "Select Repossession Garnishment Foreclosure Attached, Seized, Or Levied Other" at bounding box center [149, 333] width 227 height 30
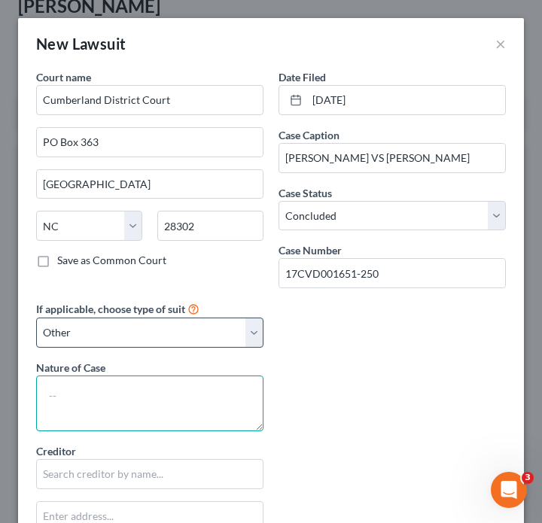
click at [206, 408] on textarea at bounding box center [149, 404] width 227 height 56
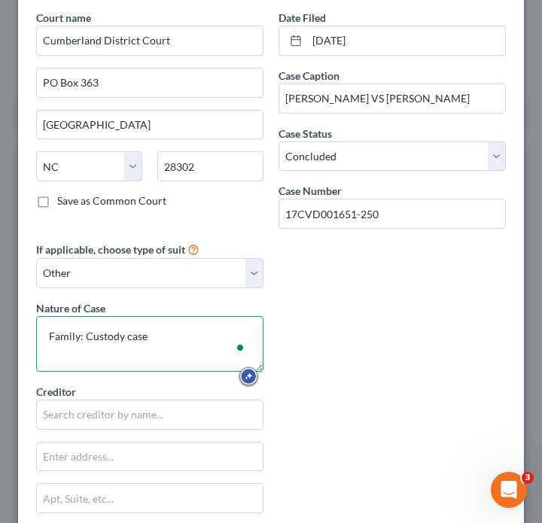
scroll to position [79, 0]
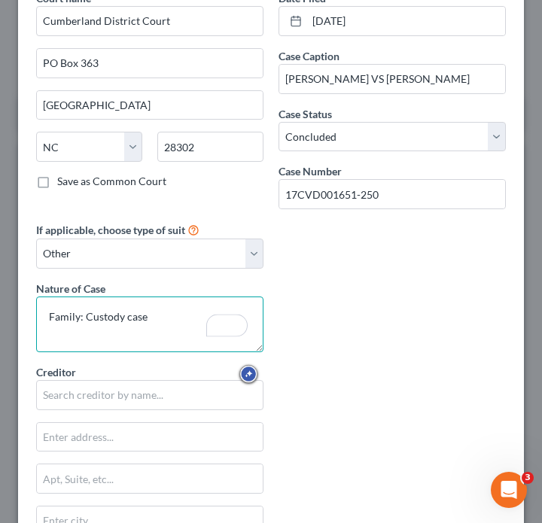
click at [115, 322] on textarea "Family: Custody case" at bounding box center [149, 325] width 227 height 56
click at [90, 319] on textarea "Family: Custody case" at bounding box center [149, 325] width 227 height 56
click at [86, 319] on textarea "Family: Custody case" at bounding box center [149, 325] width 227 height 56
click at [170, 318] on textarea "Family case; Custody case" at bounding box center [149, 325] width 227 height 56
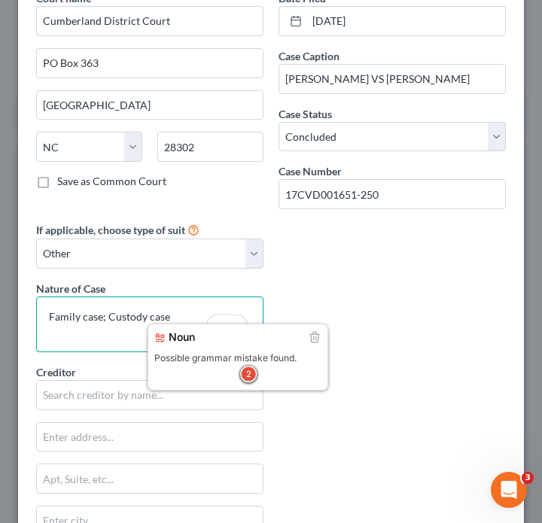
click at [159, 318] on textarea "Family case; Custody case" at bounding box center [149, 325] width 227 height 56
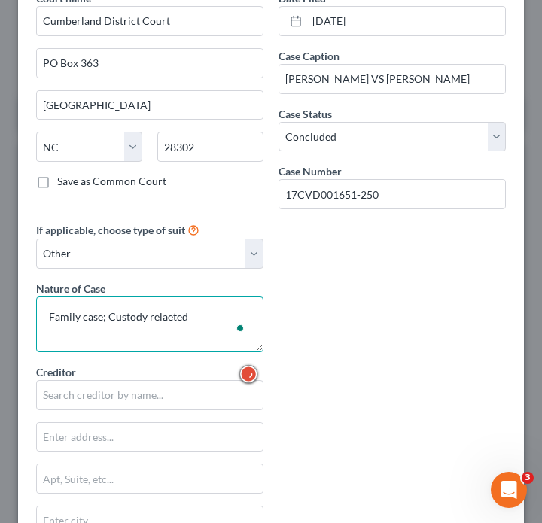
click at [117, 318] on textarea "Family case; Custody relaeted" at bounding box center [149, 325] width 227 height 56
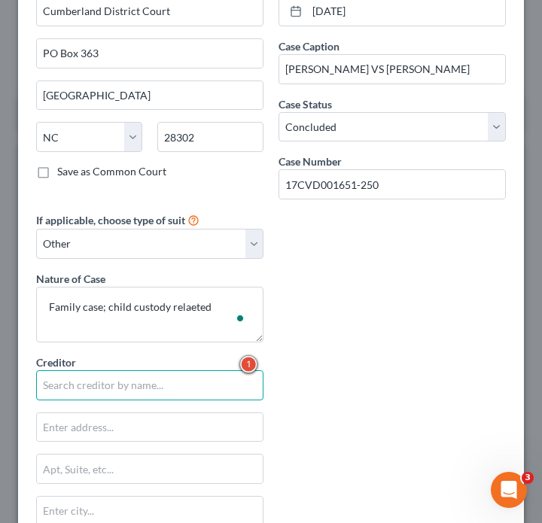
click at [79, 392] on input "text" at bounding box center [149, 385] width 227 height 30
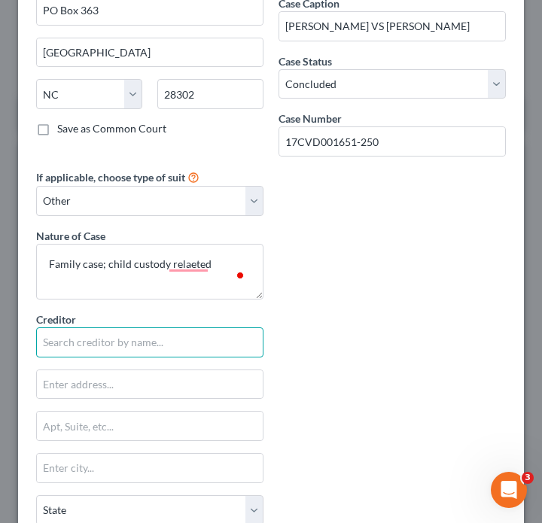
scroll to position [126, 0]
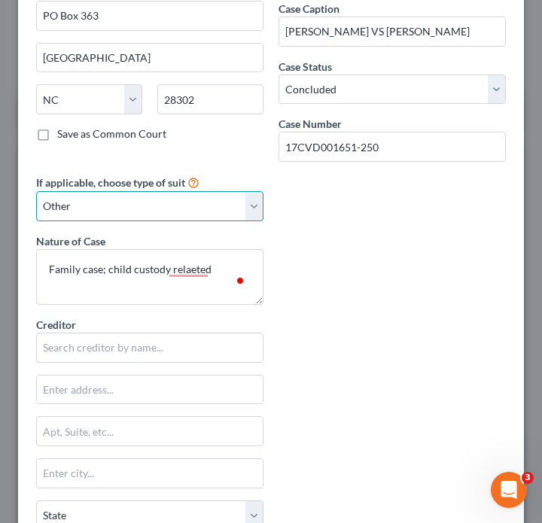
click at [182, 210] on select "Select Repossession Garnishment Foreclosure Attached, Seized, Or Levied Other" at bounding box center [149, 206] width 227 height 30
click at [36, 191] on select "Select Repossession Garnishment Foreclosure Attached, Seized, Or Levied Other" at bounding box center [149, 206] width 227 height 30
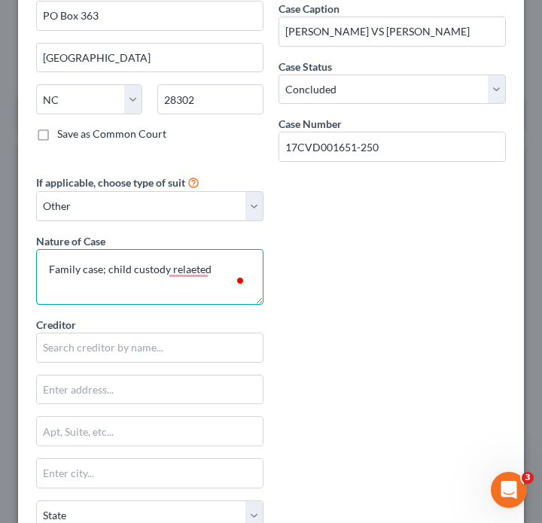
click at [200, 276] on textarea "Family case; child custody relaeted" at bounding box center [149, 277] width 227 height 56
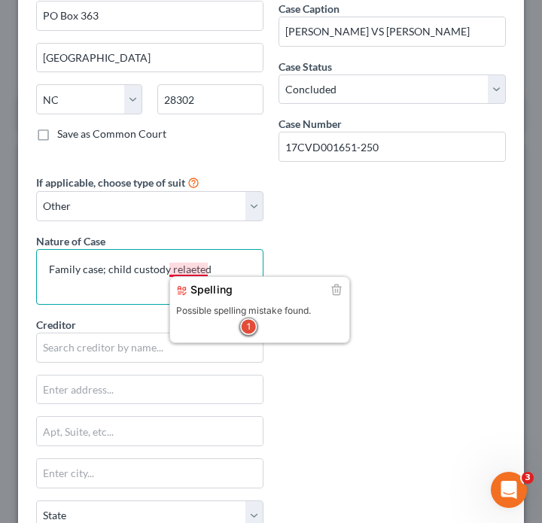
click at [191, 273] on textarea "Family case; child custody relaeted" at bounding box center [149, 277] width 227 height 56
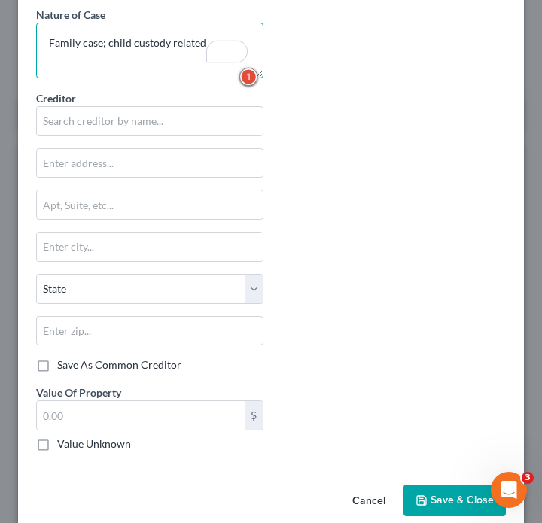
scroll to position [376, 0]
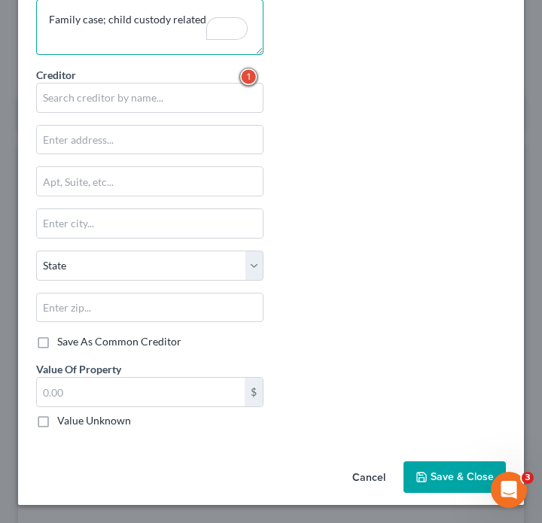
type textarea "Family case; child custody related"
click at [451, 477] on span "Save & Close" at bounding box center [462, 477] width 63 height 13
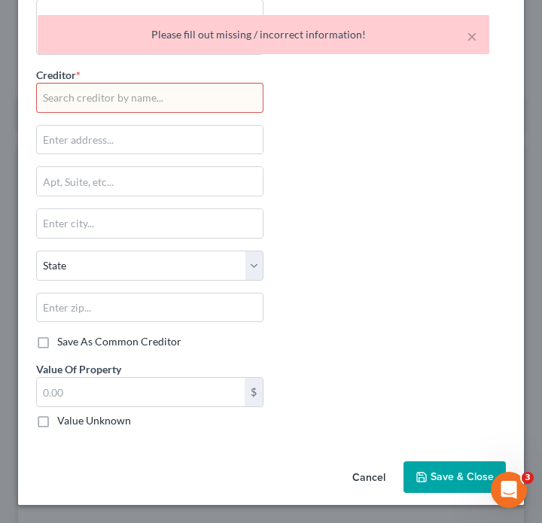
click at [369, 473] on button "Cancel" at bounding box center [368, 478] width 57 height 30
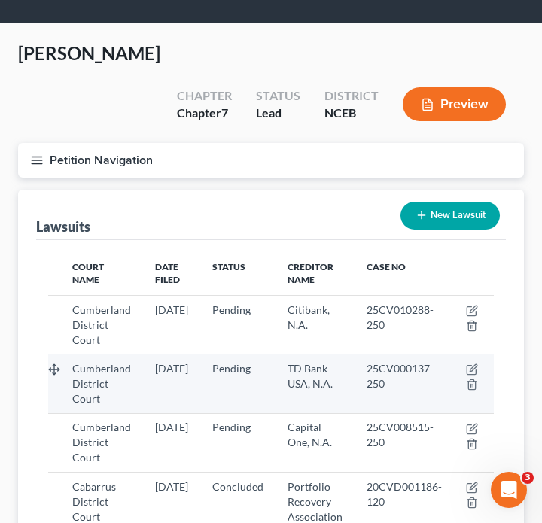
scroll to position [0, 0]
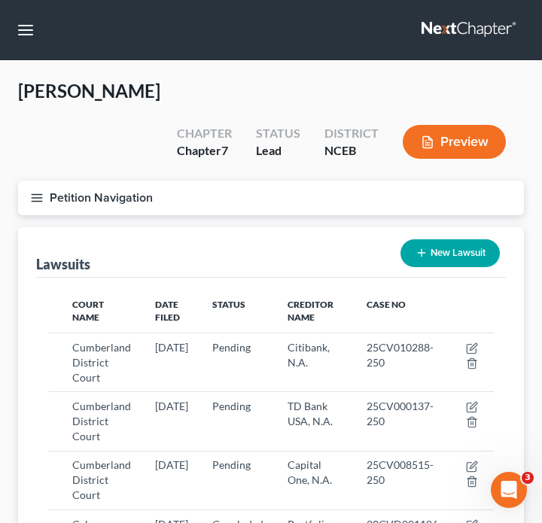
click at [35, 181] on button "Petition Navigation" at bounding box center [271, 198] width 506 height 35
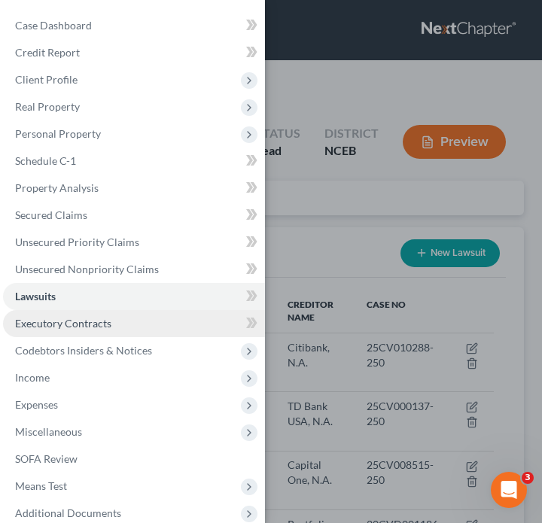
click at [90, 325] on span "Executory Contracts" at bounding box center [63, 323] width 96 height 13
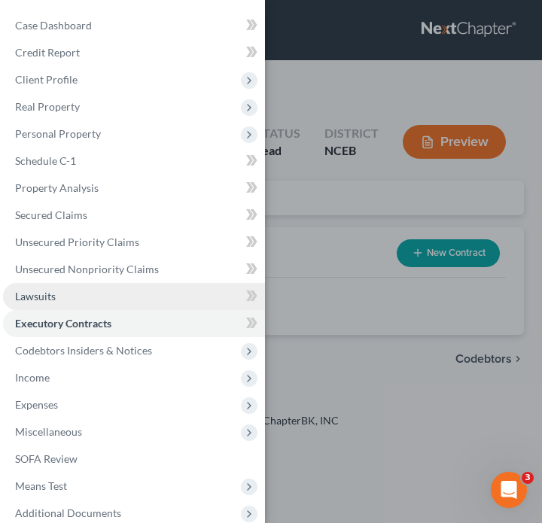
click at [84, 296] on link "Lawsuits" at bounding box center [134, 296] width 262 height 27
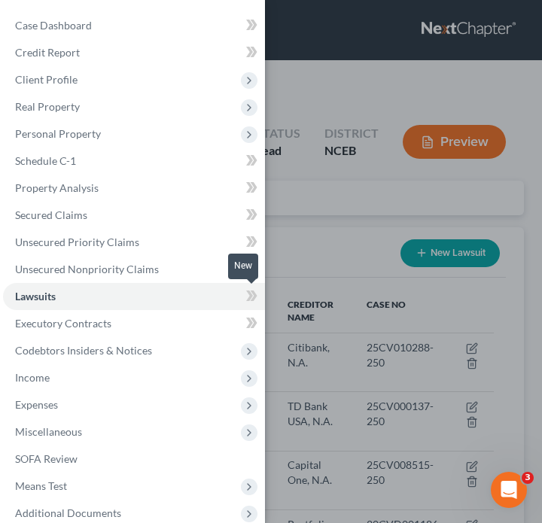
click at [239, 294] on span at bounding box center [252, 298] width 26 height 23
click at [318, 285] on div "Case Dashboard Payments Invoices Payments Payments Credit Report Client Profile" at bounding box center [271, 261] width 542 height 523
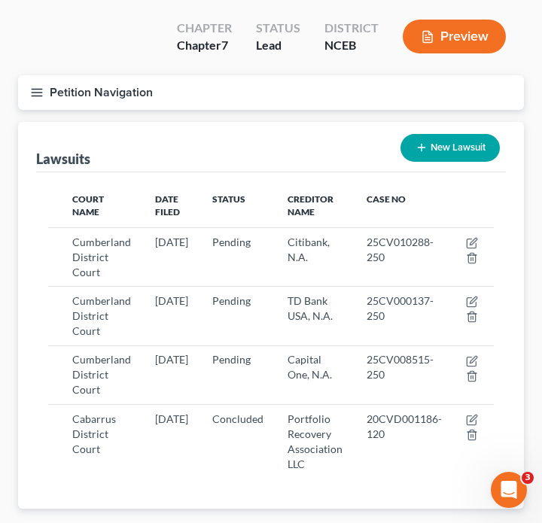
click at [30, 86] on icon "button" at bounding box center [37, 93] width 14 height 14
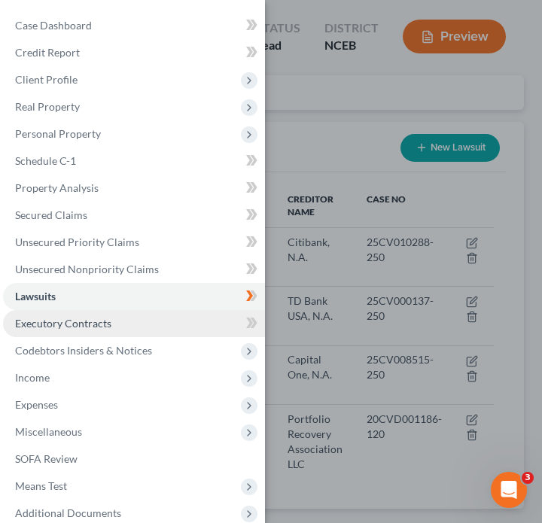
click at [87, 332] on link "Executory Contracts" at bounding box center [134, 323] width 262 height 27
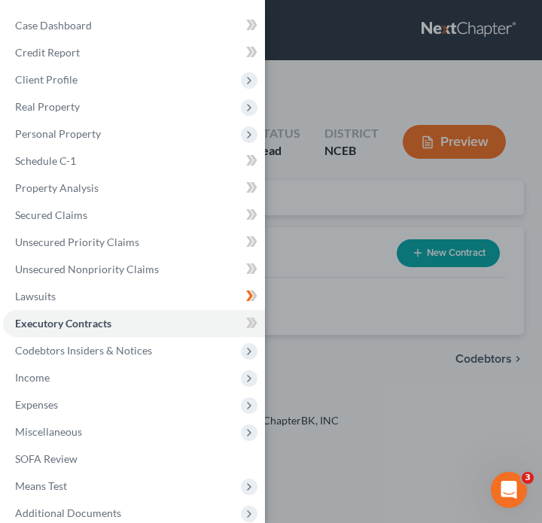
click at [352, 279] on div "Case Dashboard Payments Invoices Payments Payments Credit Report Client Profile" at bounding box center [271, 261] width 542 height 523
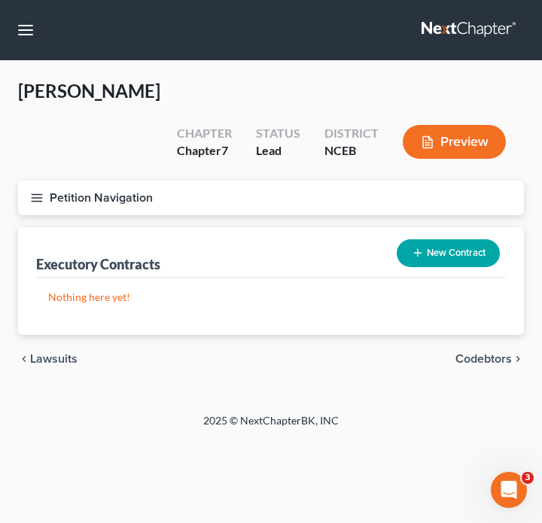
click at [30, 181] on button "Petition Navigation" at bounding box center [271, 198] width 506 height 35
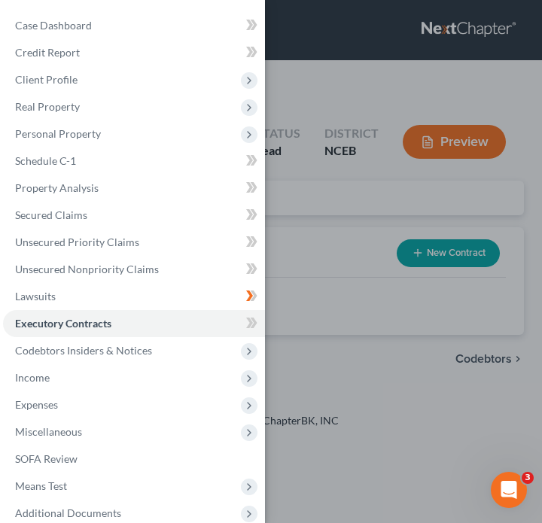
click at [267, 288] on div "Case Dashboard Payments Invoices Payments Payments Credit Report Client Profile" at bounding box center [271, 261] width 542 height 523
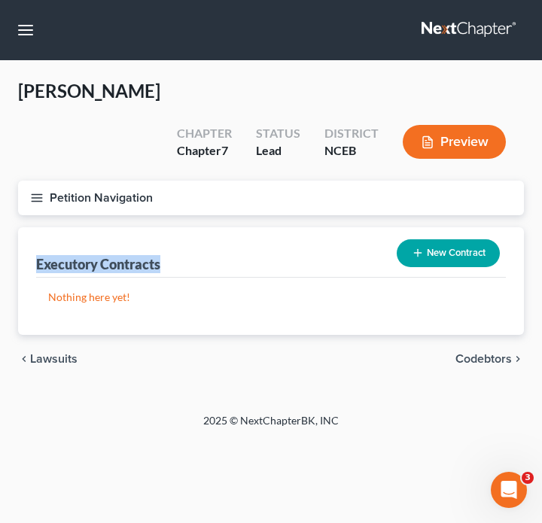
drag, startPoint x: 190, startPoint y: 224, endPoint x: 0, endPoint y: 224, distance: 189.7
click at [0, 224] on div "[PERSON_NAME] Upgraded Chapter Chapter 7 Status Lead District NCEB Preview Peti…" at bounding box center [271, 237] width 542 height 352
copy div "Executory Contracts"
click at [495, 239] on button "New Contract" at bounding box center [448, 253] width 103 height 28
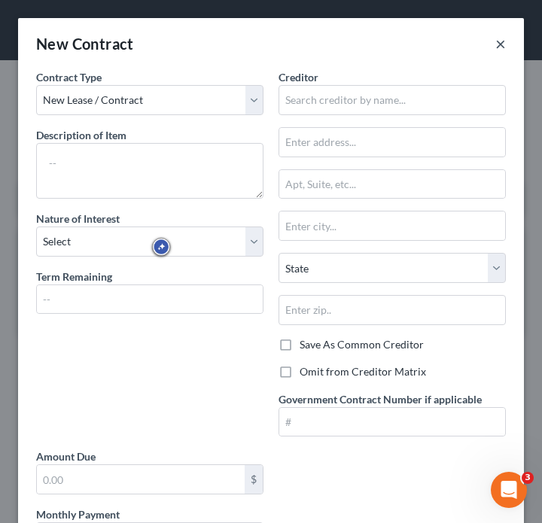
click at [495, 50] on button "×" at bounding box center [500, 44] width 11 height 18
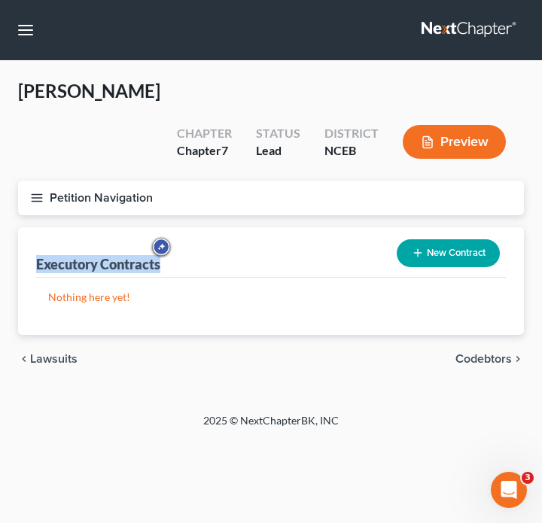
click at [39, 191] on icon "button" at bounding box center [37, 198] width 14 height 14
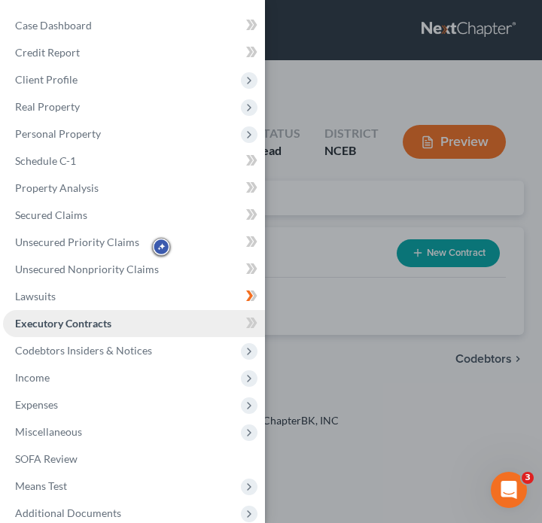
scroll to position [4, 0]
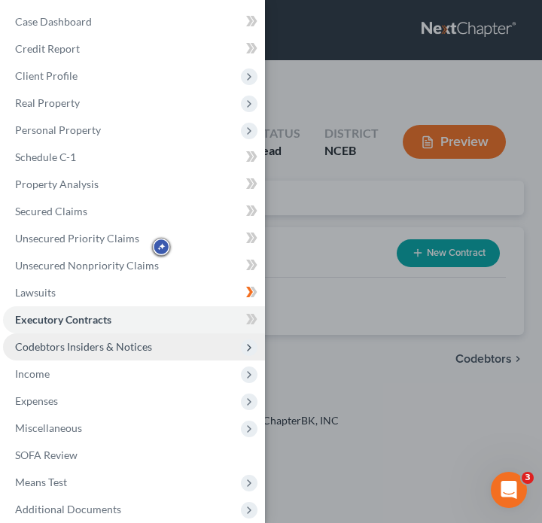
click at [54, 349] on span "Codebtors Insiders & Notices" at bounding box center [83, 346] width 137 height 13
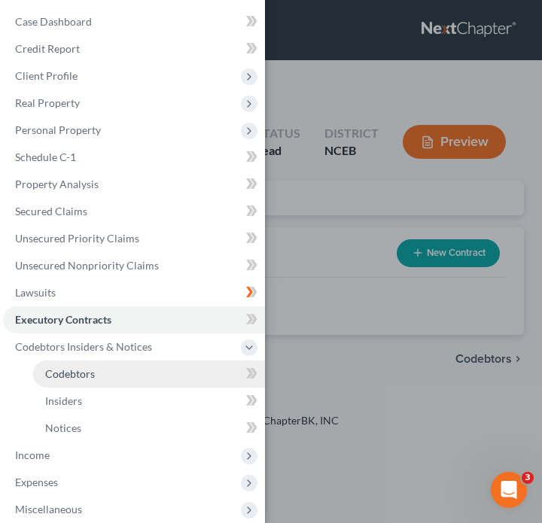
click at [233, 376] on link "Codebtors" at bounding box center [149, 374] width 232 height 27
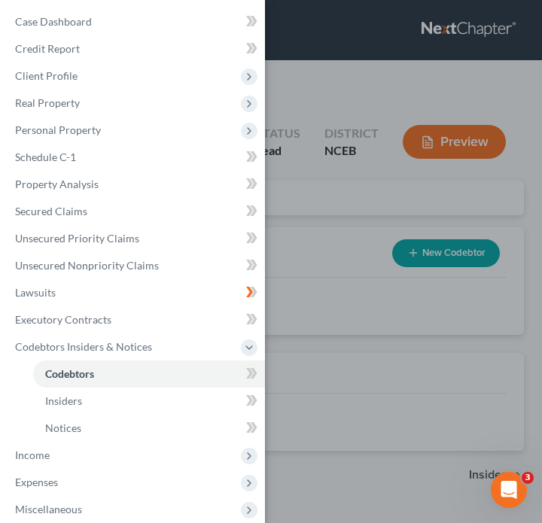
click at [340, 358] on div "Case Dashboard Payments Invoices Payments Payments Credit Report Client Profile" at bounding box center [271, 261] width 542 height 523
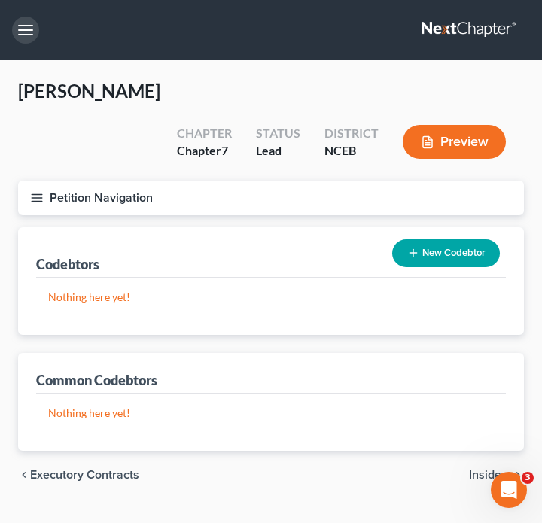
click at [20, 32] on button "button" at bounding box center [25, 30] width 27 height 27
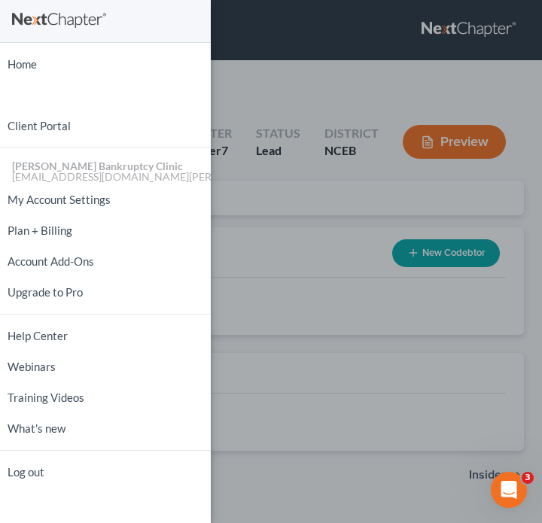
click at [255, 212] on div "Home New Case Client Portal [PERSON_NAME] Bankruptcy Clinic [EMAIL_ADDRESS][DOM…" at bounding box center [271, 261] width 542 height 523
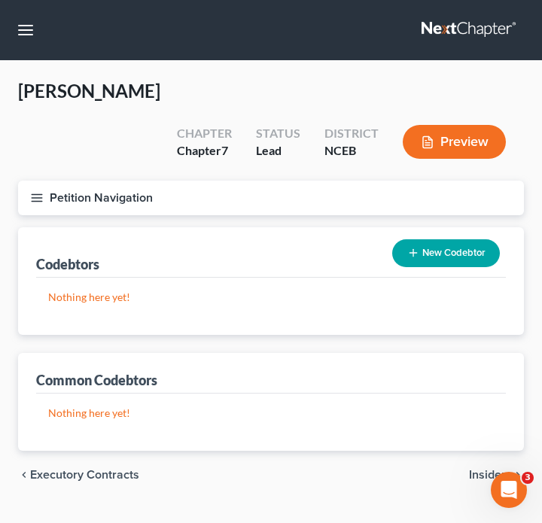
click at [36, 198] on line "button" at bounding box center [37, 198] width 11 height 0
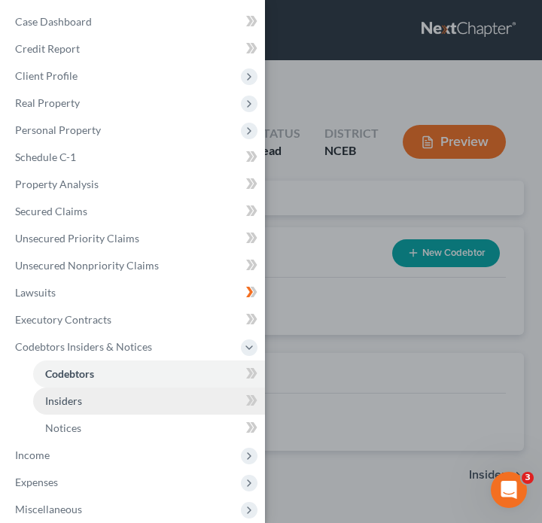
click at [99, 413] on link "Insiders" at bounding box center [149, 401] width 232 height 27
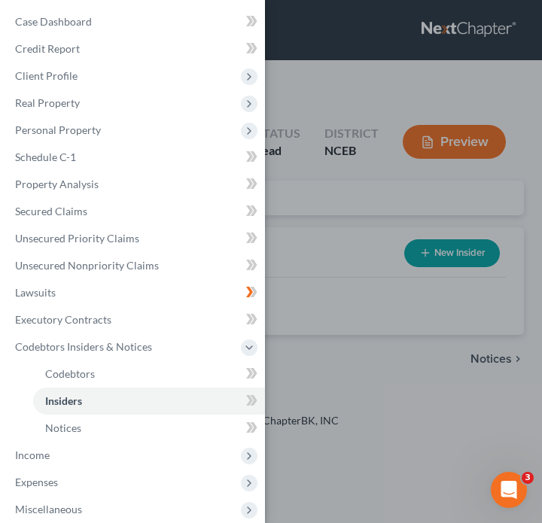
click at [404, 341] on div "Case Dashboard Payments Invoices Payments Payments Credit Report Client Profile" at bounding box center [271, 261] width 542 height 523
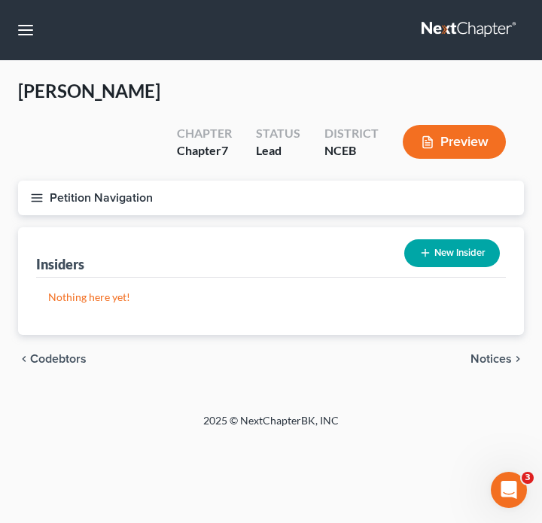
click at [24, 140] on div "[PERSON_NAME] Upgraded Chapter Chapter 7 Status Lead District NCEB Preview" at bounding box center [271, 130] width 506 height 102
click at [29, 181] on button "Petition Navigation" at bounding box center [271, 198] width 506 height 35
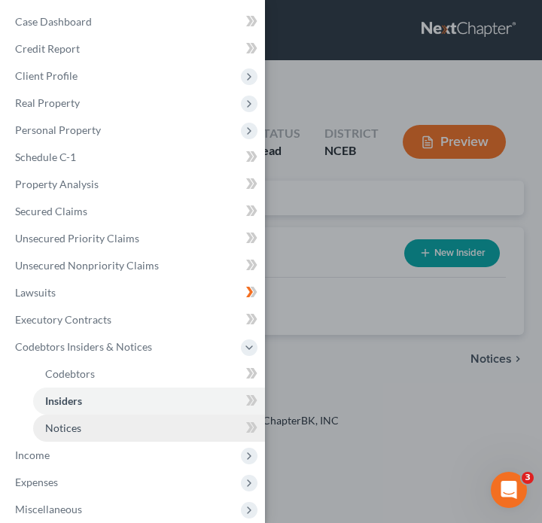
click at [115, 436] on link "Notices" at bounding box center [149, 428] width 232 height 27
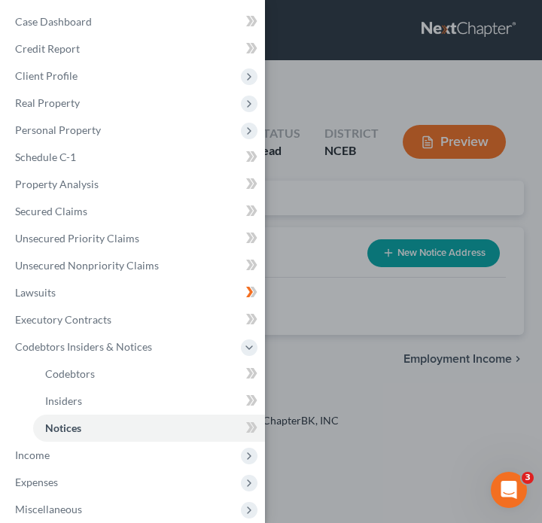
click at [379, 373] on div "Case Dashboard Payments Invoices Payments Payments Credit Report Client Profile" at bounding box center [271, 261] width 542 height 523
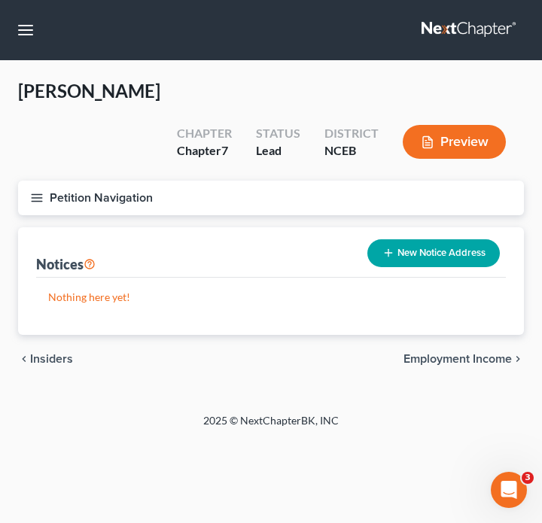
click at [33, 181] on button "Petition Navigation" at bounding box center [271, 198] width 506 height 35
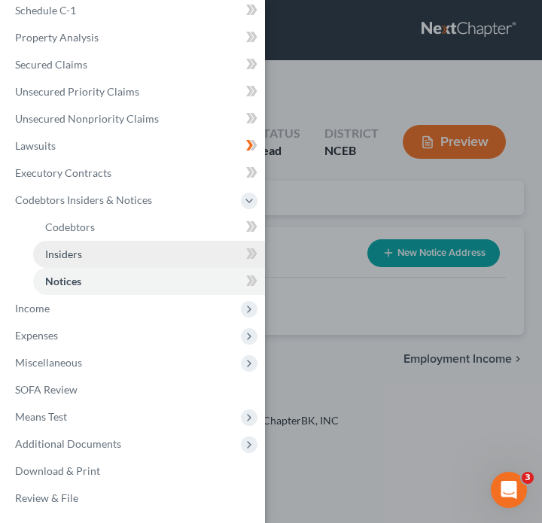
scroll to position [151, 0]
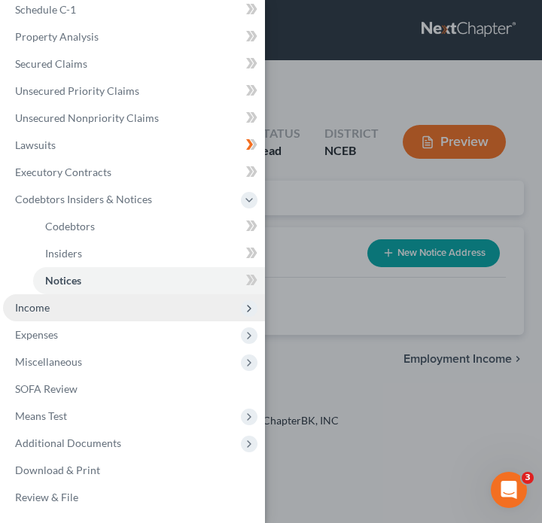
click at [111, 307] on span "Income" at bounding box center [134, 307] width 262 height 27
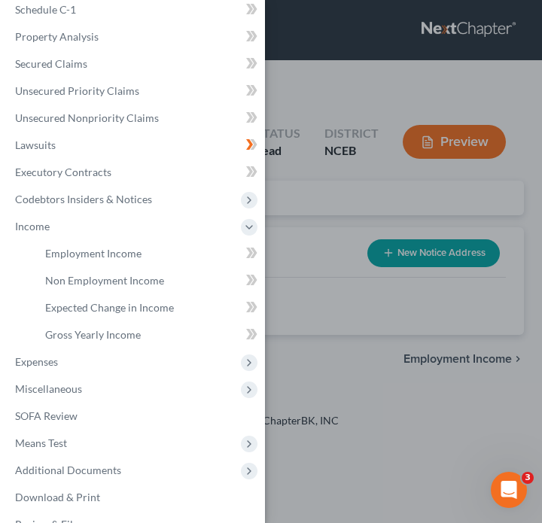
click at [366, 349] on div "Case Dashboard Payments Invoices Payments Payments Credit Report Client Profile" at bounding box center [271, 261] width 542 height 523
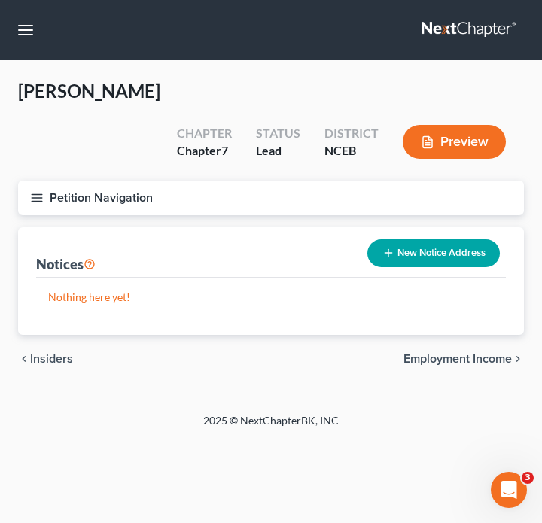
click at [29, 181] on button "Petition Navigation" at bounding box center [271, 198] width 506 height 35
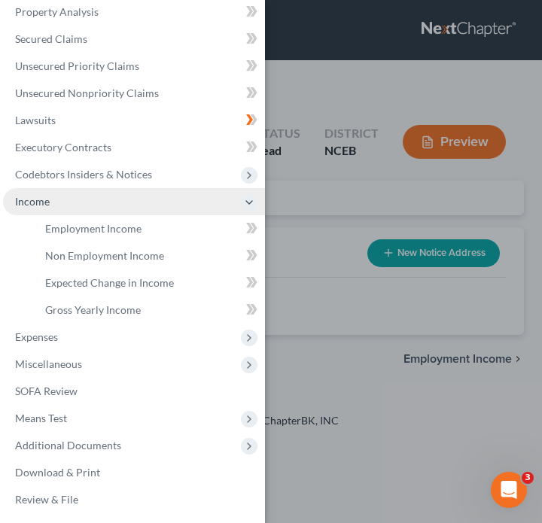
scroll to position [178, 0]
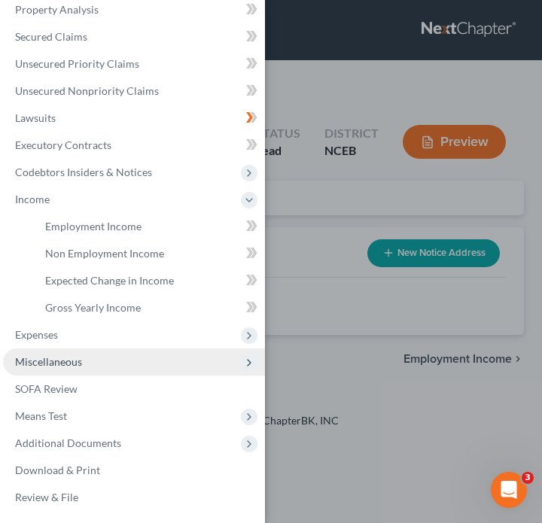
click at [96, 358] on span "Miscellaneous" at bounding box center [134, 362] width 262 height 27
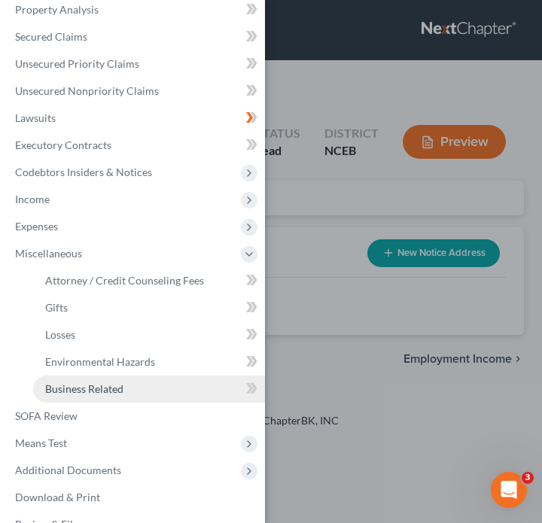
click at [109, 400] on link "Business Related" at bounding box center [149, 389] width 232 height 27
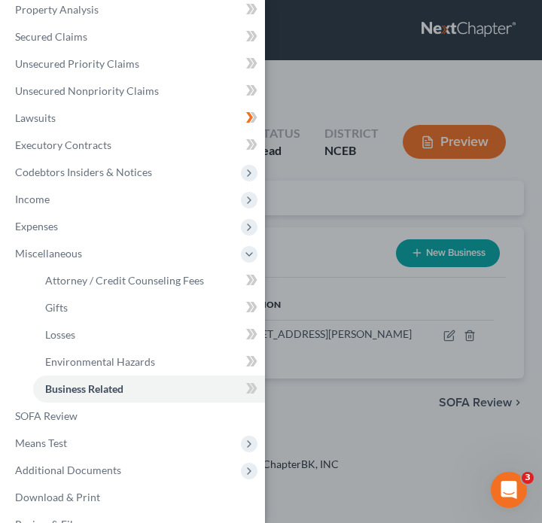
click at [280, 277] on div "Case Dashboard Payments Invoices Payments Payments Credit Report Client Profile" at bounding box center [271, 261] width 542 height 523
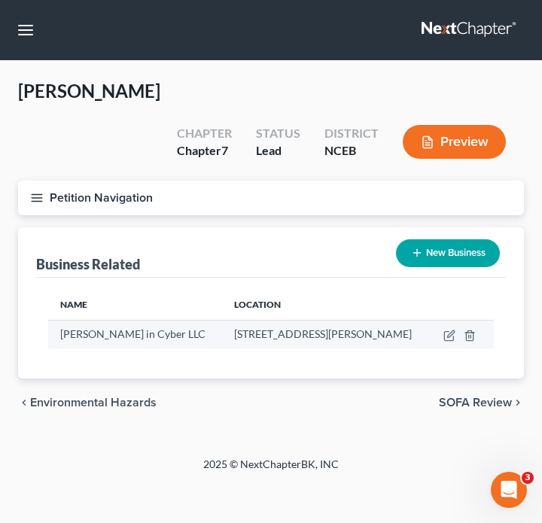
click at [439, 320] on td at bounding box center [462, 334] width 64 height 29
click at [446, 330] on icon "button" at bounding box center [449, 336] width 12 height 12
select select "sole_proprietor"
select select "28"
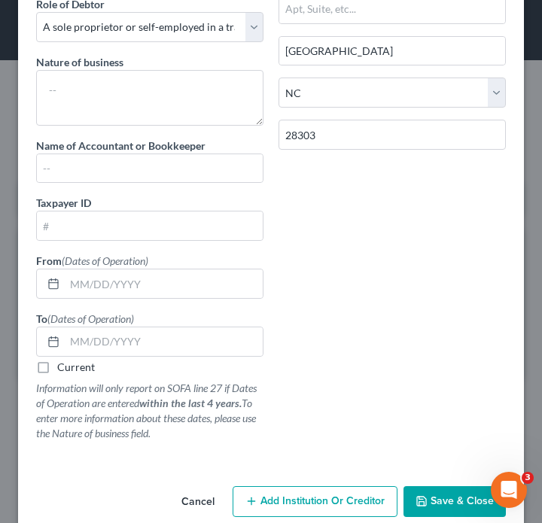
scroll to position [157, 0]
